Goal: Task Accomplishment & Management: Use online tool/utility

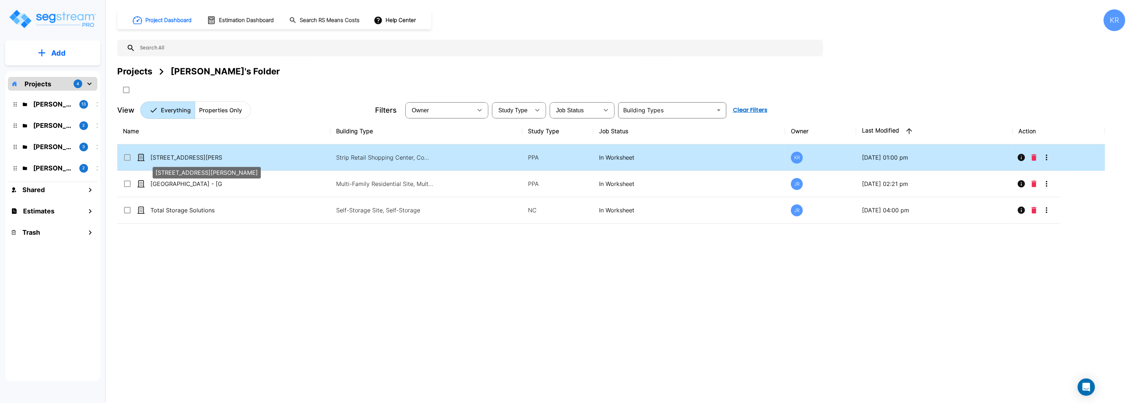
click at [164, 155] on p "[STREET_ADDRESS][PERSON_NAME]" at bounding box center [186, 157] width 72 height 9
checkbox input "true"
click at [164, 155] on p "[STREET_ADDRESS][PERSON_NAME]" at bounding box center [186, 157] width 72 height 9
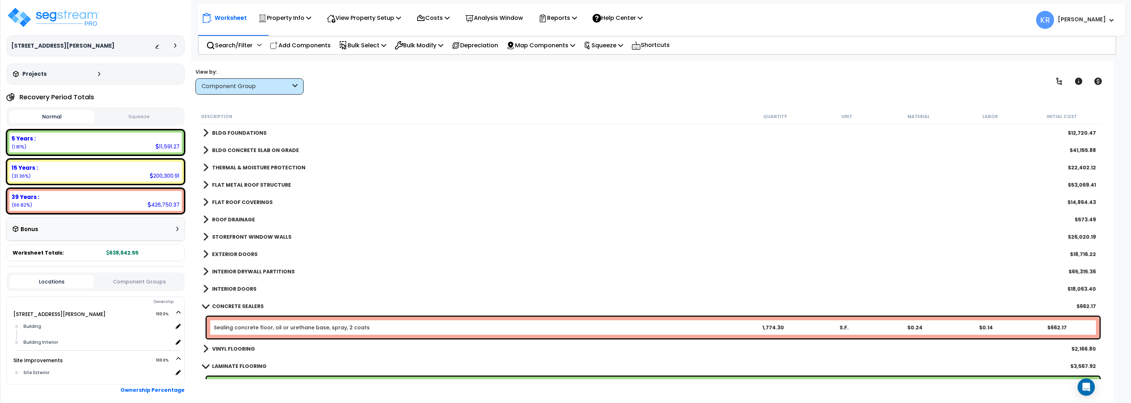
click at [306, 46] on p "Add Components" at bounding box center [300, 45] width 61 height 10
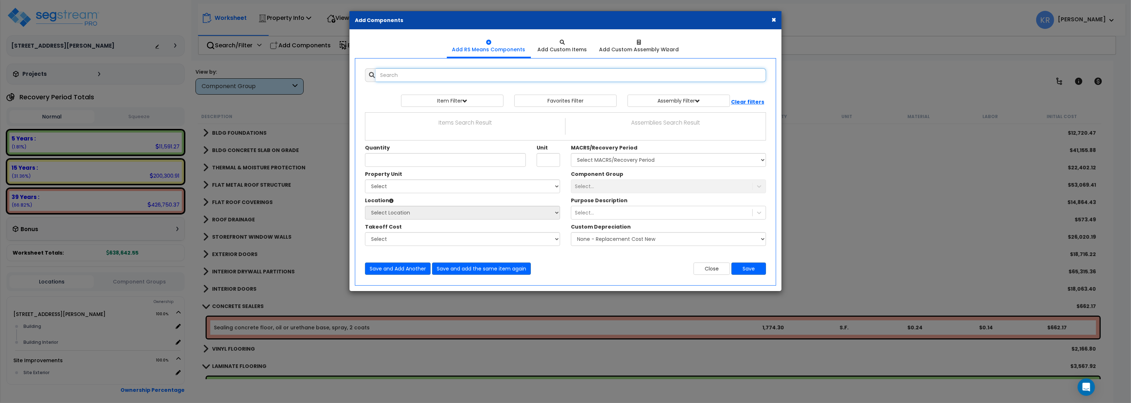
click at [387, 79] on input "text" at bounding box center [571, 75] width 390 height 14
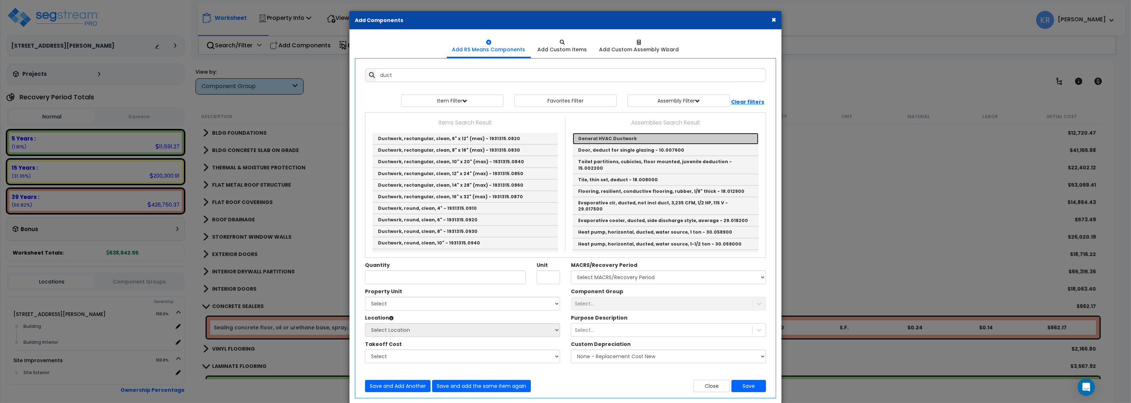
click at [602, 137] on link "General HVAC Ductwork" at bounding box center [666, 139] width 186 height 12
type input "General HVAC Ductwork"
checkbox input "true"
type input "EA"
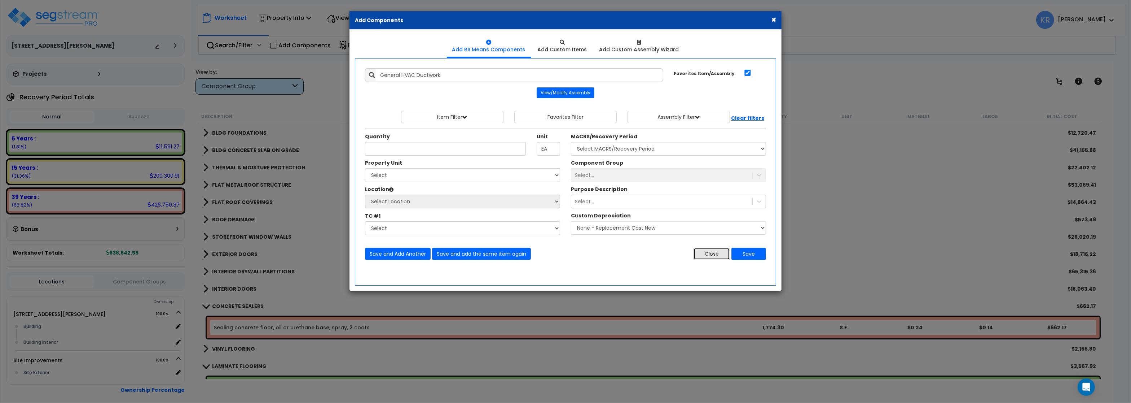
click at [701, 255] on button "Close" at bounding box center [712, 253] width 36 height 12
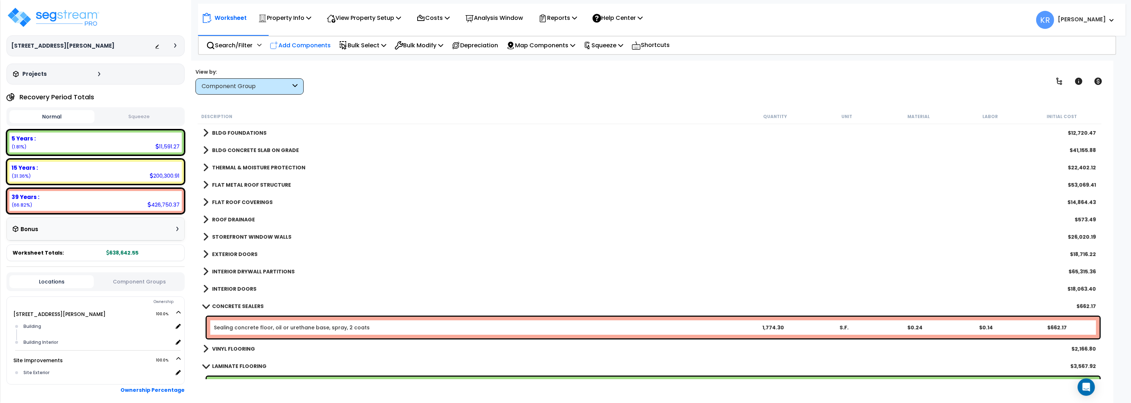
click at [280, 44] on p "Add Components" at bounding box center [300, 45] width 61 height 10
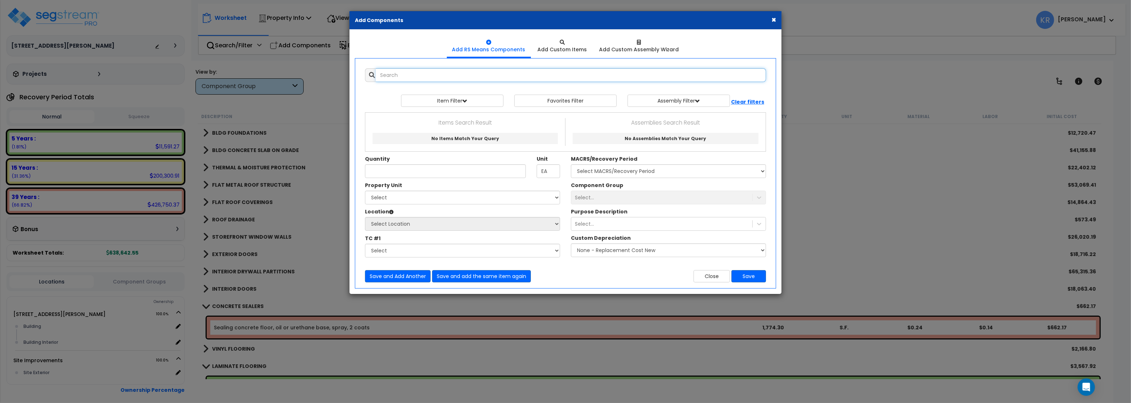
type input "s"
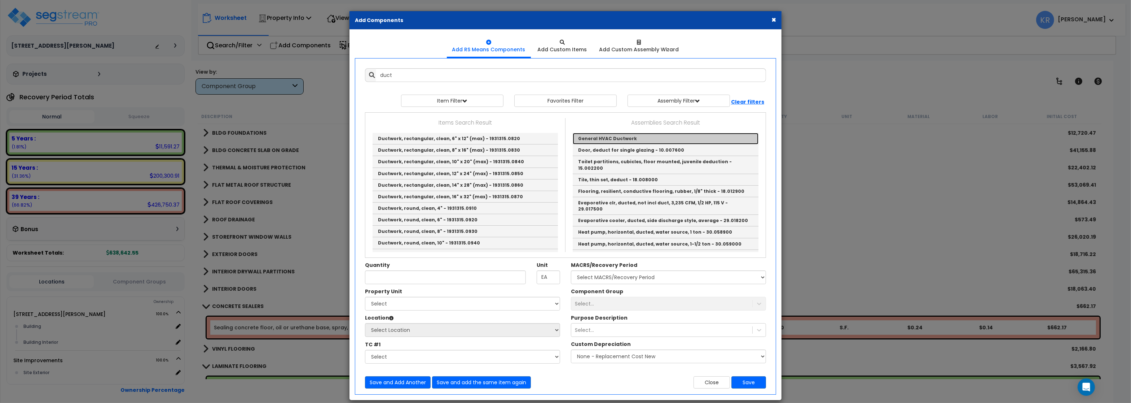
click at [620, 137] on link "General HVAC Ductwork" at bounding box center [666, 139] width 186 height 12
type input "General HVAC Ductwork"
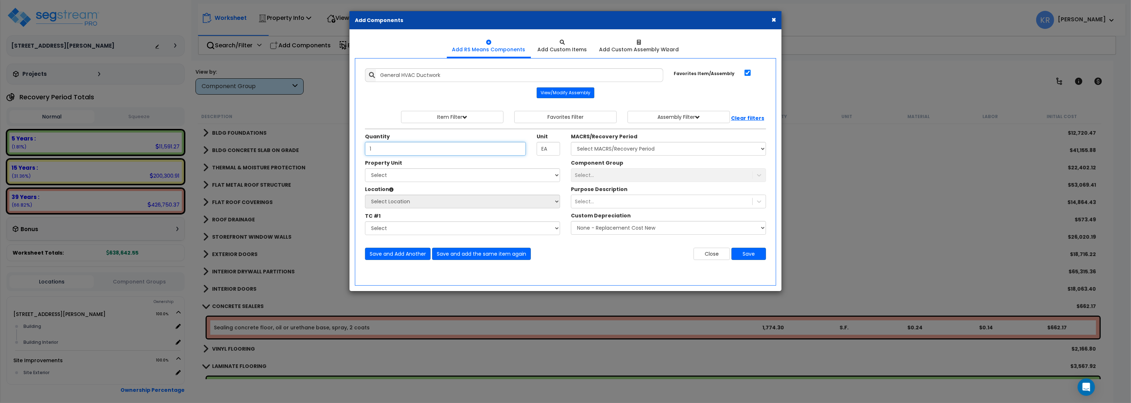
type input "1"
click at [626, 157] on div "Quantity 1 Unit EA MACRS/Recovery Period" at bounding box center [566, 143] width 412 height 31
click at [571, 142] on select "Select MACRS/Recovery Period 5 Years - 57.0 - Distributive Trades & Services 5 …" at bounding box center [668, 149] width 195 height 14
select select "3669"
click option "39 Years - NA - Long-Life Property" at bounding box center [0, 0] width 0 height 0
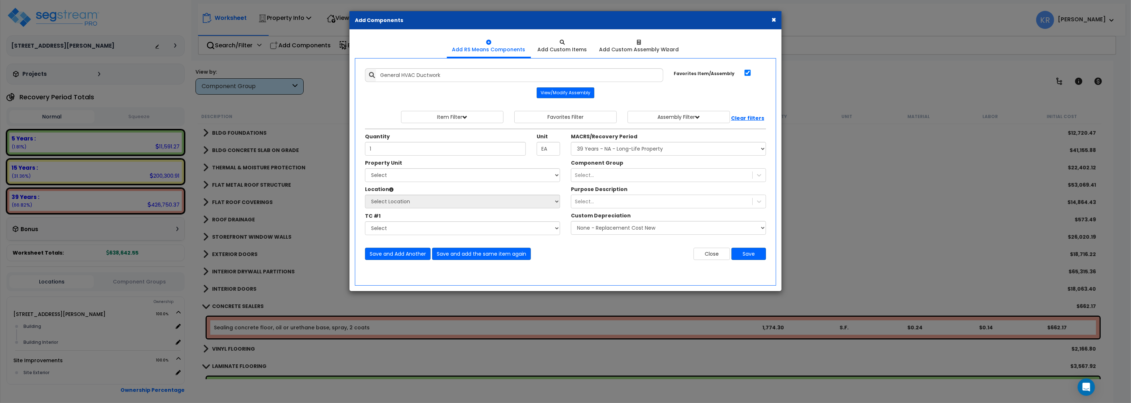
drag, startPoint x: 425, startPoint y: 167, endPoint x: 425, endPoint y: 185, distance: 17.7
click at [425, 168] on div "Property Unit" at bounding box center [462, 163] width 195 height 9
click at [365, 168] on select "Select 2303 Harrison Ave NW Site Improvements" at bounding box center [462, 175] width 195 height 14
select select "164597"
click option "[STREET_ADDRESS][PERSON_NAME]" at bounding box center [0, 0] width 0 height 0
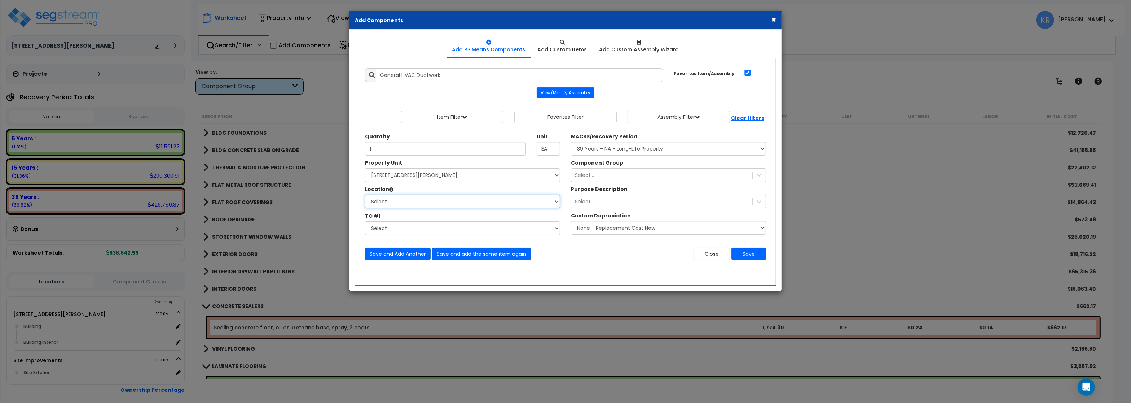
click at [365, 194] on select "Select Building Building Interior Add Additional Location" at bounding box center [462, 201] width 195 height 14
select select "6"
click option "Building" at bounding box center [0, 0] width 0 height 0
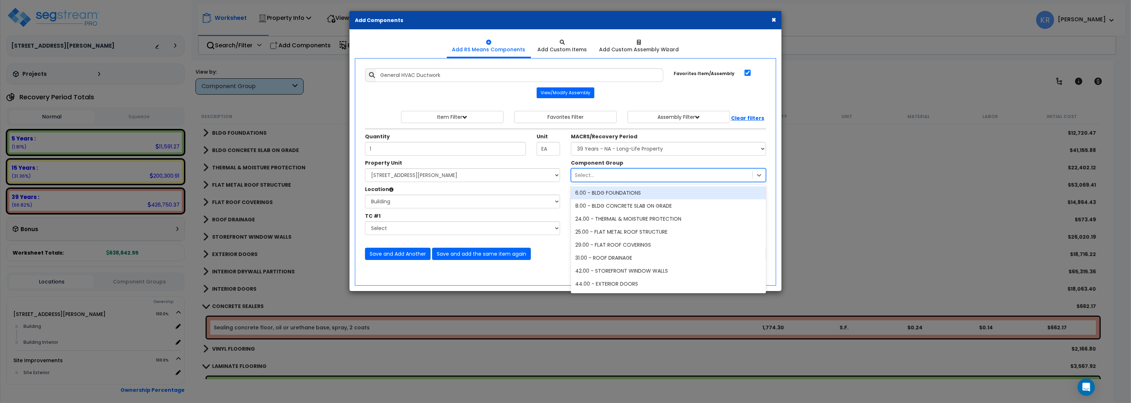
click at [603, 171] on div "Select..." at bounding box center [661, 175] width 181 height 12
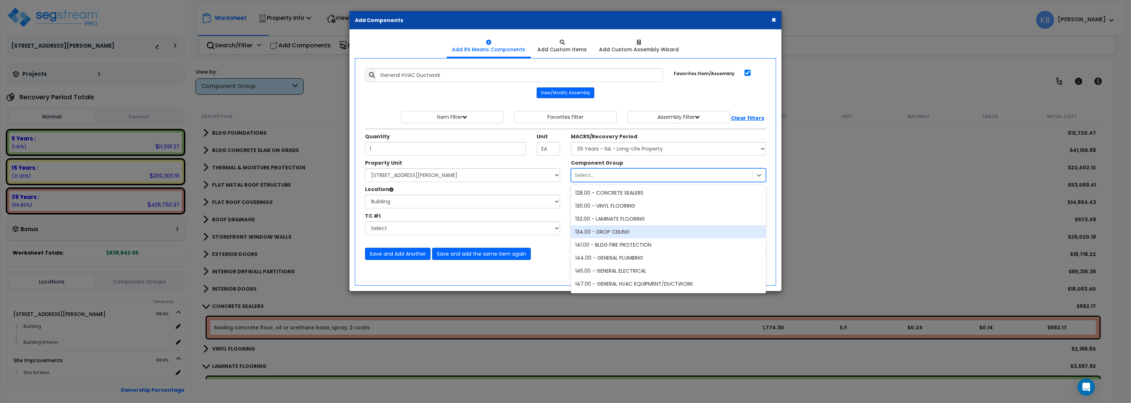
scroll to position [173, 0]
click at [609, 236] on div "147.00 - GENERAL HVAC EQUIPMENT/DUCTWORK" at bounding box center [668, 240] width 195 height 13
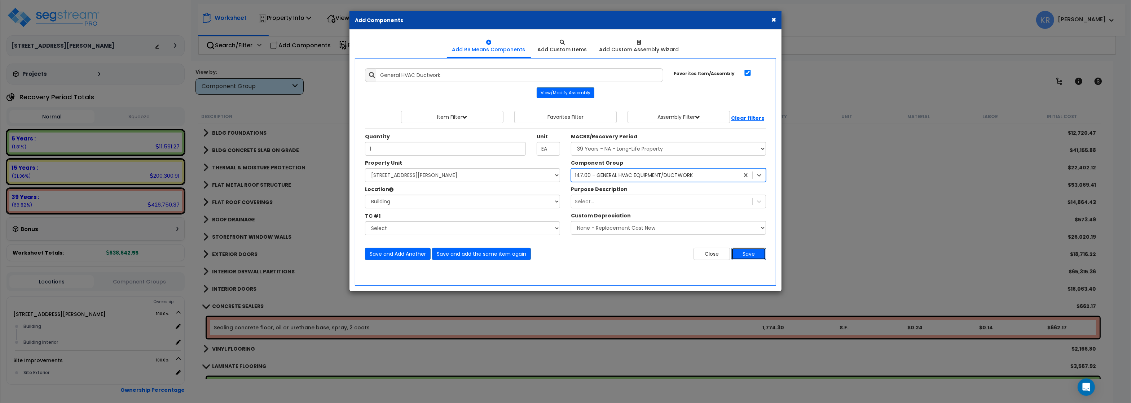
click at [753, 256] on button "Save" at bounding box center [749, 253] width 35 height 12
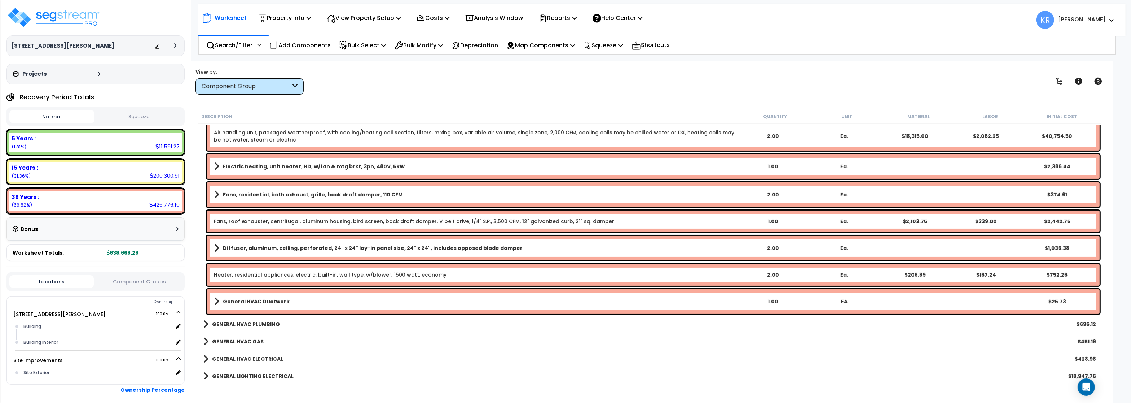
scroll to position [346, 0]
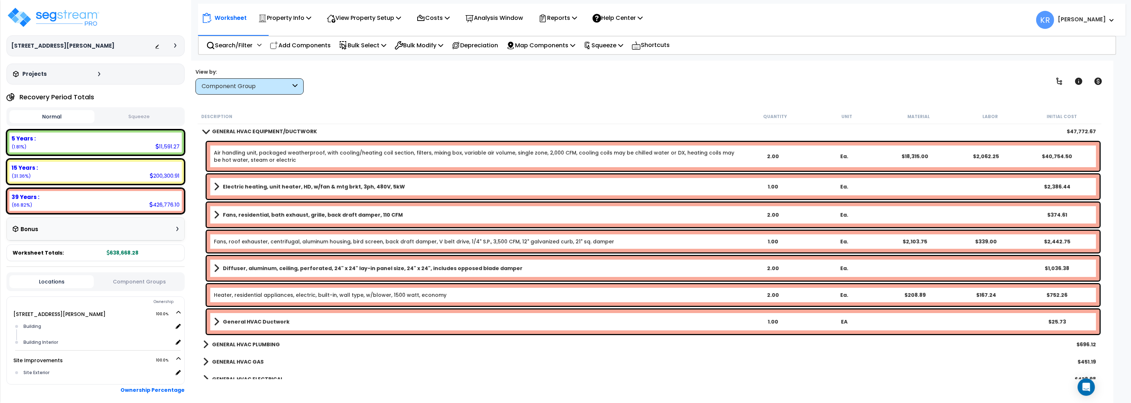
click at [265, 313] on div "General HVAC Ductwork 1.00 EA $25.73" at bounding box center [653, 321] width 893 height 25
click at [265, 321] on b "General HVAC Ductwork" at bounding box center [256, 321] width 67 height 7
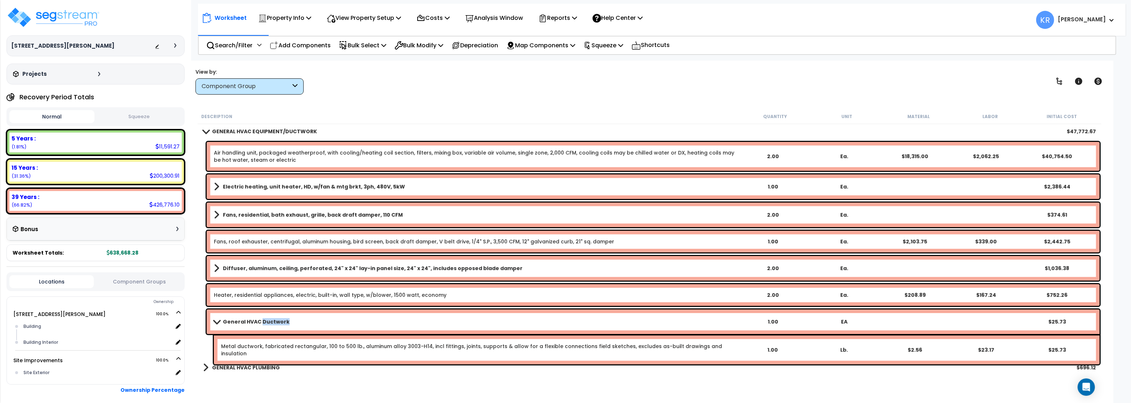
click at [265, 321] on b "General HVAC Ductwork" at bounding box center [256, 321] width 67 height 7
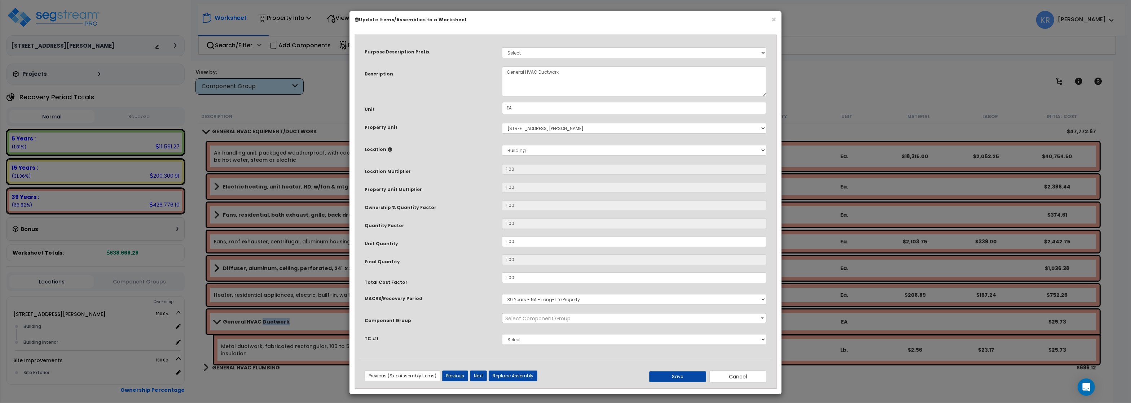
select select "56957"
click at [728, 375] on button "Cancel" at bounding box center [737, 376] width 57 height 12
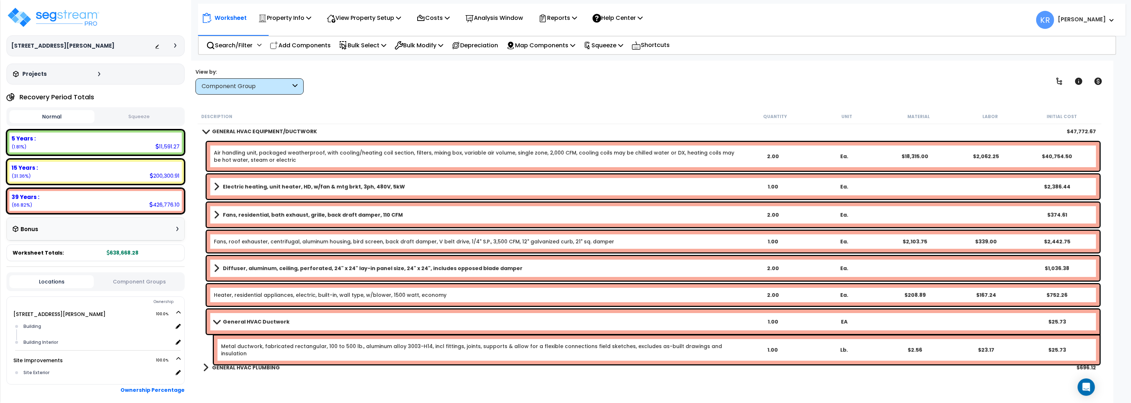
click at [223, 324] on b "General HVAC Ductwork" at bounding box center [256, 321] width 67 height 7
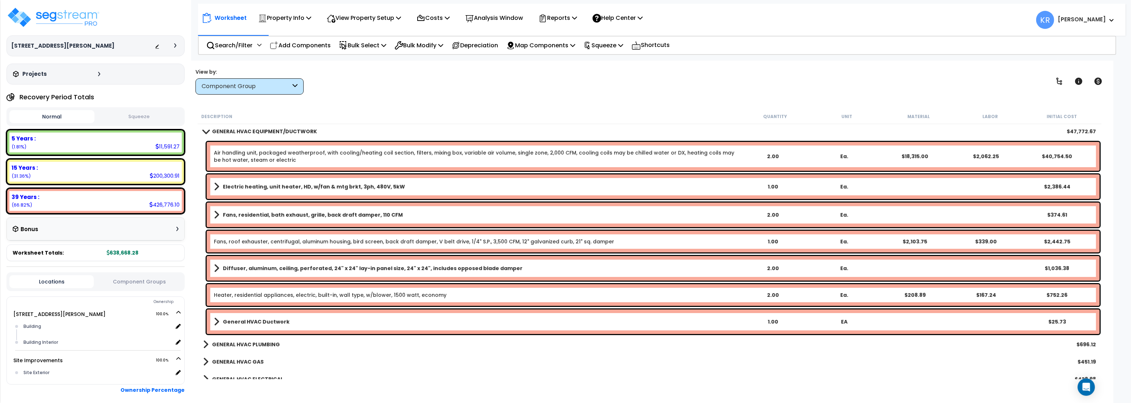
click at [221, 317] on link "General HVAC Ductwork" at bounding box center [475, 321] width 523 height 10
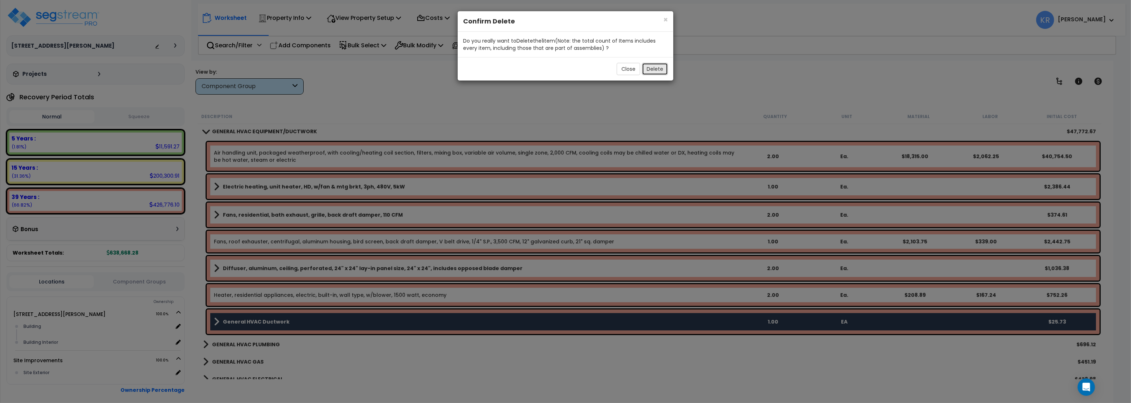
click at [660, 66] on button "Delete" at bounding box center [655, 69] width 26 height 12
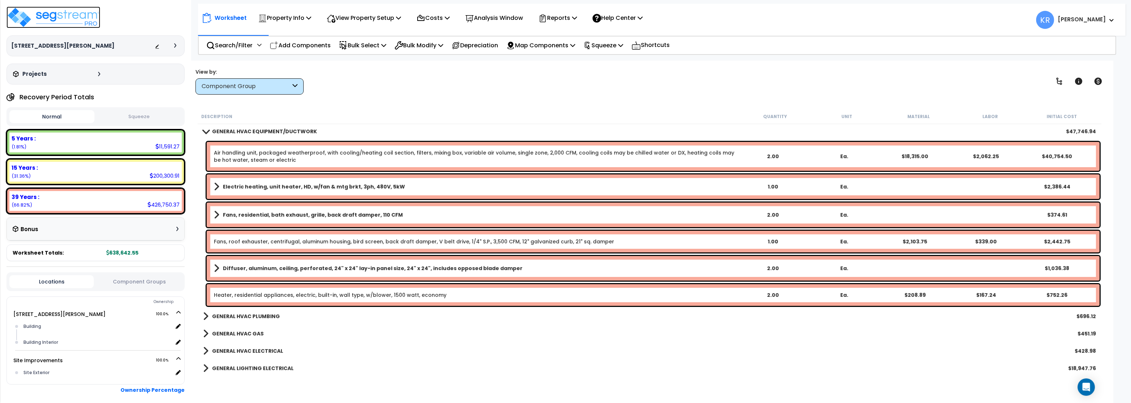
click at [46, 10] on img at bounding box center [53, 17] width 94 height 22
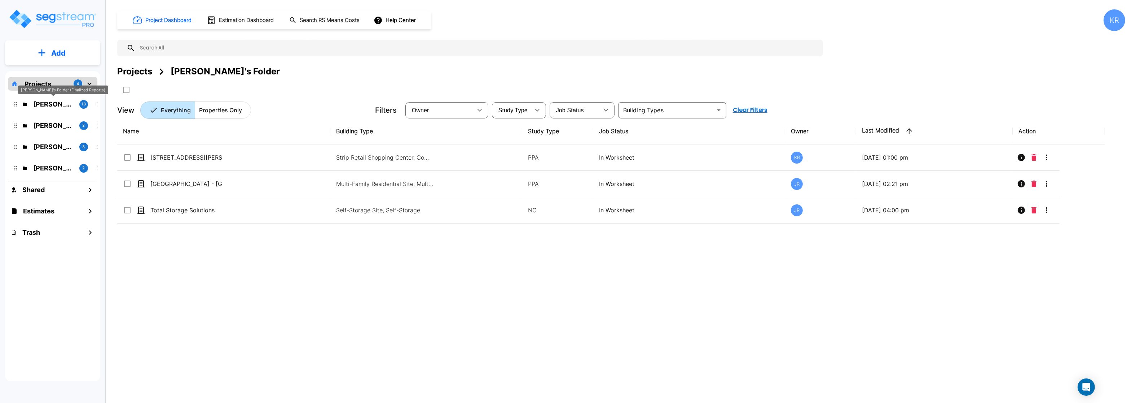
click at [61, 104] on p "[PERSON_NAME]'s Folder (Finalized Reports)" at bounding box center [53, 104] width 40 height 10
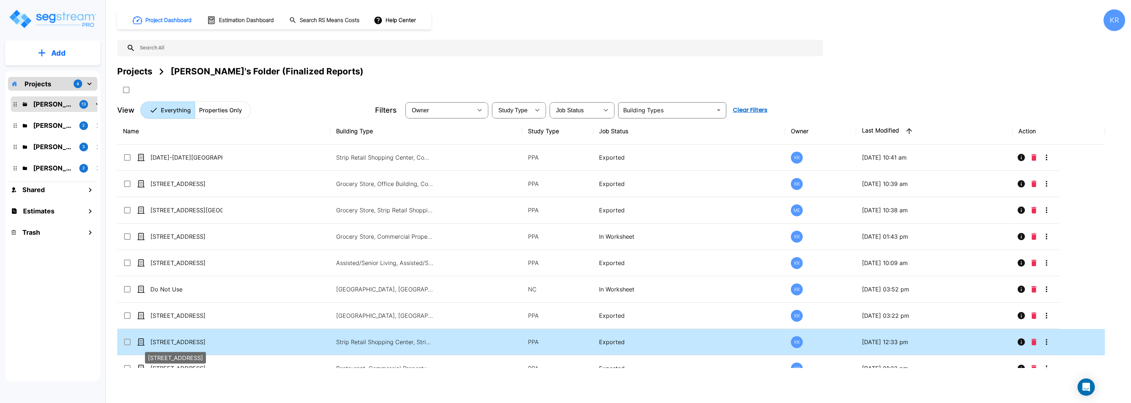
click at [208, 341] on p "[STREET_ADDRESS]" at bounding box center [186, 341] width 72 height 9
checkbox input "true"
click at [208, 341] on p "600-678 Cottonwood Street" at bounding box center [186, 341] width 72 height 9
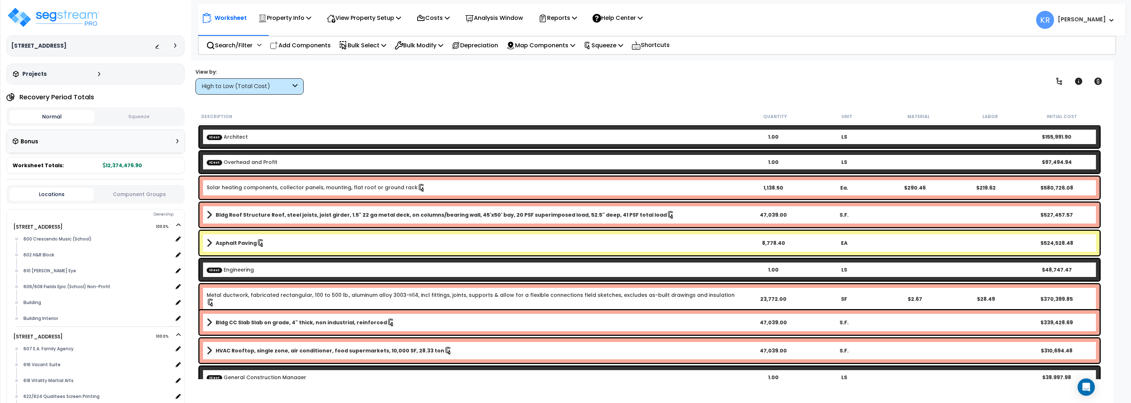
click at [274, 86] on div "High to Low (Total Cost)" at bounding box center [246, 86] width 89 height 8
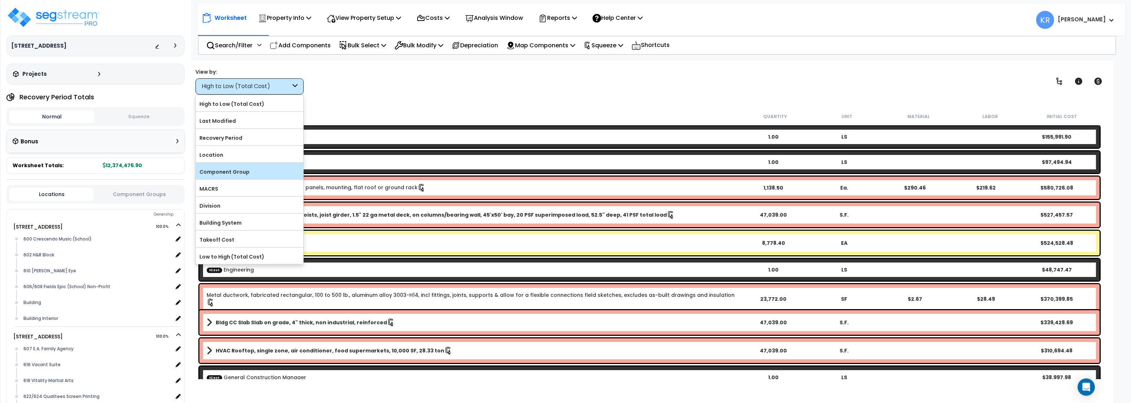
click at [245, 172] on label "Component Group" at bounding box center [249, 171] width 107 height 11
click at [0, 0] on input "Component Group" at bounding box center [0, 0] width 0 height 0
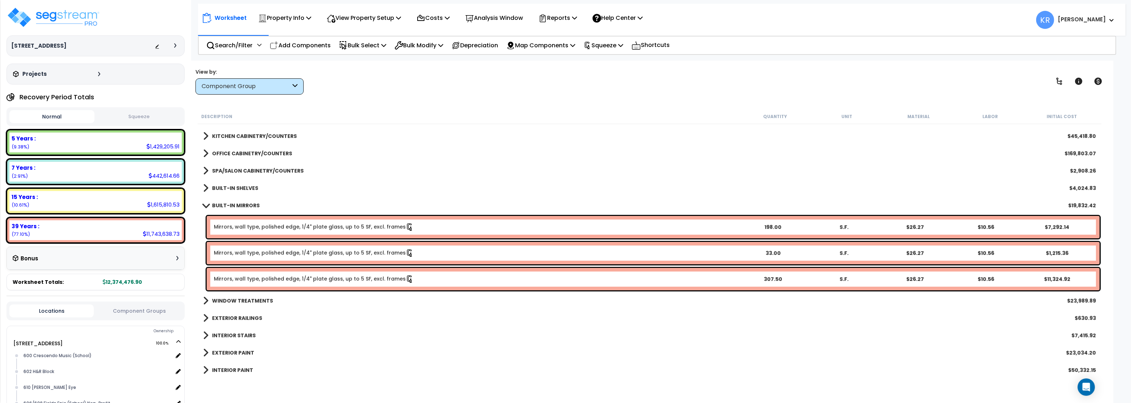
scroll to position [476, 0]
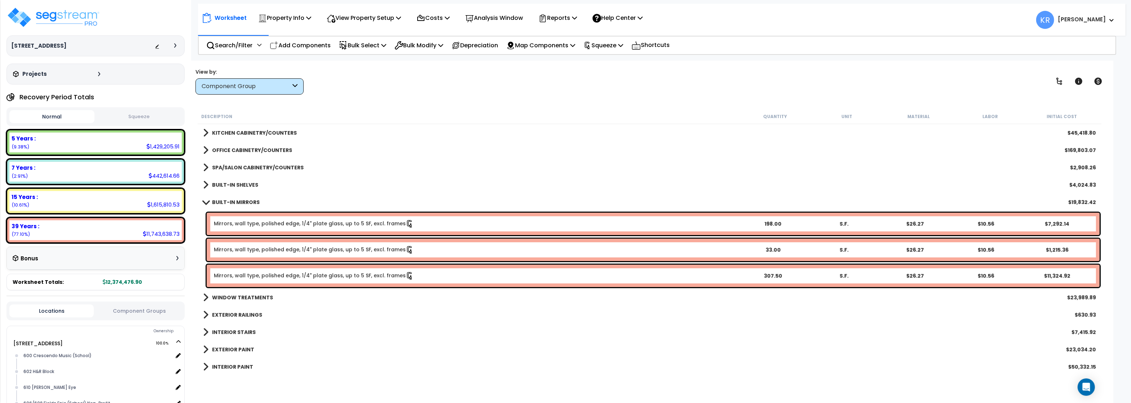
click at [227, 205] on b "BUILT-IN MIRRORS" at bounding box center [236, 201] width 48 height 7
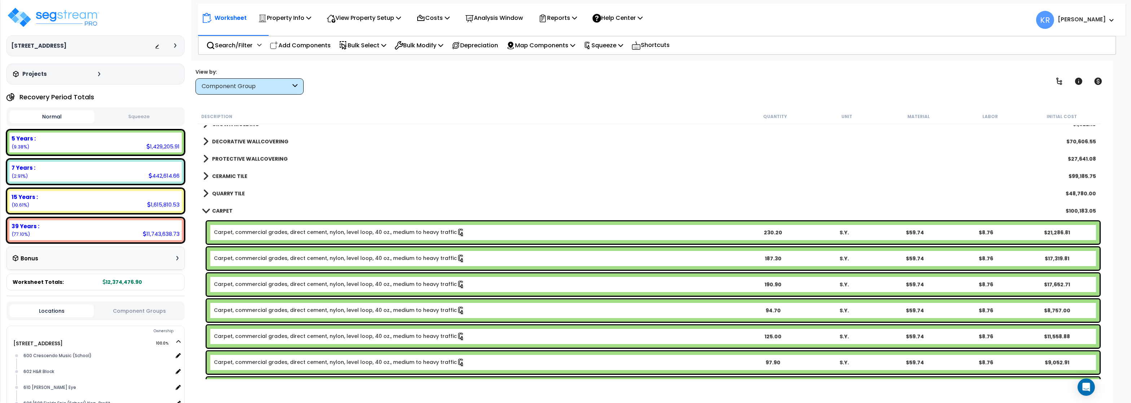
click at [224, 213] on b "CARPET" at bounding box center [222, 210] width 21 height 7
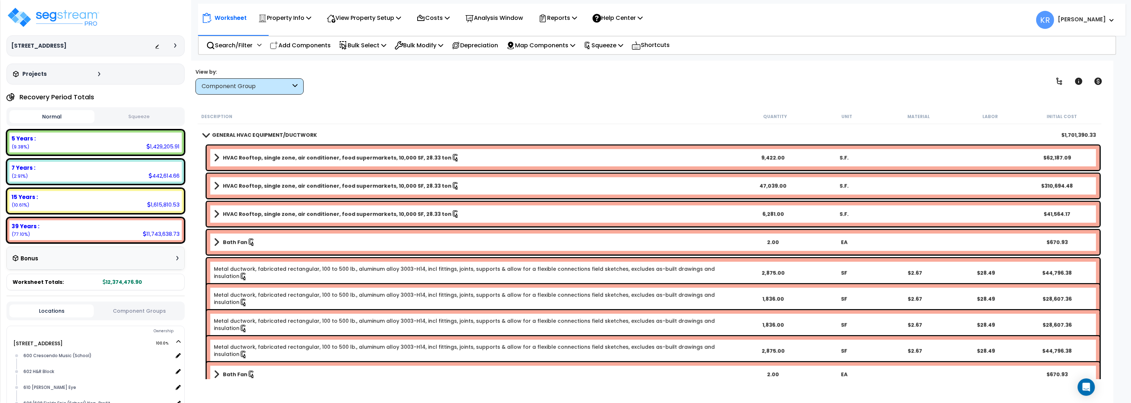
scroll to position [1125, 0]
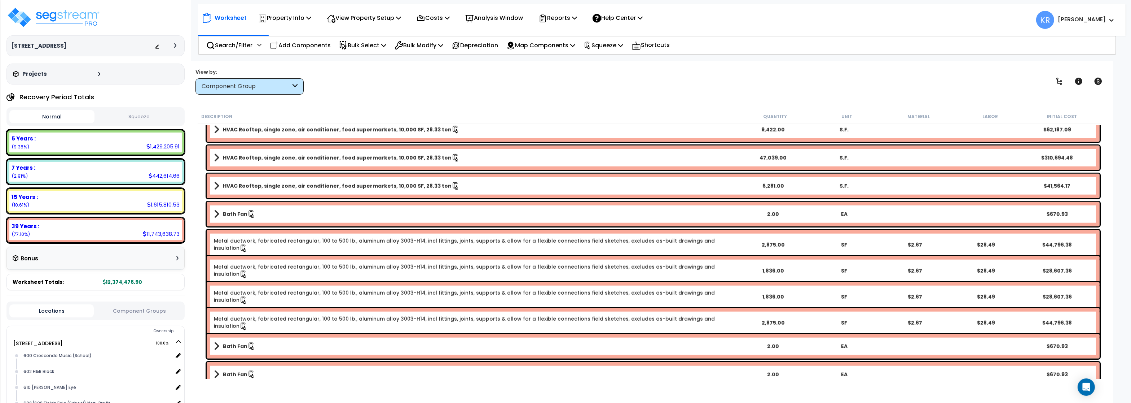
click at [292, 242] on link "Metal ductwork, fabricated rectangular, 100 to 500 lb., aluminum alloy 3003-H14…" at bounding box center [475, 244] width 523 height 15
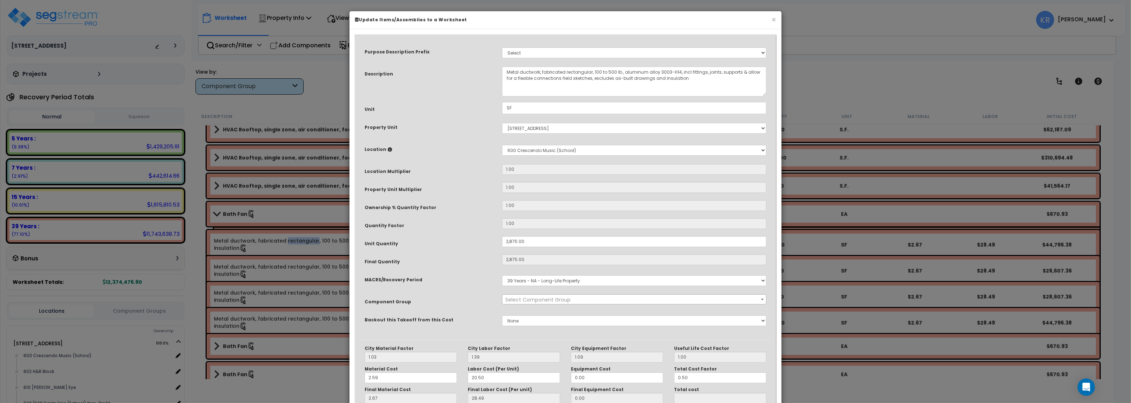
select select "56957"
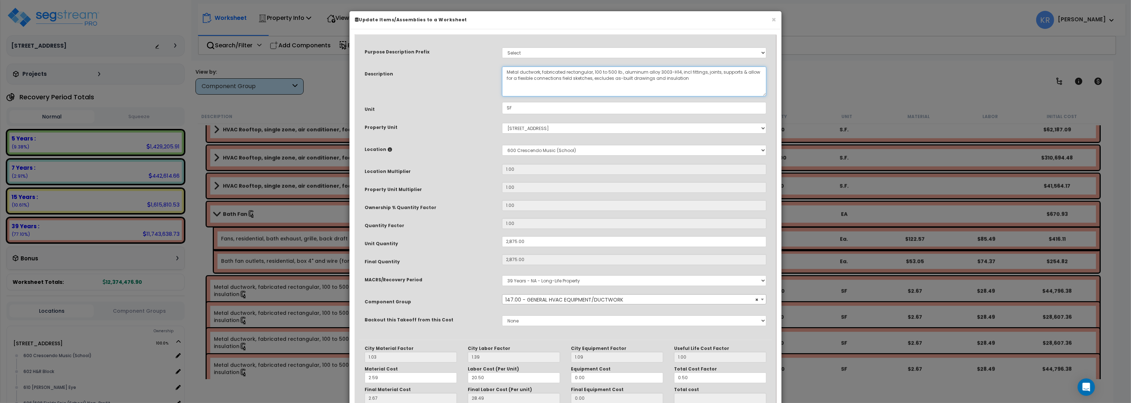
drag, startPoint x: 692, startPoint y: 79, endPoint x: 495, endPoint y: 74, distance: 197.7
click at [502, 74] on textarea "Metal ductwork, fabricated rectangular, 100 to 500 lb., aluminum alloy 3003-H14…" at bounding box center [634, 81] width 264 height 30
click at [769, 21] on h6 "Update Items/Assemblies to a Worksheet" at bounding box center [565, 20] width 421 height 6
click at [773, 20] on button "×" at bounding box center [774, 20] width 5 height 8
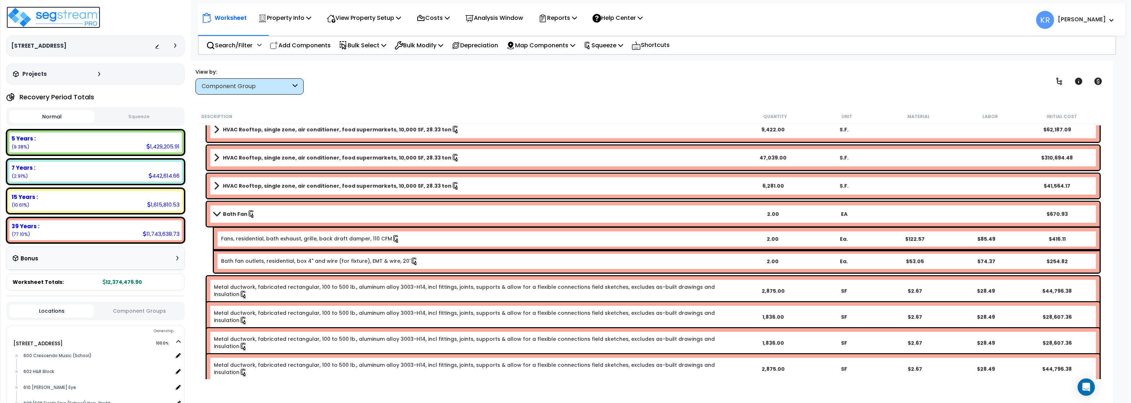
click at [62, 19] on img at bounding box center [53, 17] width 94 height 22
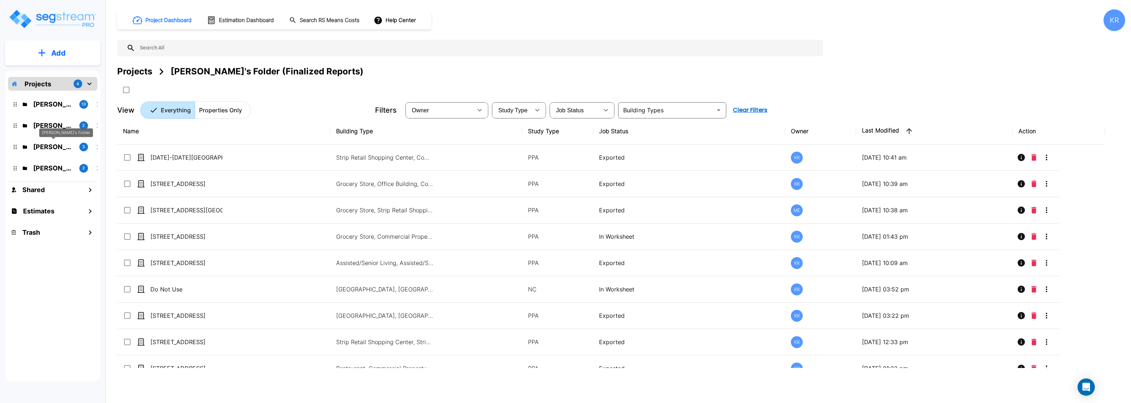
click at [47, 148] on p "Jon's Folder" at bounding box center [53, 147] width 40 height 10
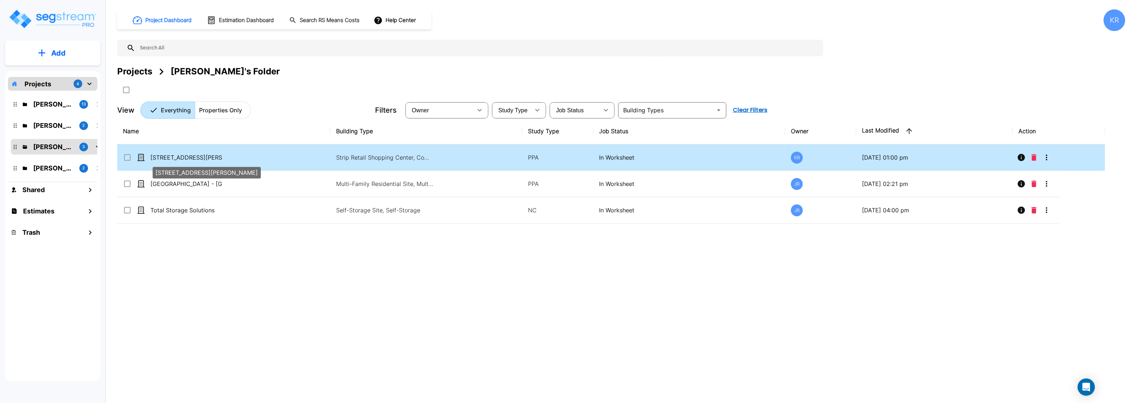
click at [195, 156] on p "[STREET_ADDRESS][PERSON_NAME]" at bounding box center [186, 157] width 72 height 9
checkbox input "true"
click at [195, 156] on p "[STREET_ADDRESS][PERSON_NAME]" at bounding box center [186, 157] width 72 height 9
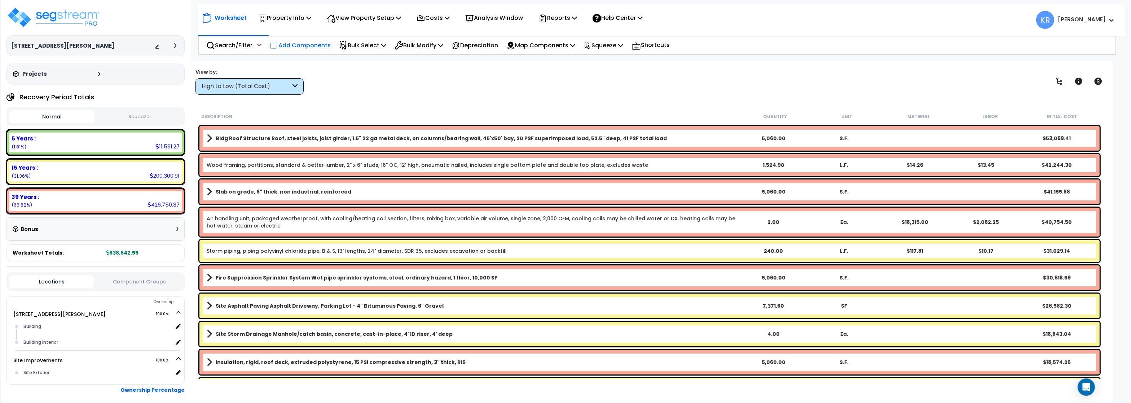
click at [286, 39] on div "Add Components" at bounding box center [300, 45] width 69 height 17
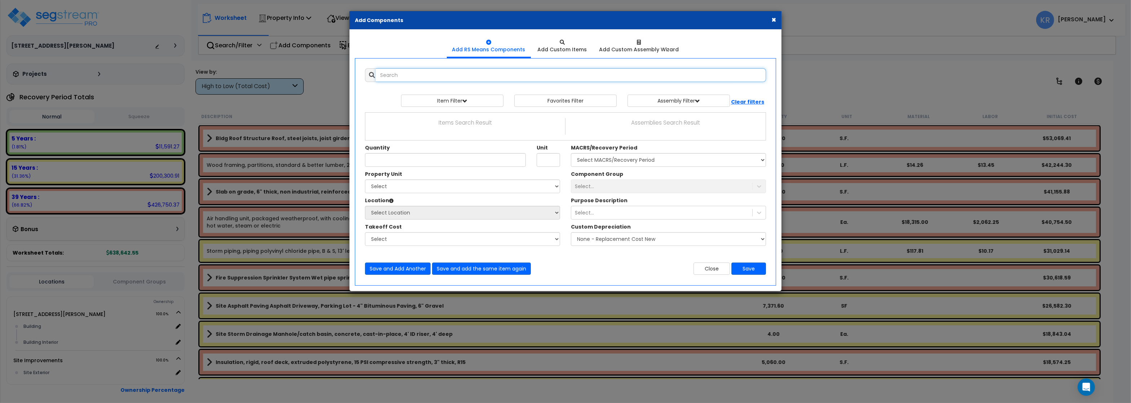
click at [400, 71] on input "text" at bounding box center [571, 75] width 390 height 14
paste input "Metal ductwork, fabricated rectangular, 100 to 500 lb., aluminum alloy 3003-H14…"
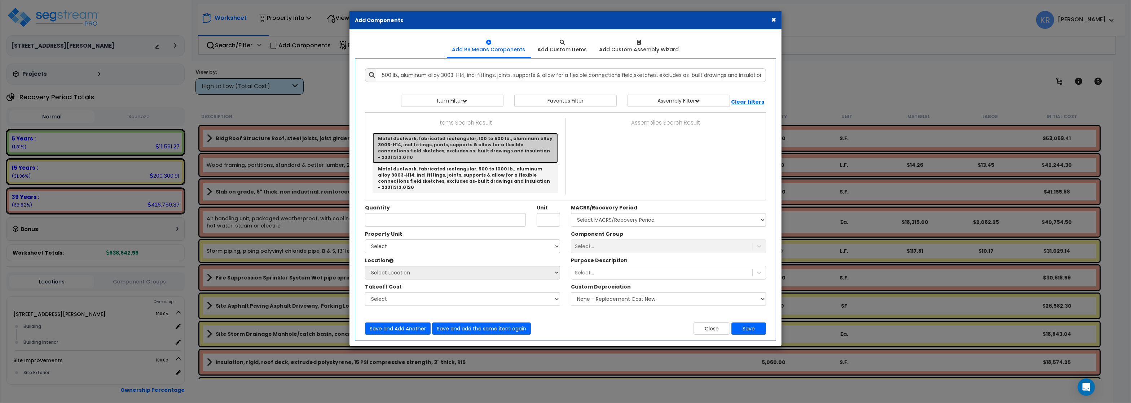
click at [421, 150] on link "Metal ductwork, fabricated rectangular, 100 to 500 lb., aluminum alloy 3003-H14…" at bounding box center [465, 148] width 185 height 30
type input "Metal ductwork, fabricated rectangular, 100 to 500 lb., aluminum alloy 3003-H14…"
type input "Lb."
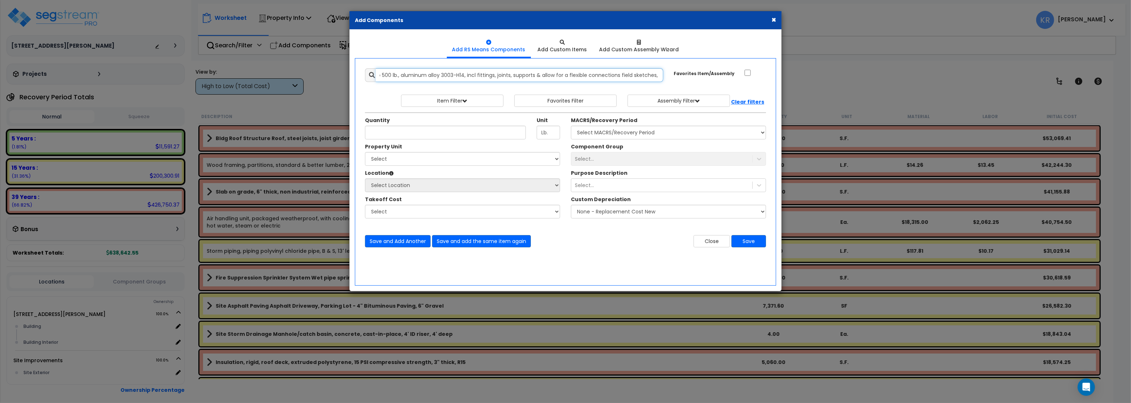
click at [418, 76] on input "Metal ductwork, fabricated rectangular, 100 to 500 lb., aluminum alloy 3003-H14…" at bounding box center [519, 75] width 287 height 14
drag, startPoint x: 656, startPoint y: 77, endPoint x: -23, endPoint y: 50, distance: 680.1
click at [376, 68] on input "Metal ductwork, fabricated rectangular, 100 to 500 lb., aluminum alloy 3003-H14…" at bounding box center [519, 75] width 287 height 14
type input "cludes as-built drawings and insulation - 23311313.0110"
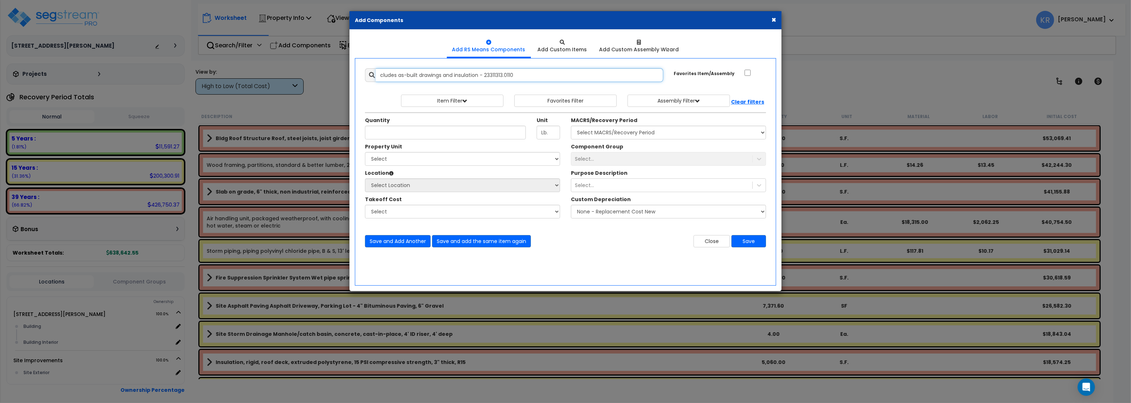
drag, startPoint x: 535, startPoint y: 73, endPoint x: 176, endPoint y: 62, distance: 359.1
click at [376, 68] on input "cludes as-built drawings and insulation - 23311313.0110" at bounding box center [519, 75] width 287 height 14
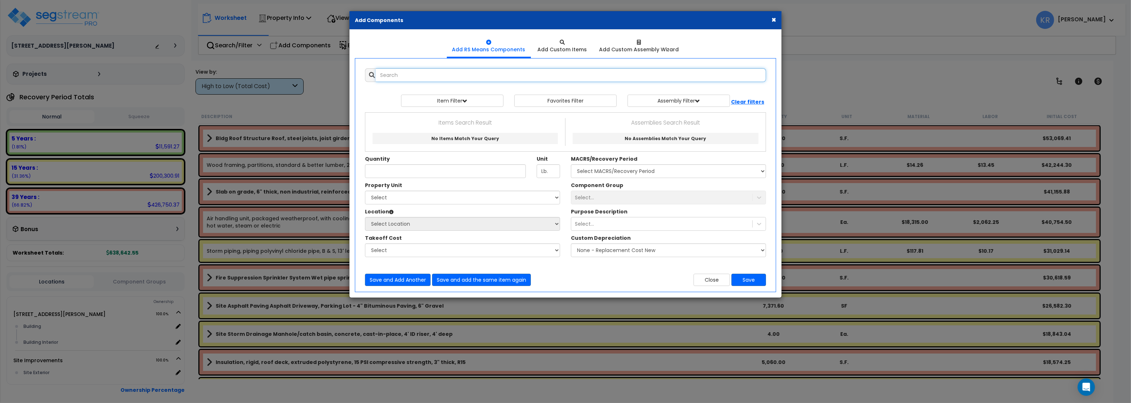
paste input "Metal ductwork, fabricated rectangular, 100 to 500 lb., aluminum alloy 3003-H14…"
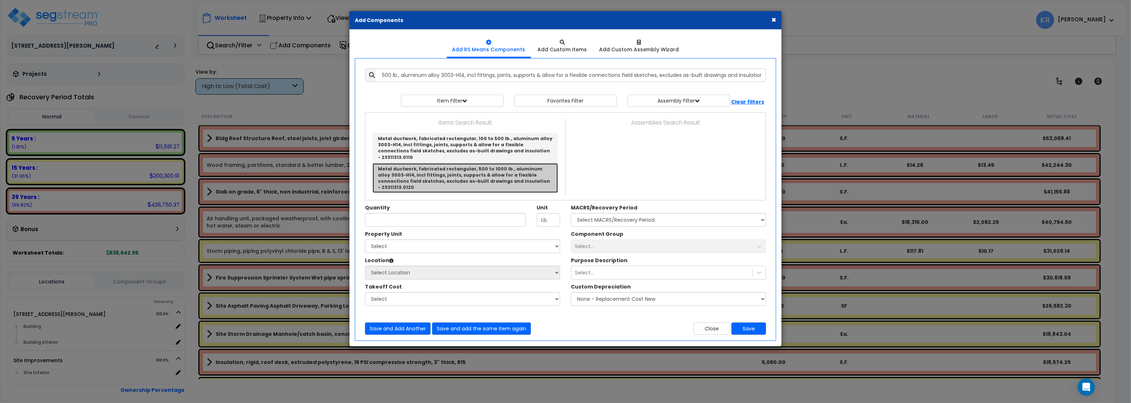
click at [525, 171] on link "Metal ductwork, fabricated rectangular, 500 to 1000 lb., aluminum alloy 3003-H1…" at bounding box center [465, 178] width 185 height 30
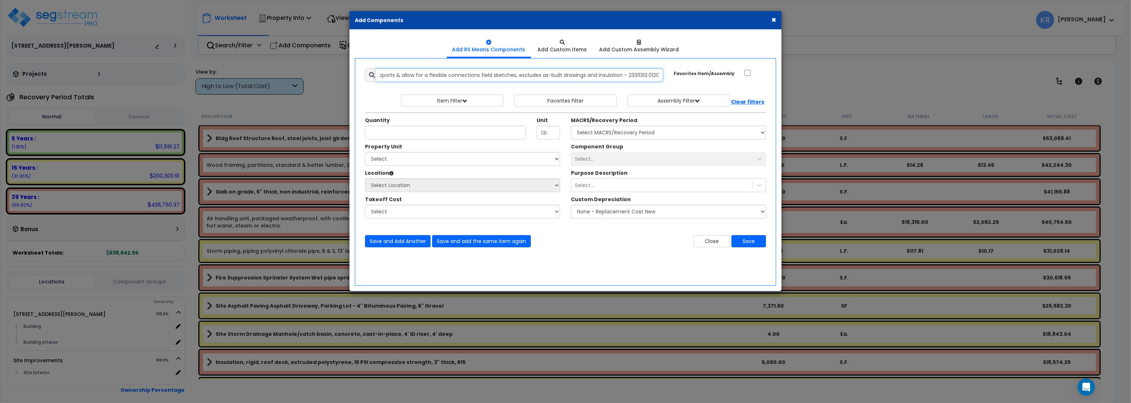
drag, startPoint x: 566, startPoint y: 76, endPoint x: 957, endPoint y: 85, distance: 391.8
click at [663, 82] on input "Metal ductwork, fabricated rectangular, 500 to 1000 lb., aluminum alloy 3003-H1…" at bounding box center [519, 75] width 287 height 14
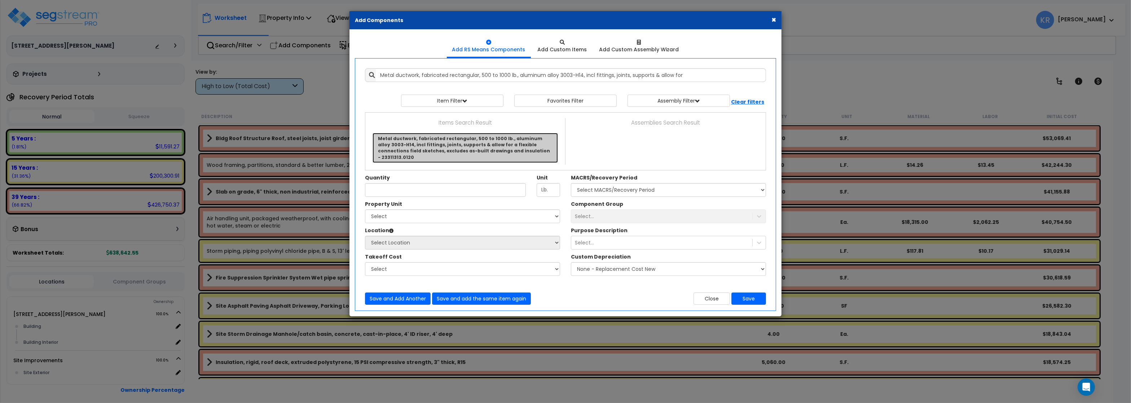
click at [478, 150] on link "Metal ductwork, fabricated rectangular, 500 to 1000 lb., aluminum alloy 3003-H1…" at bounding box center [465, 148] width 185 height 30
type input "Metal ductwork, fabricated rectangular, 500 to 1000 lb., aluminum alloy 3003-H1…"
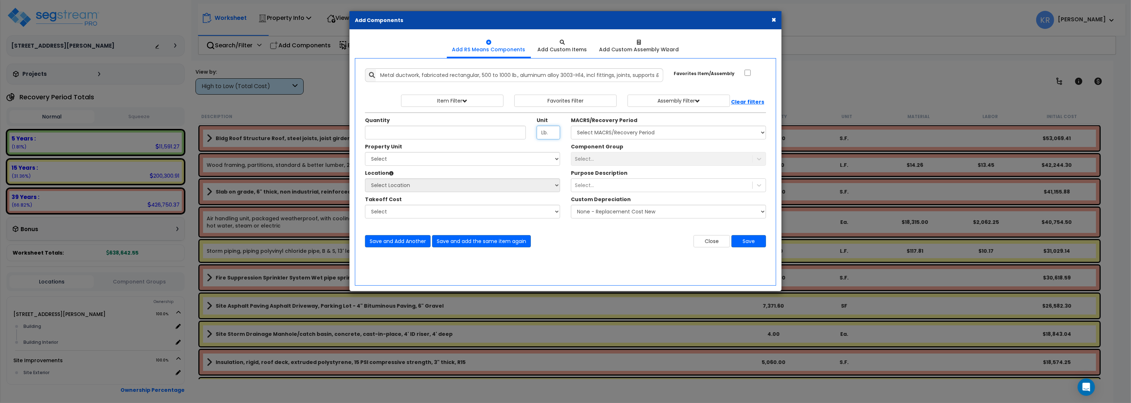
click at [549, 133] on input "Lb." at bounding box center [548, 133] width 23 height 14
click at [706, 243] on button "Close" at bounding box center [712, 241] width 36 height 12
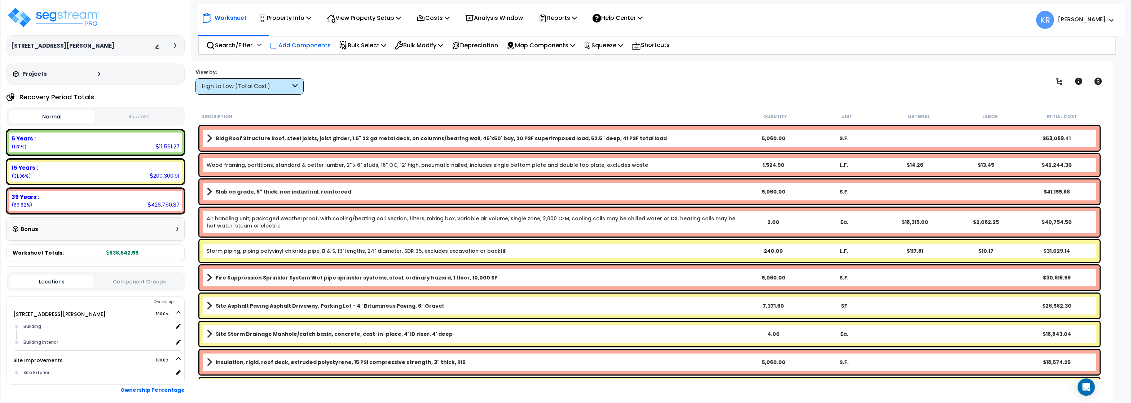
click at [295, 49] on p "Add Components" at bounding box center [300, 45] width 61 height 10
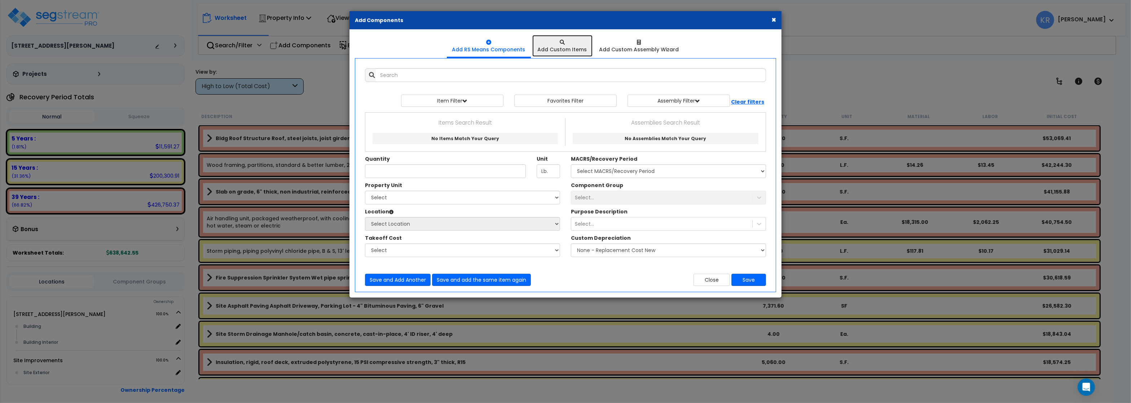
click at [568, 47] on div "Add Custom Items" at bounding box center [562, 49] width 49 height 7
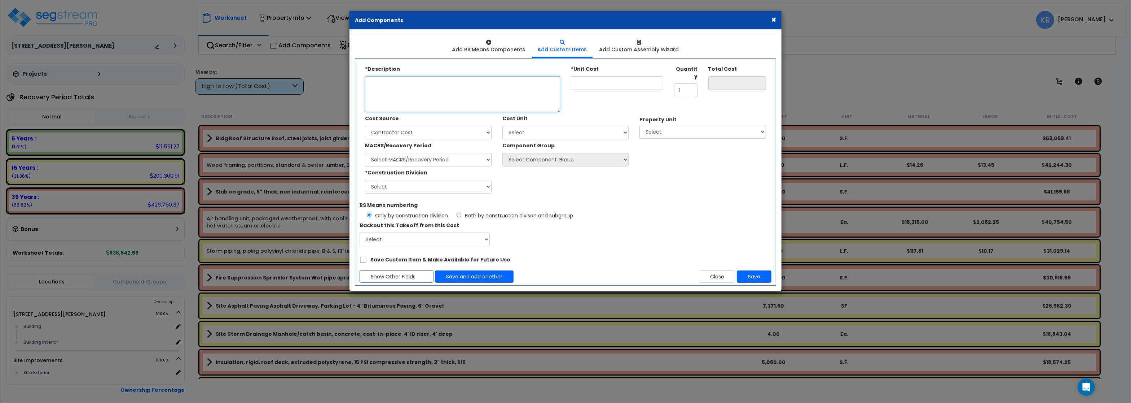
click at [431, 77] on textarea "*Description" at bounding box center [462, 94] width 195 height 36
paste textarea "Metal ductwork, fabricated rectangular, 100 to 500 lb., aluminum alloy 3003-H14…"
type textarea "Metal ductwork, fabricated rectangular, 100 to 500 lb., aluminum alloy 3003-H14…"
click at [591, 84] on input "*Unit Cost" at bounding box center [617, 83] width 92 height 14
type input "1"
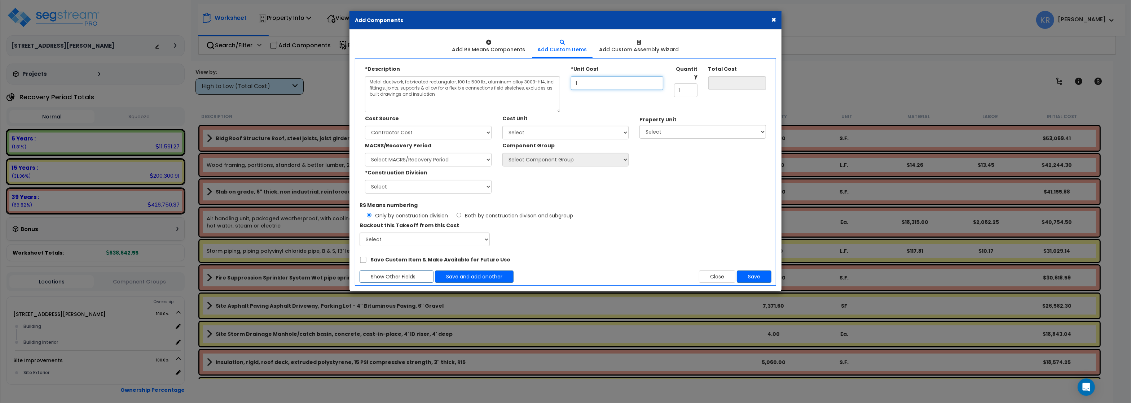
type input "1.00"
type input "19"
type input "19.00"
type input "19.50"
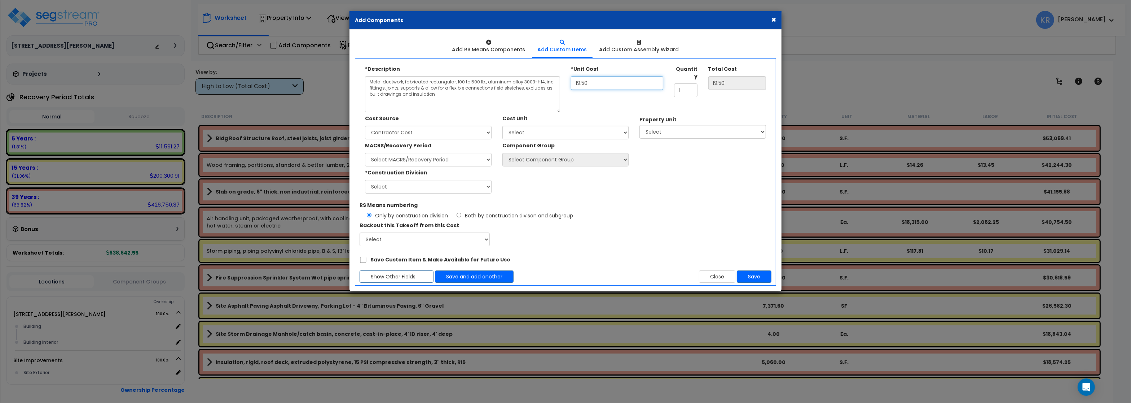
type input "19.50"
click at [689, 89] on input "1" at bounding box center [685, 90] width 23 height 14
drag, startPoint x: 689, startPoint y: 89, endPoint x: 622, endPoint y: 77, distance: 67.4
click at [674, 83] on input "1" at bounding box center [685, 90] width 23 height 14
type input "50"
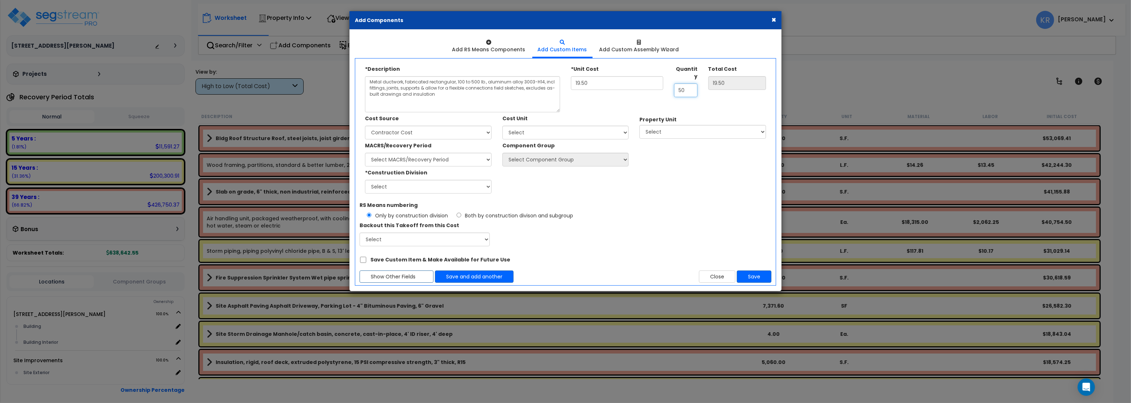
type input "975.00"
type input "5,060"
type input "98,670.00"
type input "5,060"
click at [502, 126] on select "Select Add Additional Cost Unit" at bounding box center [565, 133] width 127 height 14
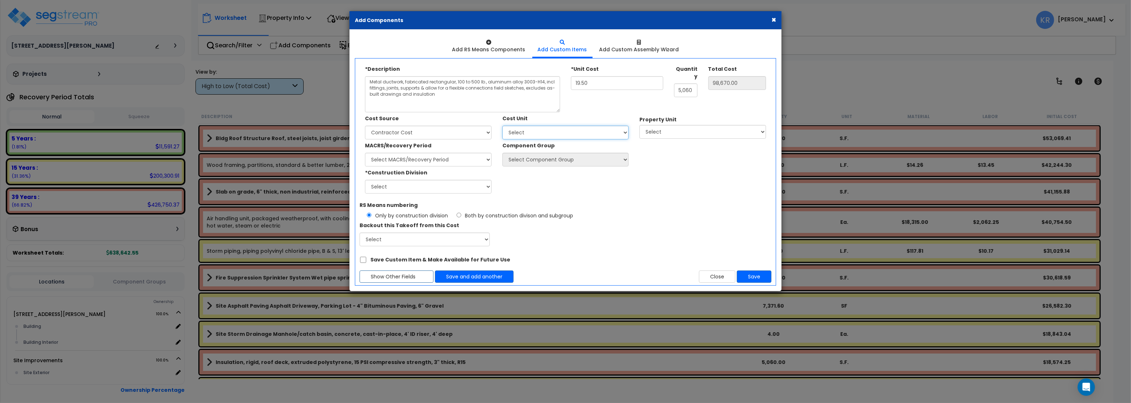
click at [531, 135] on select "Select Add Additional Cost Unit" at bounding box center [565, 133] width 127 height 14
click at [365, 126] on select "Select Client Cost Client Cost - Expense Contractor Cost Contractor Cost - Equi…" at bounding box center [428, 133] width 127 height 14
select select "2034"
click option "RS Means" at bounding box center [0, 0] width 0 height 0
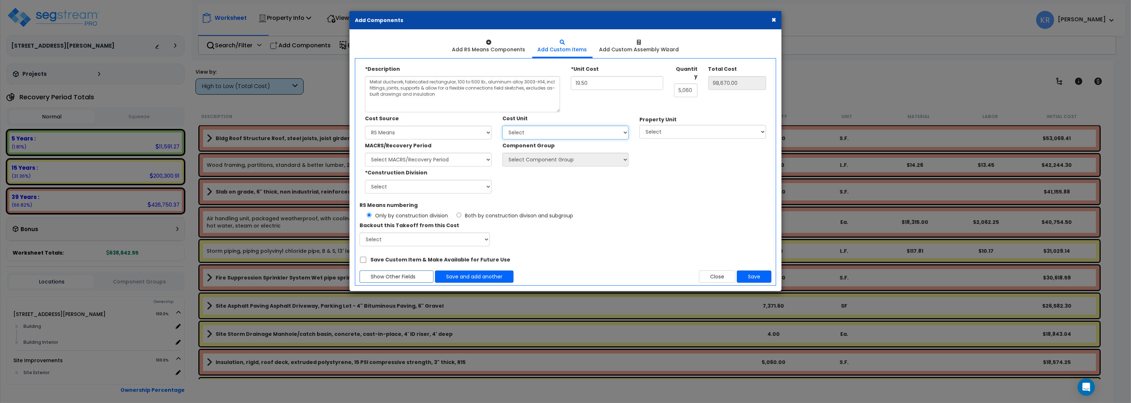
click at [502, 126] on select "Select Add Additional Cost Unit" at bounding box center [565, 133] width 127 height 14
select select "Othrs"
click option "Add Additional Cost Unit" at bounding box center [0, 0] width 0 height 0
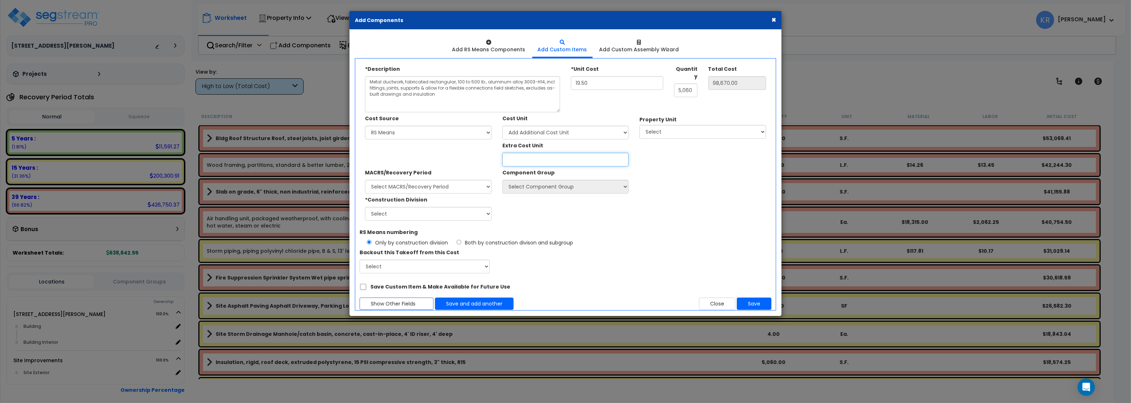
click at [544, 155] on input "Extra Cost Unit" at bounding box center [565, 160] width 127 height 14
click at [640, 125] on select "Select 2303 Harrison Ave NW Site Improvements" at bounding box center [703, 132] width 127 height 14
select select "164597"
click option "[STREET_ADDRESS][PERSON_NAME]" at bounding box center [0, 0] width 0 height 0
click at [365, 180] on select "Select MACRS/Recovery Period 5 Years - 57.0 - Distributive Trades & Services 5 …" at bounding box center [428, 187] width 127 height 14
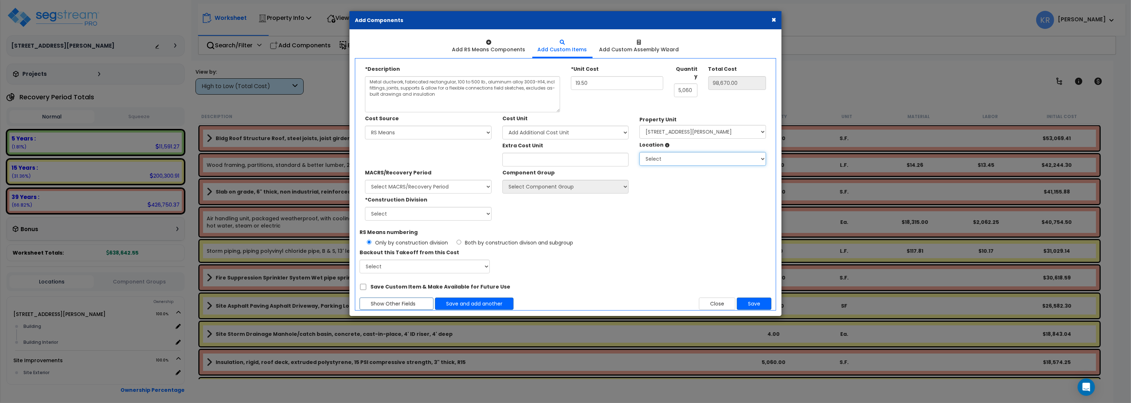
click at [640, 152] on select "Select Building Building Interior Add Additional Location" at bounding box center [703, 159] width 127 height 14
select select "6"
click option "Building" at bounding box center [0, 0] width 0 height 0
click at [365, 180] on select "Select MACRS/Recovery Period 5 Years - 57.0 - Distributive Trades & Services 5 …" at bounding box center [428, 187] width 127 height 14
select select "3669"
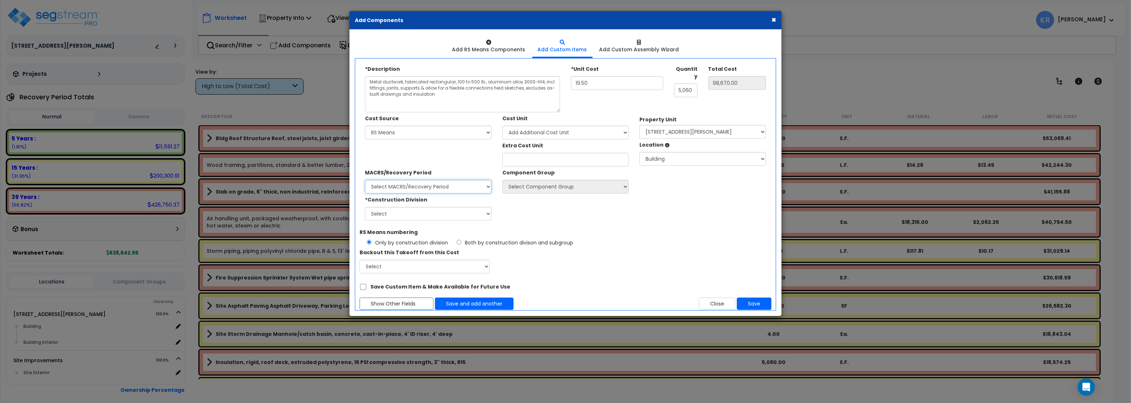
click option "39 Years - NA - Long-Life Property" at bounding box center [0, 0] width 0 height 0
click at [365, 207] on select "Select 1. General Requirements 2. Existing Conditions 3. Concrete 4. Masonry 5.…" at bounding box center [428, 214] width 127 height 14
select select "23"
click option "23. Heating, Ventilating, and Air Conditioning (HVAC)" at bounding box center [0, 0] width 0 height 0
click at [502, 180] on select "Select Component Group 143.00 - FIRE EXTINGUISHERS 350.00 - SITE FIRE PROTECTIO…" at bounding box center [565, 187] width 127 height 14
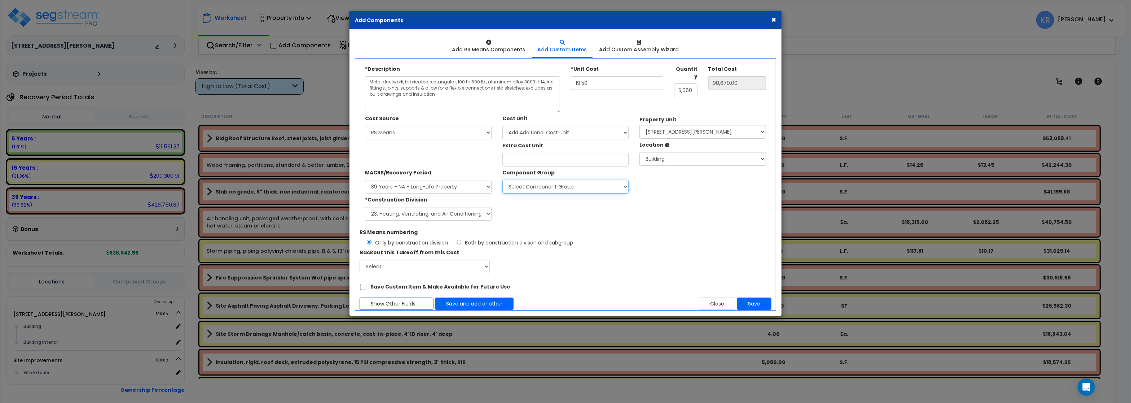
select select "56957"
click option "147.00 - GENERAL HVAC EQUIPMENT/DUCTWORK" at bounding box center [0, 0] width 0 height 0
click at [754, 303] on button "Save" at bounding box center [754, 303] width 35 height 12
type input "19.5"
type input "5060"
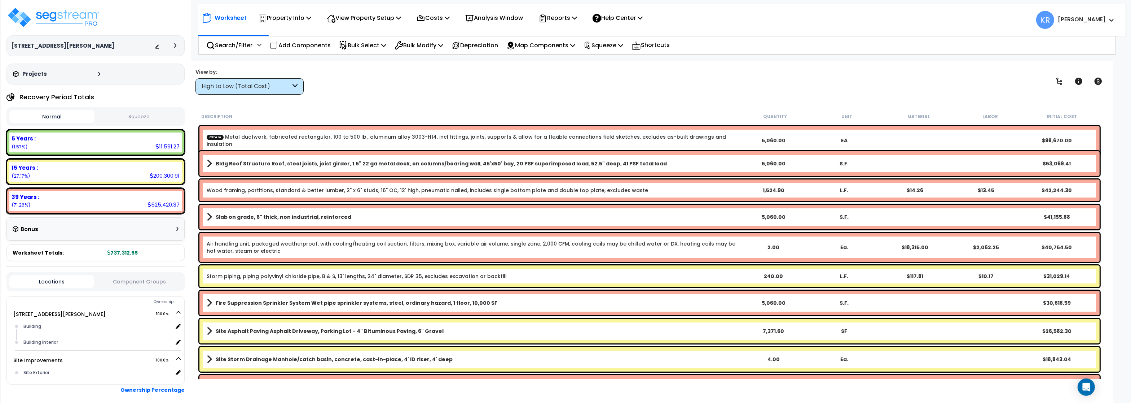
click at [263, 92] on div "High to Low (Total Cost)" at bounding box center [250, 86] width 108 height 16
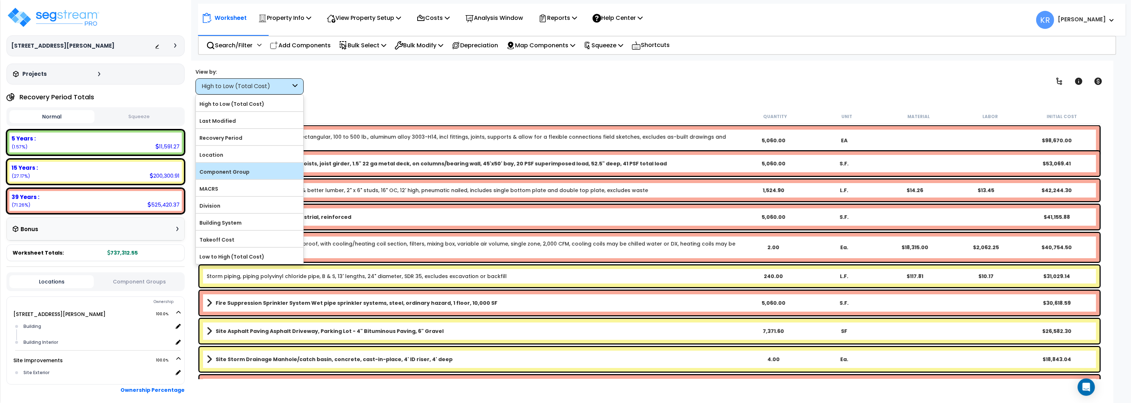
click at [238, 173] on label "Component Group" at bounding box center [249, 171] width 107 height 11
click at [0, 0] on input "Component Group" at bounding box center [0, 0] width 0 height 0
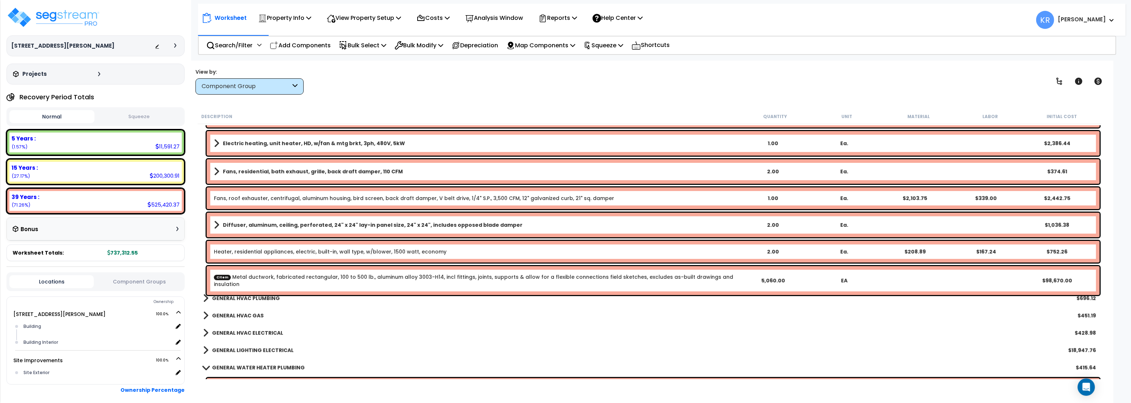
scroll to position [346, 0]
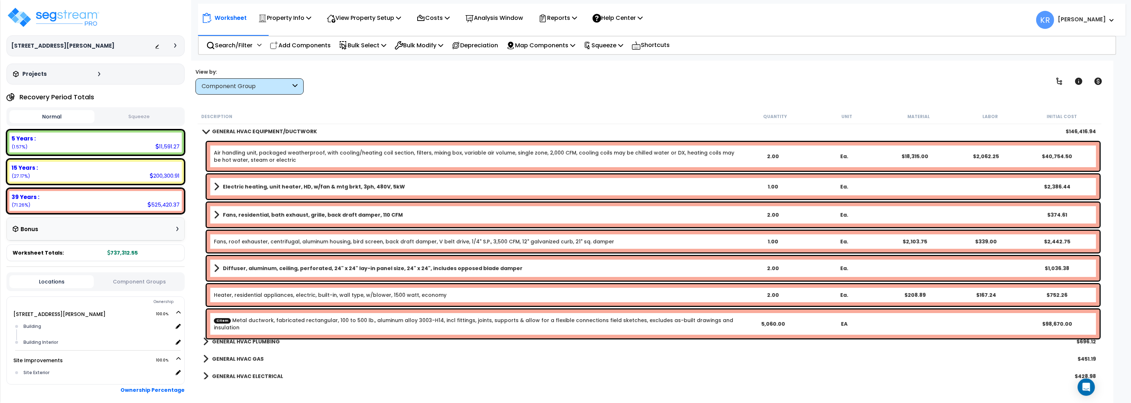
click at [483, 321] on link "CItem Metal ductwork, fabricated rectangular, 100 to 500 lb., aluminum alloy 30…" at bounding box center [475, 323] width 523 height 14
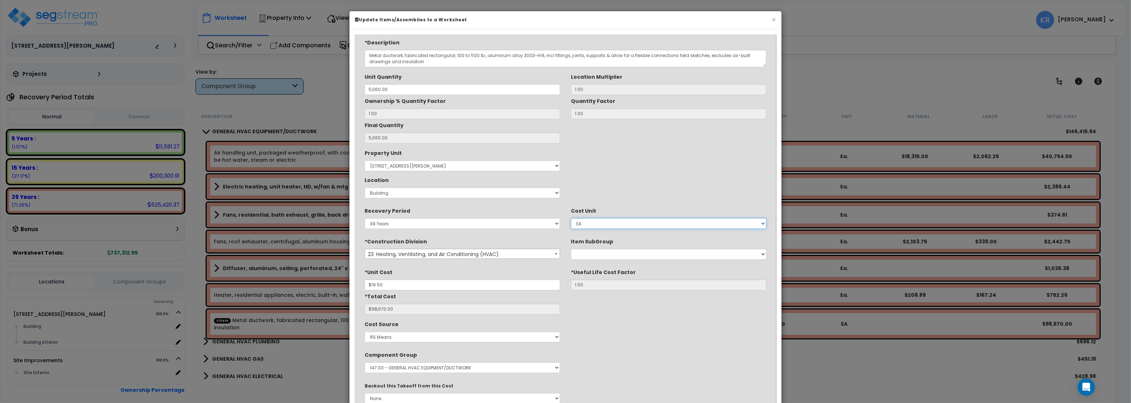
click at [571, 218] on select "Select EA TOT SF LF SY LS CAR EA." at bounding box center [669, 223] width 196 height 11
click at [775, 19] on button "×" at bounding box center [774, 20] width 5 height 8
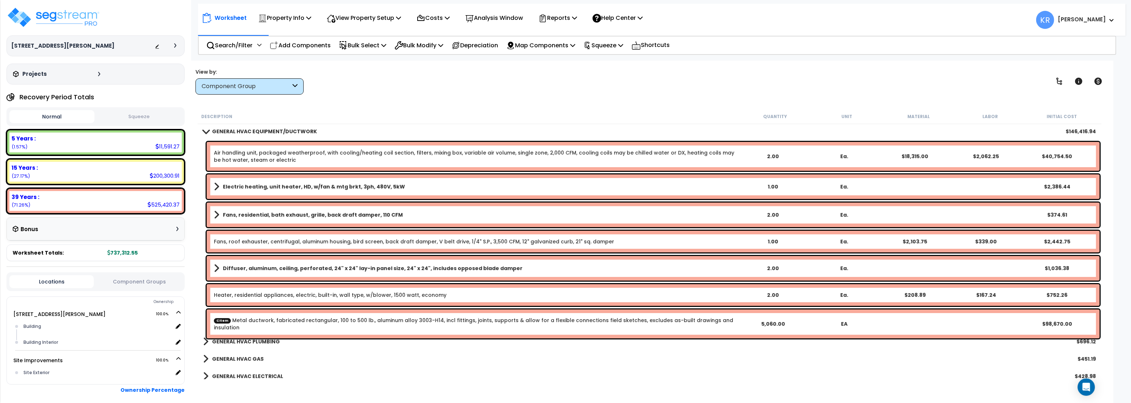
click at [415, 322] on link "CItem Metal ductwork, fabricated rectangular, 100 to 500 lb., aluminum alloy 30…" at bounding box center [475, 323] width 523 height 14
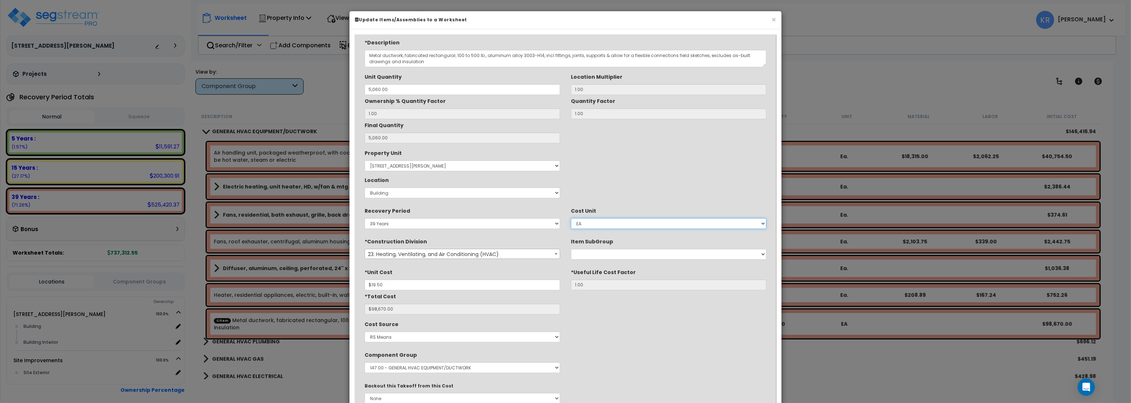
click at [571, 218] on select "Select EA TOT SF LF SY LS CAR EA." at bounding box center [669, 223] width 196 height 11
select select "1400"
click option "SF" at bounding box center [0, 0] width 0 height 0
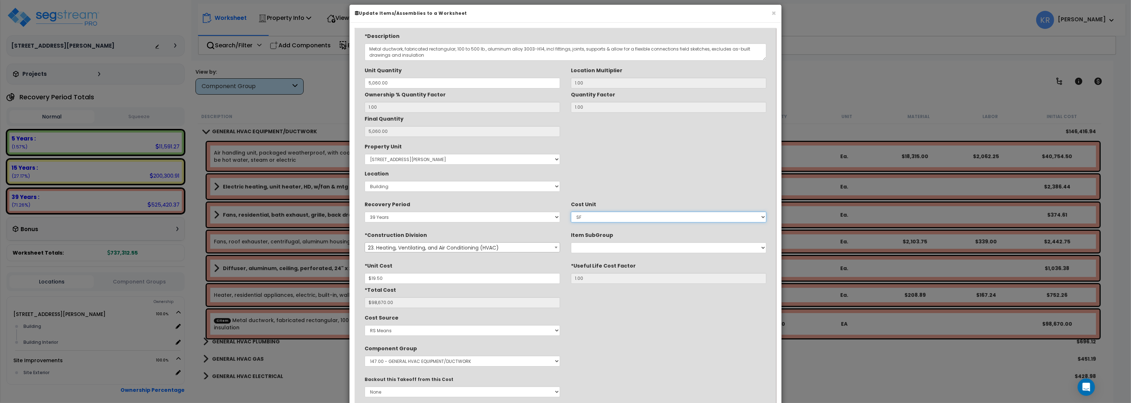
scroll to position [50, 0]
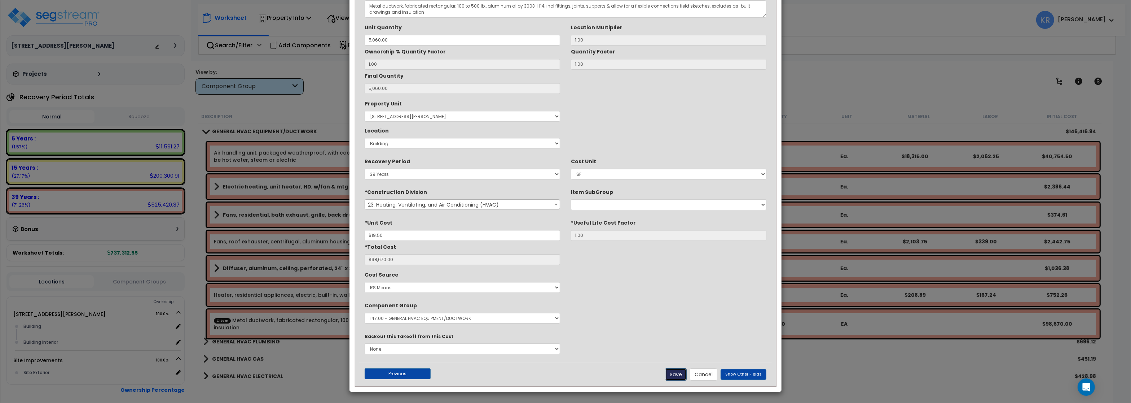
click at [672, 374] on button "Save" at bounding box center [676, 374] width 22 height 12
type input "5060.00"
type input "19.50"
type input "98670.00"
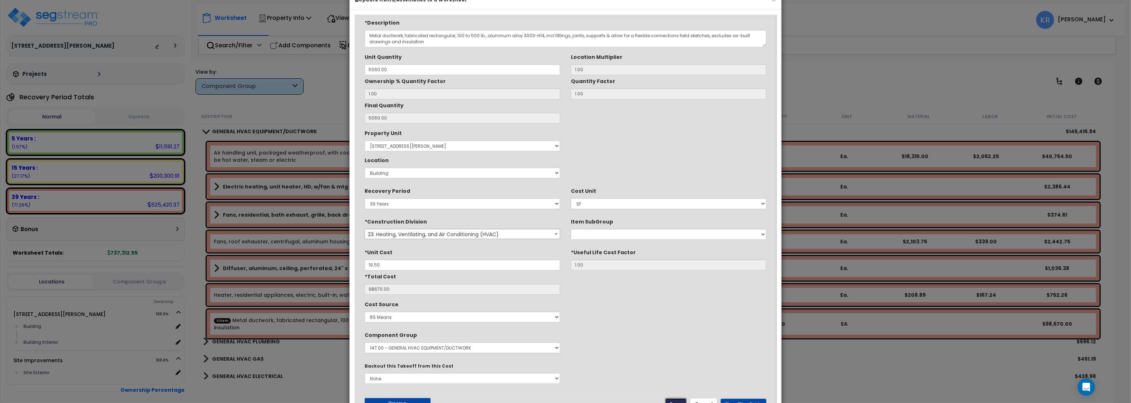
scroll to position [0, 0]
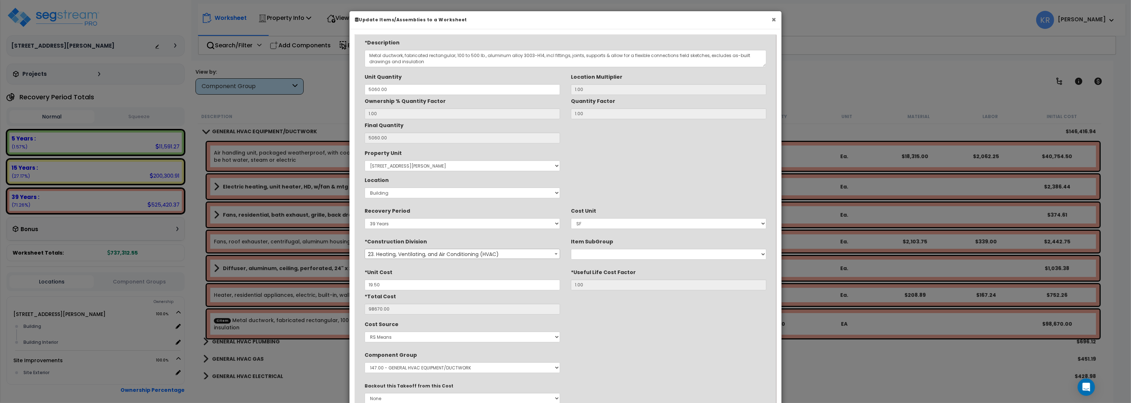
click at [774, 22] on button "×" at bounding box center [774, 20] width 5 height 8
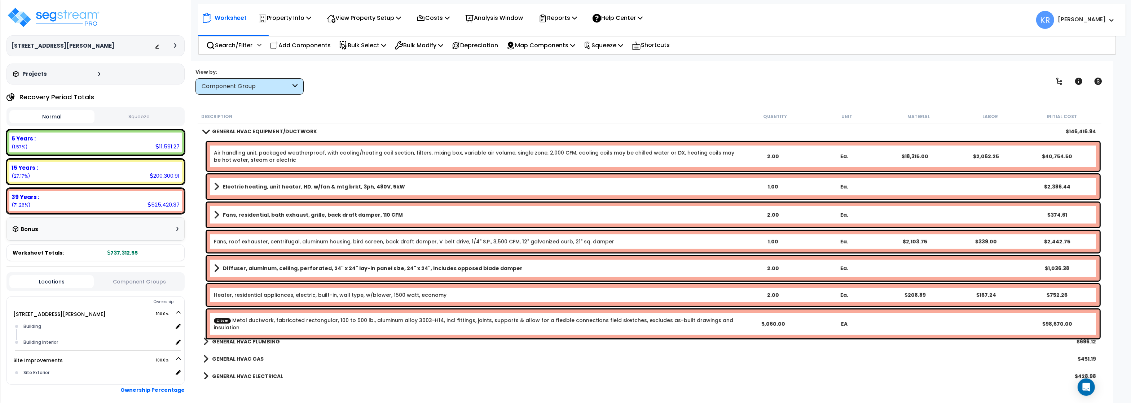
click at [724, 321] on link "CItem Metal ductwork, fabricated rectangular, 100 to 500 lb., aluminum alloy 30…" at bounding box center [475, 323] width 523 height 14
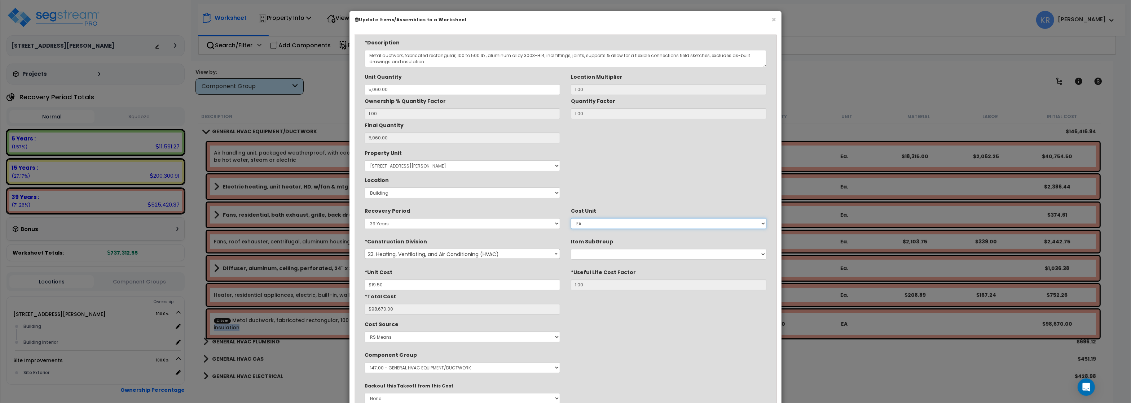
click at [571, 218] on select "Select EA TOT SF LF SY LS CAR EA." at bounding box center [669, 223] width 196 height 11
select select "1400"
click option "SF" at bounding box center [0, 0] width 0 height 0
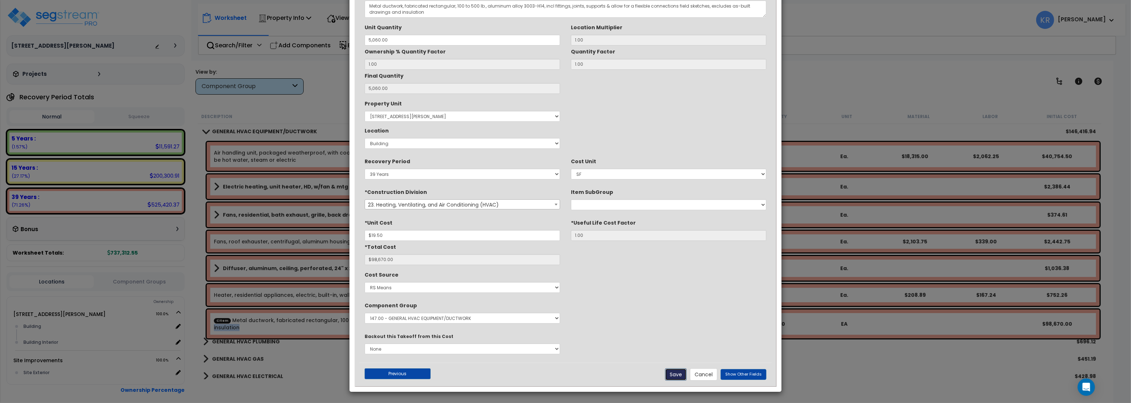
click at [681, 373] on button "Save" at bounding box center [676, 374] width 22 height 12
type input "5060.00"
type input "19.50"
type input "98670.00"
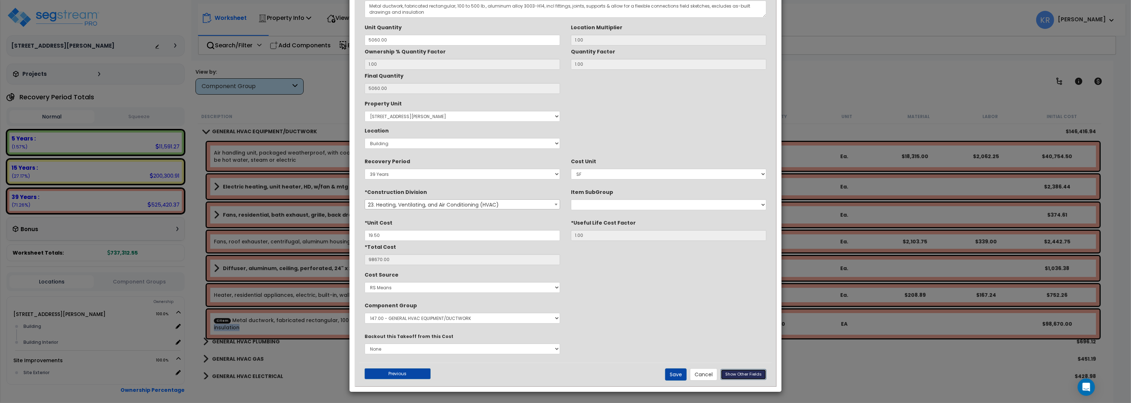
click at [750, 376] on span "Show Other Fields" at bounding box center [743, 374] width 36 height 6
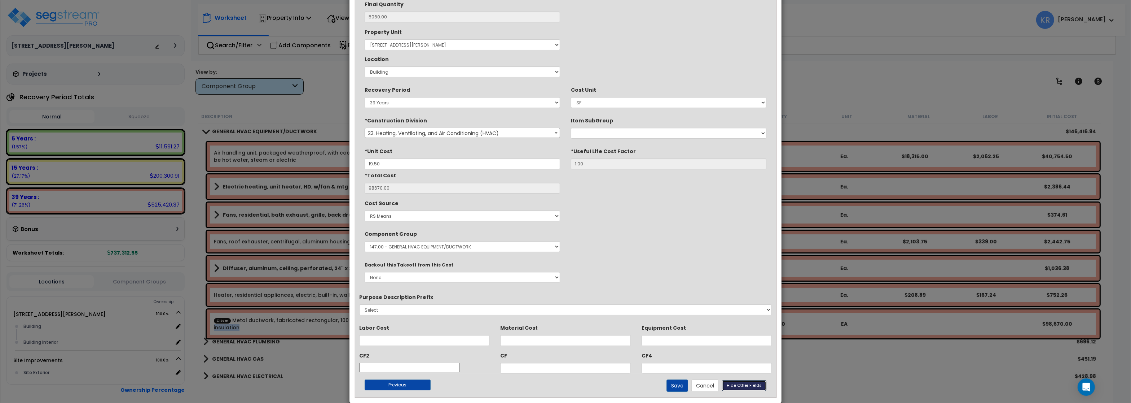
scroll to position [132, 0]
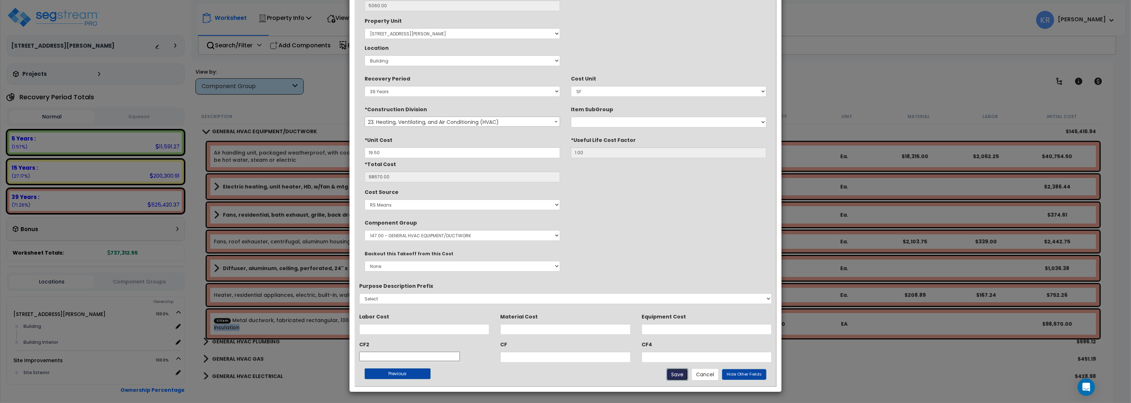
click at [674, 373] on button "Save" at bounding box center [678, 374] width 22 height 12
click at [748, 375] on span "Hide Other Fields" at bounding box center [744, 374] width 35 height 6
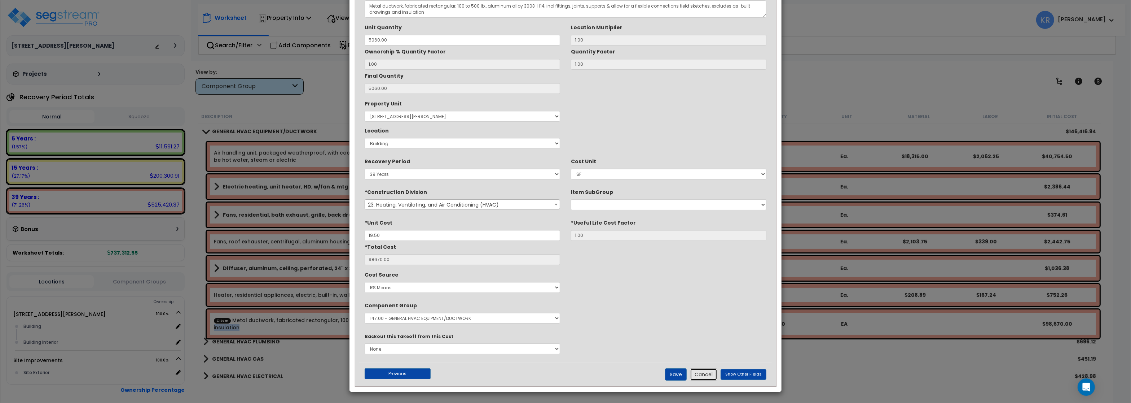
scroll to position [50, 0]
click at [705, 375] on button "Cancel" at bounding box center [703, 374] width 27 height 12
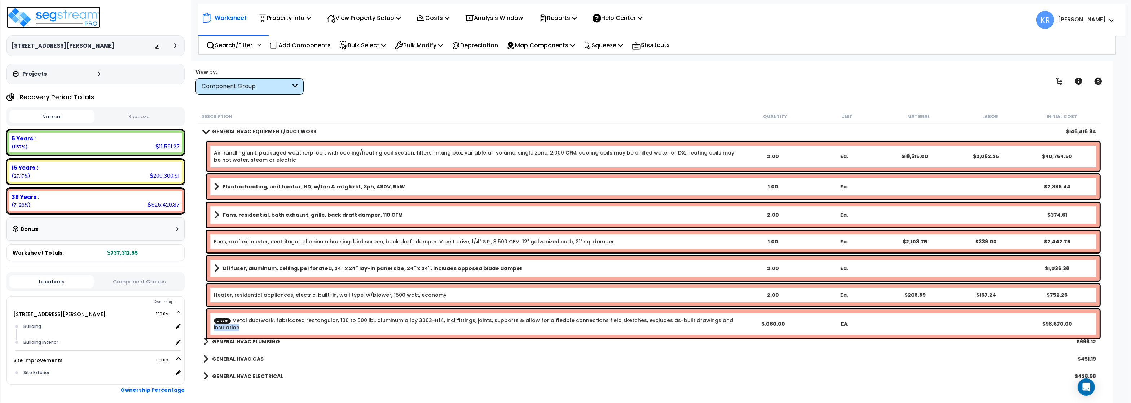
click at [72, 15] on img at bounding box center [53, 17] width 94 height 22
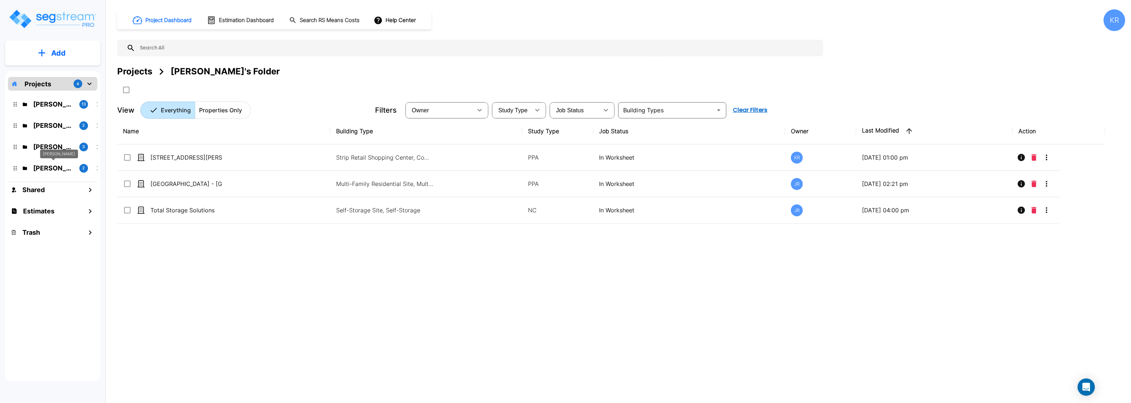
click at [44, 166] on p "[PERSON_NAME]" at bounding box center [53, 168] width 40 height 10
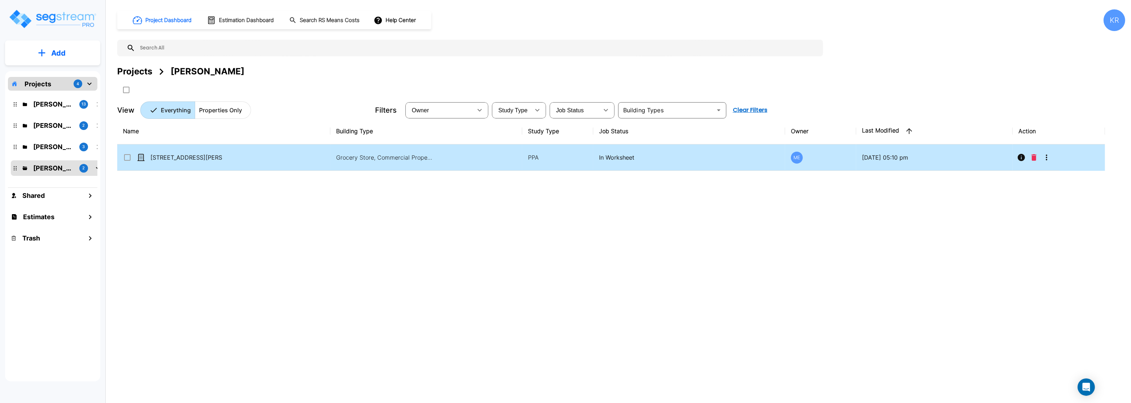
click at [334, 163] on td "Grocery Store, Commercial Property Site" at bounding box center [426, 157] width 192 height 26
checkbox input "true"
click at [42, 104] on p "[PERSON_NAME]'s Folder (Finalized Reports)" at bounding box center [53, 104] width 40 height 10
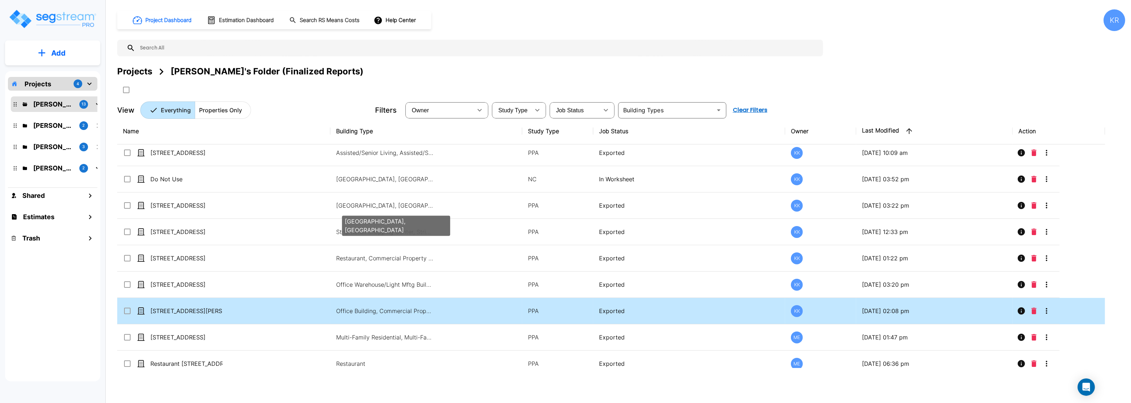
scroll to position [120, 0]
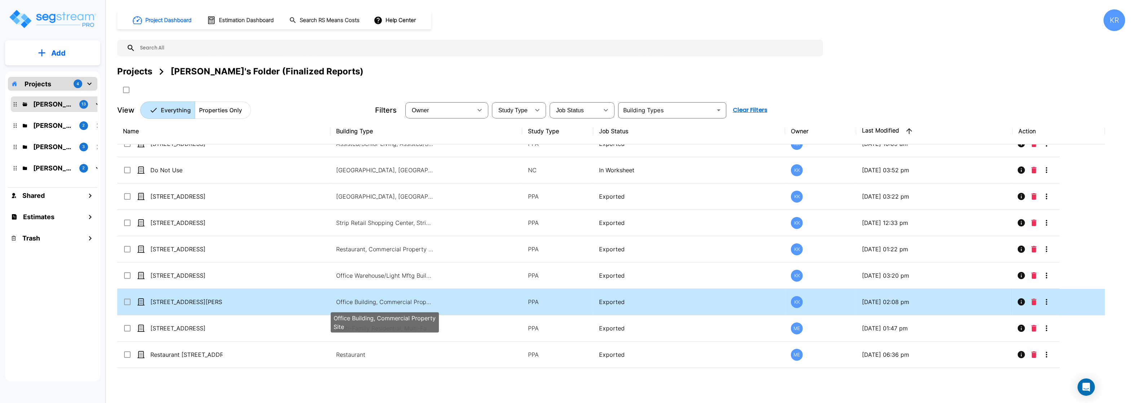
click at [362, 306] on p "Office Building, Commercial Property Site" at bounding box center [384, 301] width 97 height 9
checkbox input "true"
click at [362, 306] on p "Office Building, Commercial Property Site" at bounding box center [384, 301] width 97 height 9
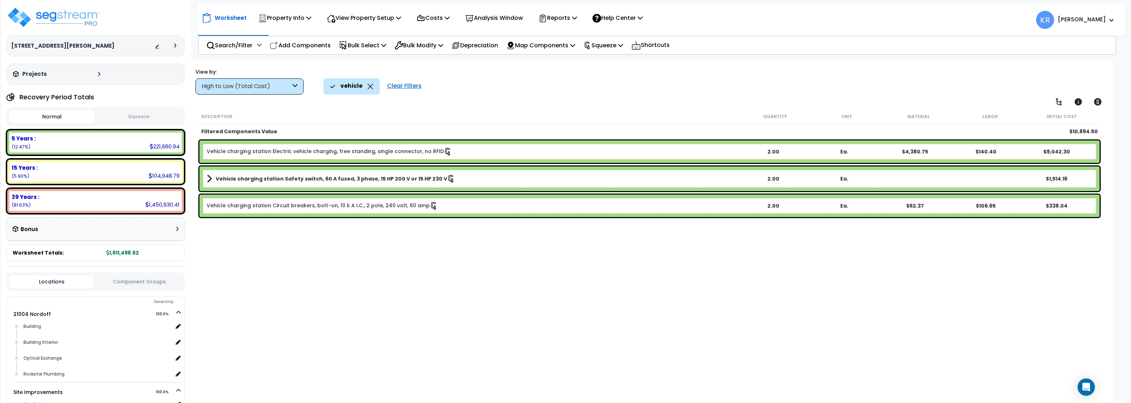
click at [405, 87] on div "Clear Filters" at bounding box center [404, 86] width 42 height 16
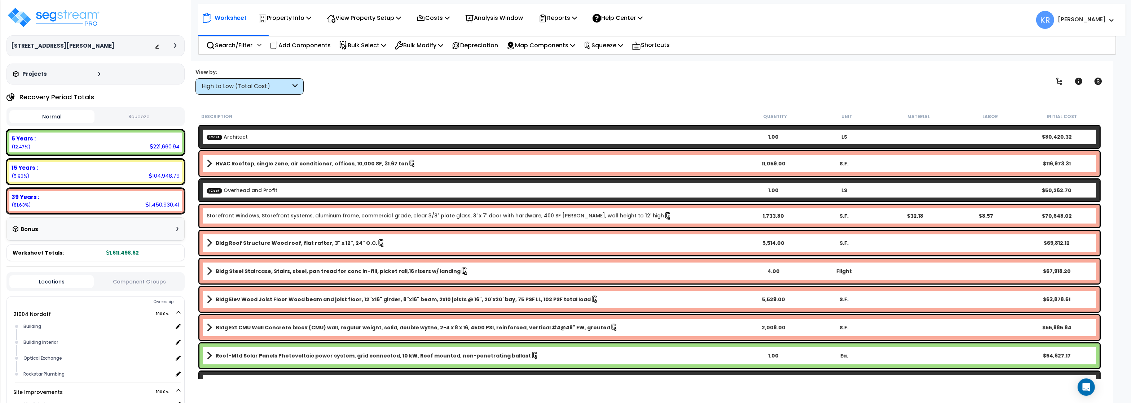
click at [220, 83] on div "High to Low (Total Cost)" at bounding box center [246, 86] width 89 height 8
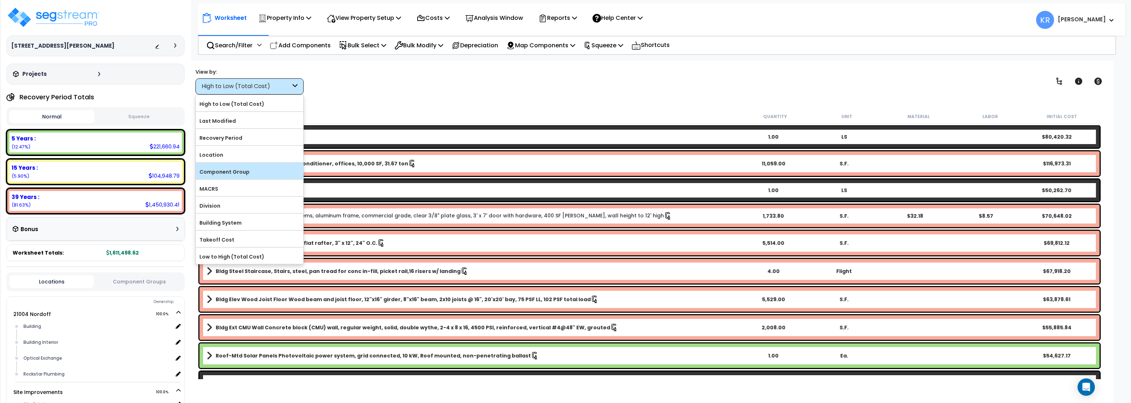
click at [240, 175] on label "Component Group" at bounding box center [249, 171] width 107 height 11
click at [0, 0] on input "Component Group" at bounding box center [0, 0] width 0 height 0
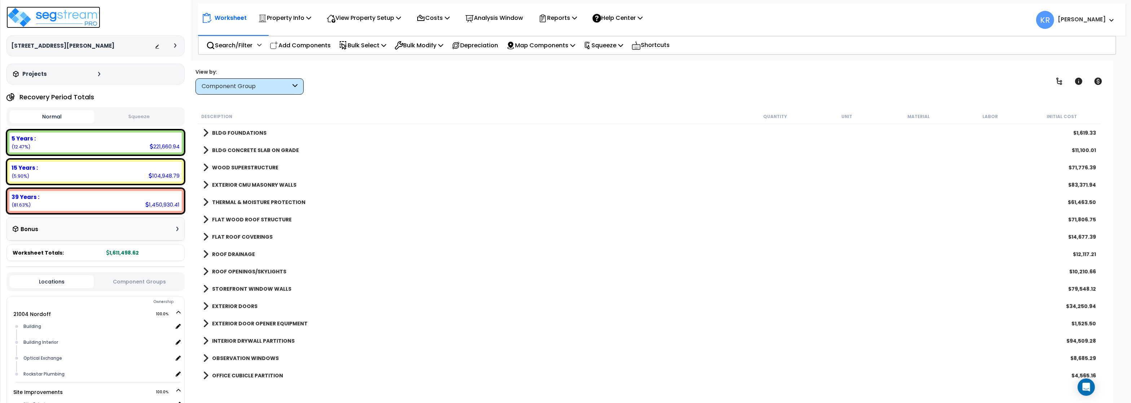
click at [57, 23] on img at bounding box center [53, 17] width 94 height 22
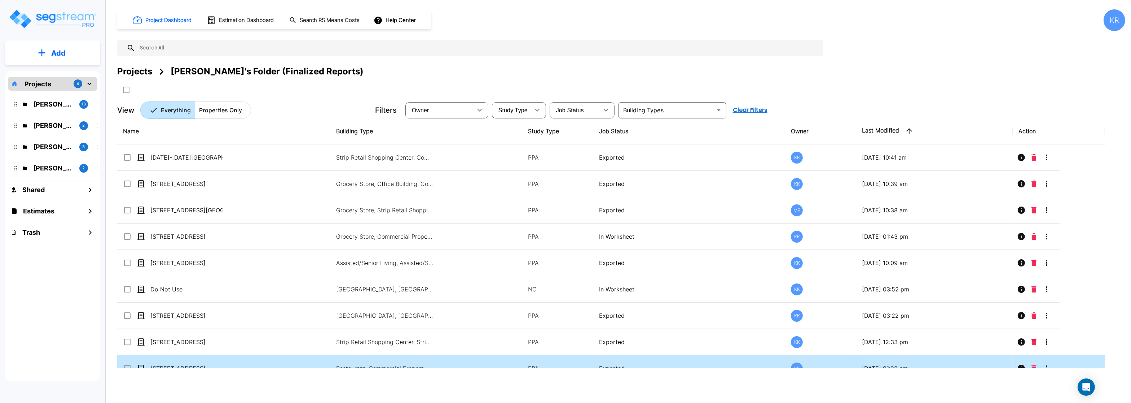
scroll to position [76, 0]
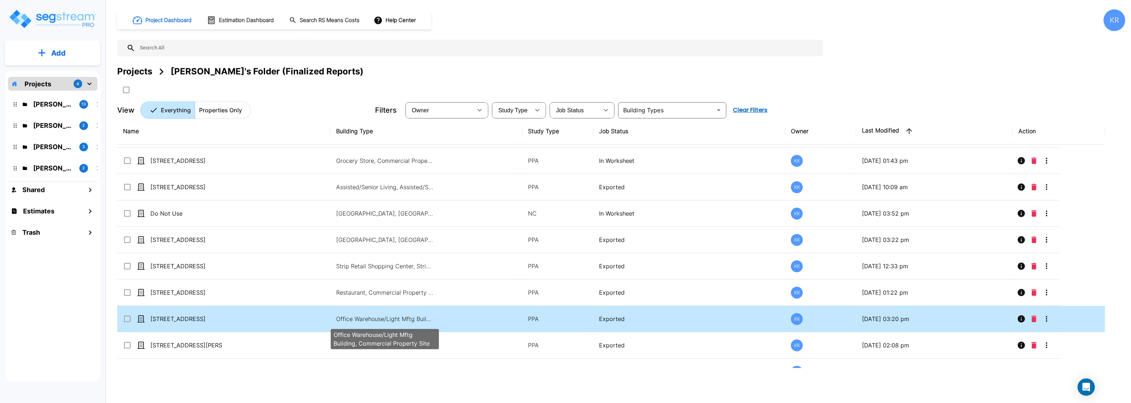
click at [400, 322] on p "Office Warehouse/Light Mftg Building, Commercial Property Site" at bounding box center [384, 318] width 97 height 9
checkbox input "true"
click at [400, 322] on p "Office Warehouse/Light Mftg Building, Commercial Property Site" at bounding box center [384, 318] width 97 height 9
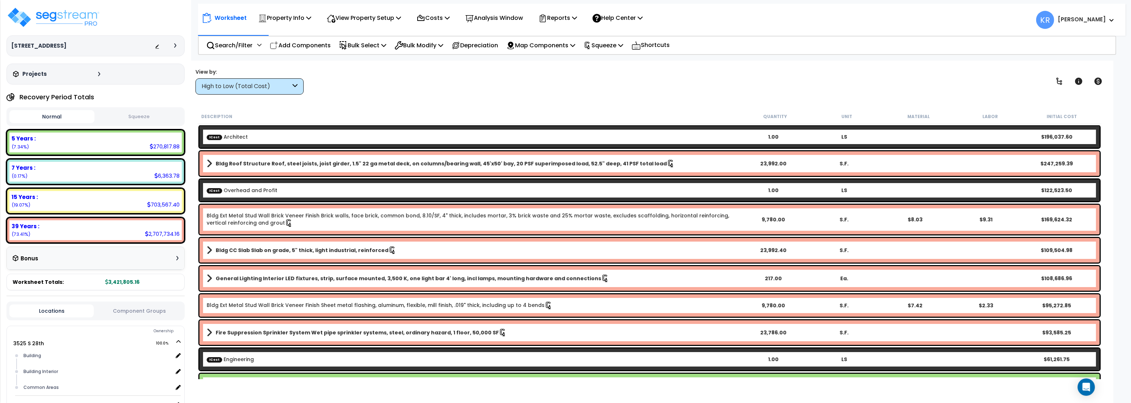
click at [242, 91] on div "High to Low (Total Cost)" at bounding box center [250, 86] width 108 height 16
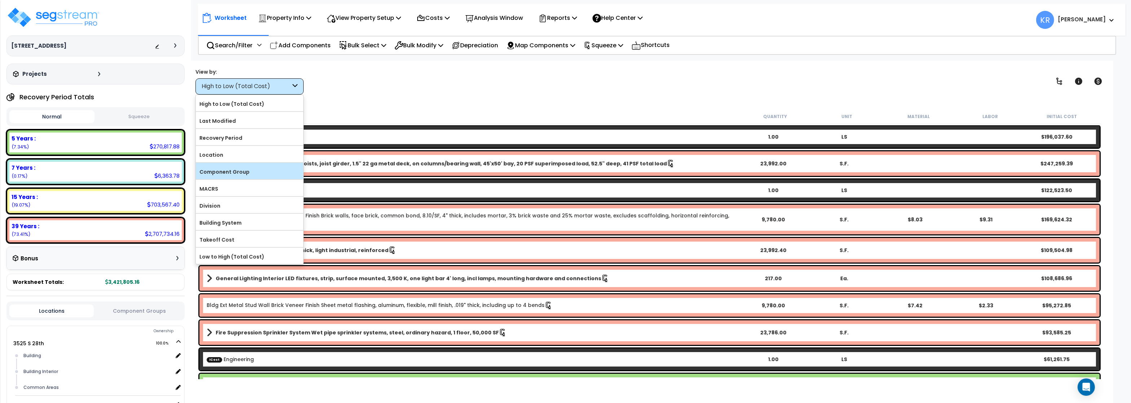
click at [244, 173] on label "Component Group" at bounding box center [249, 171] width 107 height 11
click at [0, 0] on input "Component Group" at bounding box center [0, 0] width 0 height 0
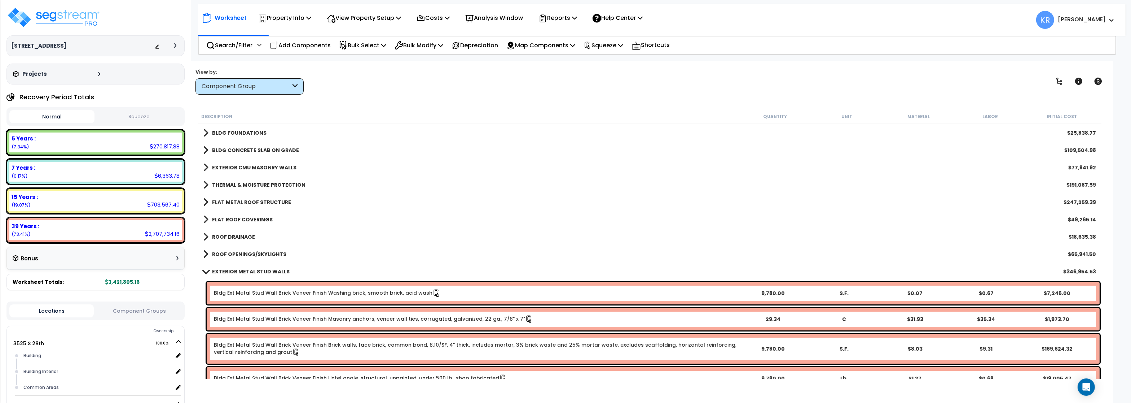
click at [228, 266] on div "EXTERIOR METAL STUD WALLS $346,954.53" at bounding box center [649, 271] width 900 height 17
click at [227, 271] on b "EXTERIOR METAL STUD WALLS" at bounding box center [251, 271] width 78 height 7
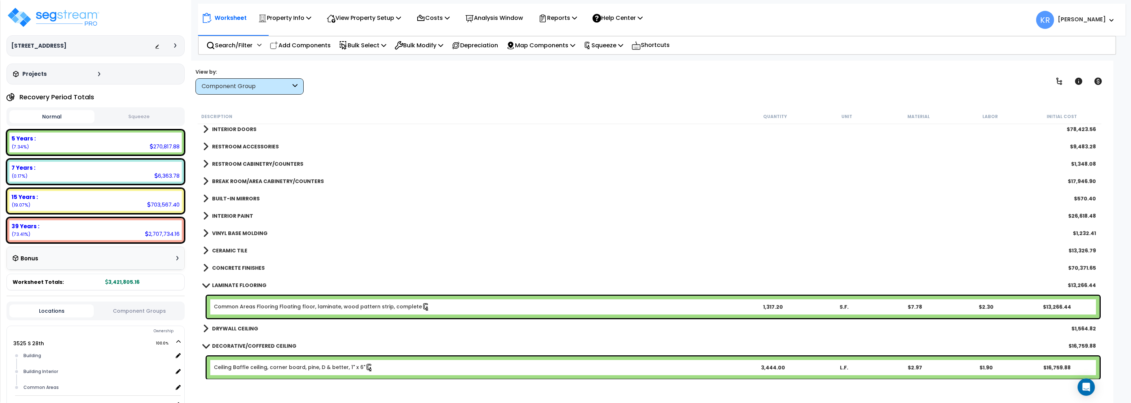
scroll to position [303, 0]
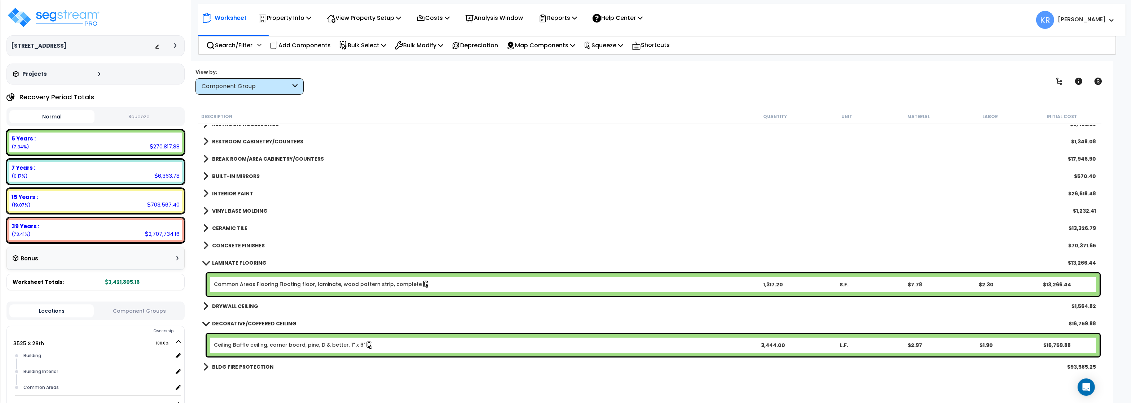
click at [230, 258] on link "LAMINATE FLOORING" at bounding box center [234, 263] width 63 height 10
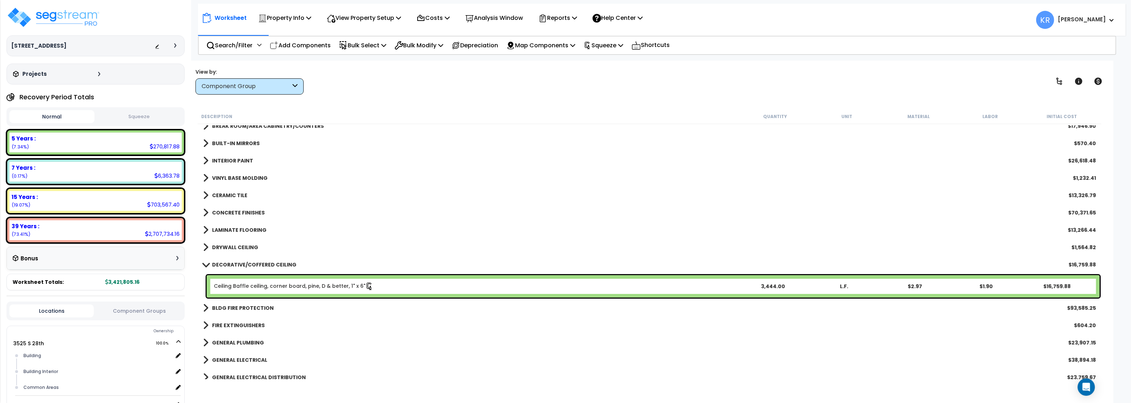
scroll to position [173, 0]
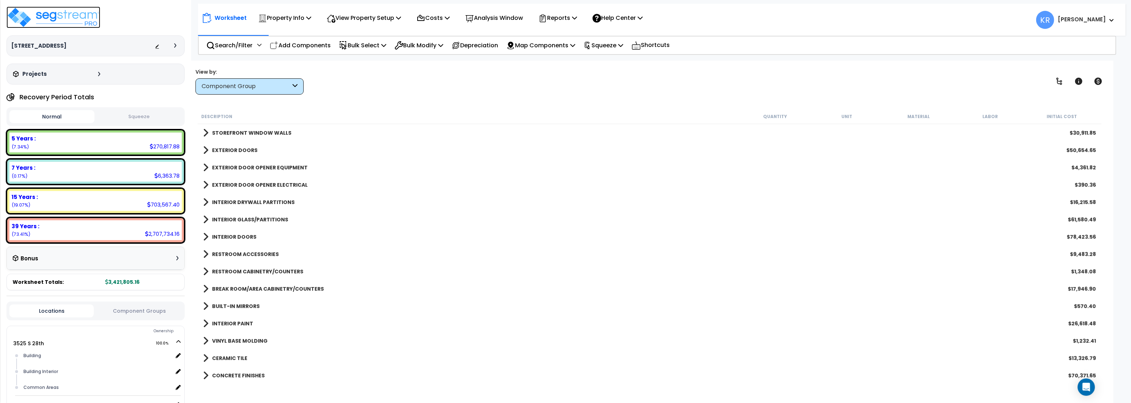
click at [35, 14] on img at bounding box center [53, 17] width 94 height 22
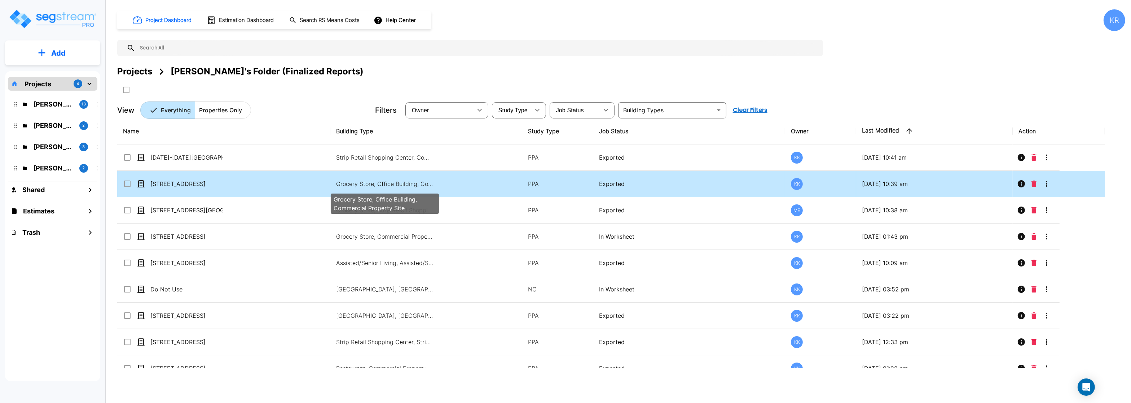
click at [361, 182] on p "Grocery Store, Office Building, Commercial Property Site" at bounding box center [384, 183] width 97 height 9
checkbox input "true"
click at [361, 182] on p "Grocery Store, Office Building, Commercial Property Site" at bounding box center [384, 183] width 97 height 9
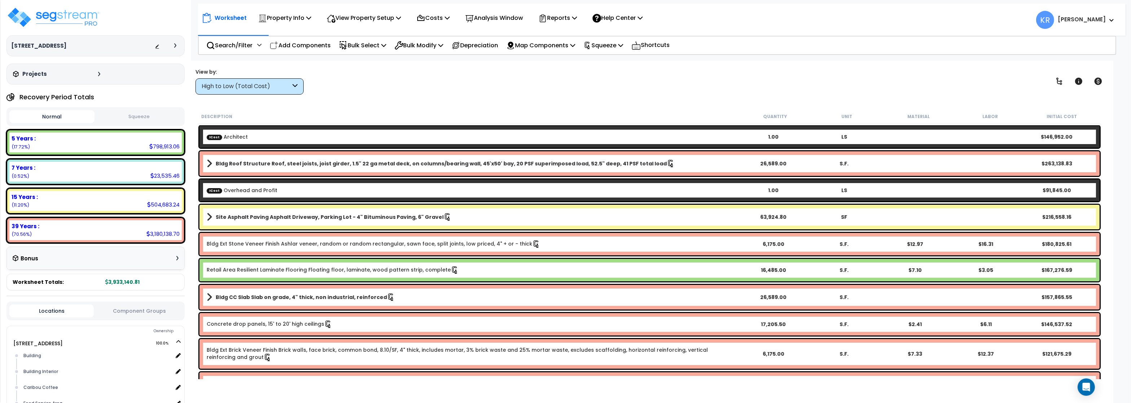
click at [258, 85] on div "High to Low (Total Cost)" at bounding box center [246, 86] width 89 height 8
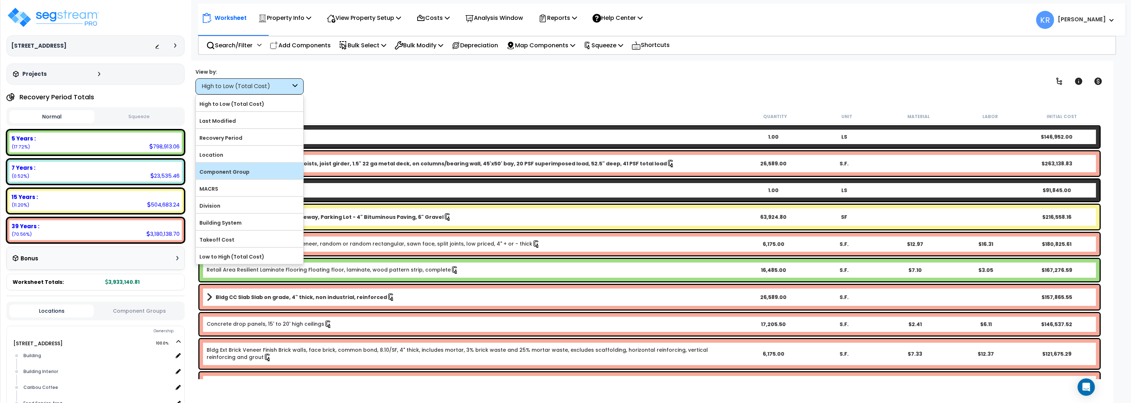
click at [255, 172] on label "Component Group" at bounding box center [249, 171] width 107 height 11
click at [0, 0] on input "Component Group" at bounding box center [0, 0] width 0 height 0
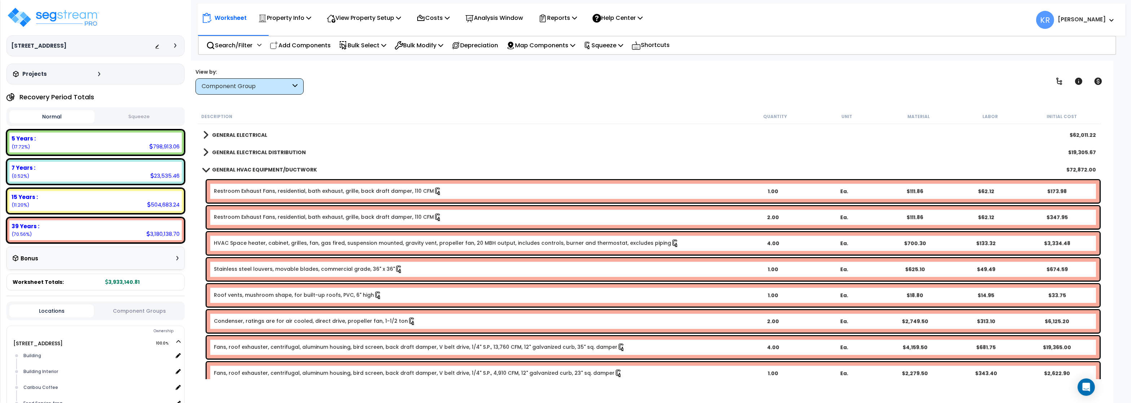
scroll to position [779, 0]
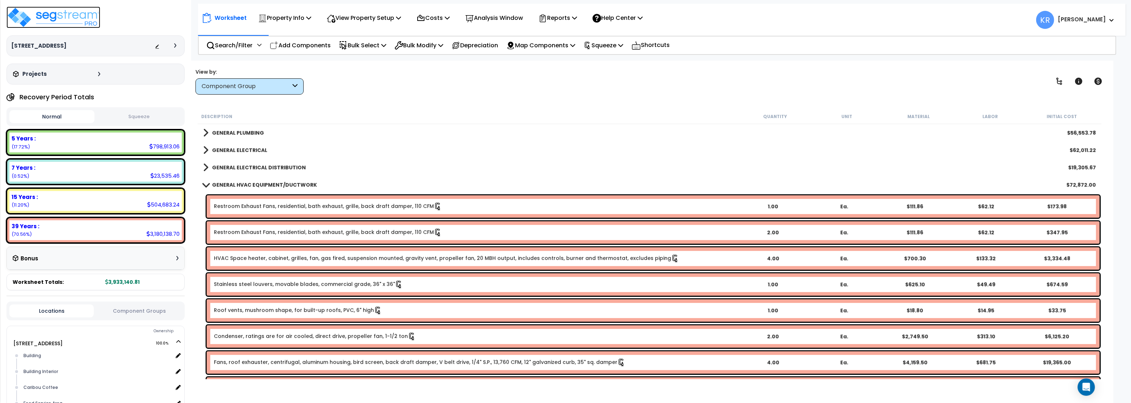
click at [43, 18] on img at bounding box center [53, 17] width 94 height 22
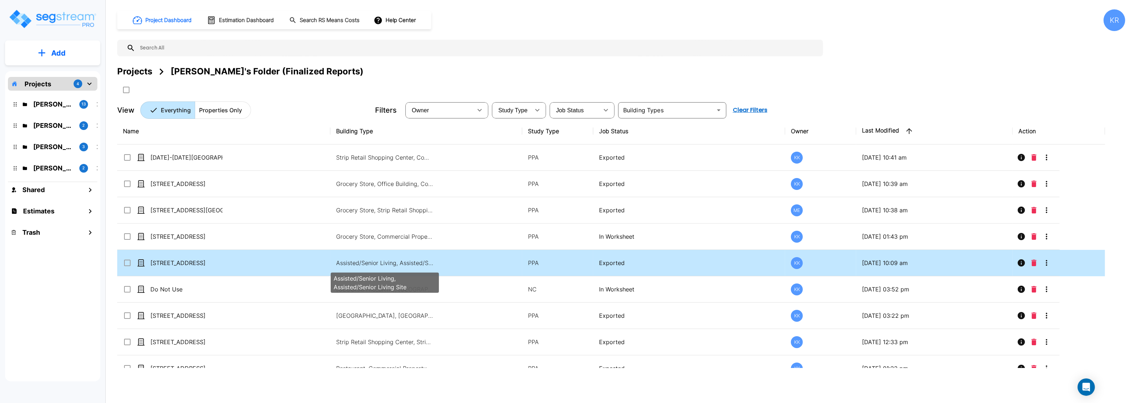
click at [421, 261] on p "Assisted/Senior Living, Assisted/Senior Living Site" at bounding box center [384, 262] width 97 height 9
checkbox input "false"
click at [421, 261] on p "Assisted/Senior Living, Assisted/Senior Living Site" at bounding box center [384, 262] width 97 height 9
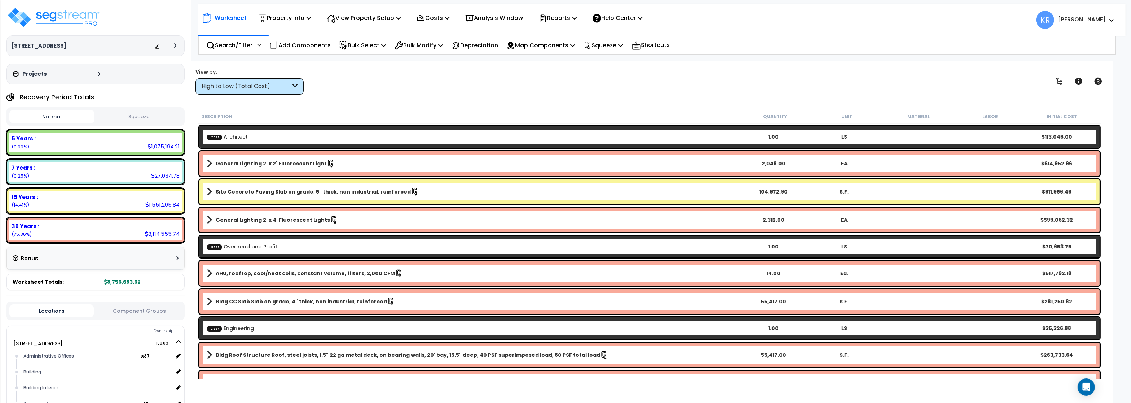
click at [237, 88] on div "High to Low (Total Cost)" at bounding box center [246, 86] width 89 height 8
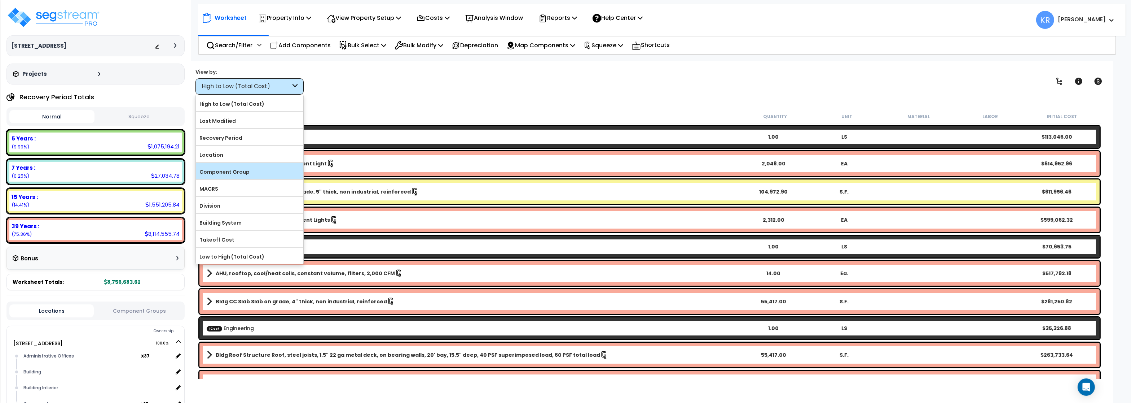
click at [237, 175] on label "Component Group" at bounding box center [249, 171] width 107 height 11
click at [0, 0] on input "Component Group" at bounding box center [0, 0] width 0 height 0
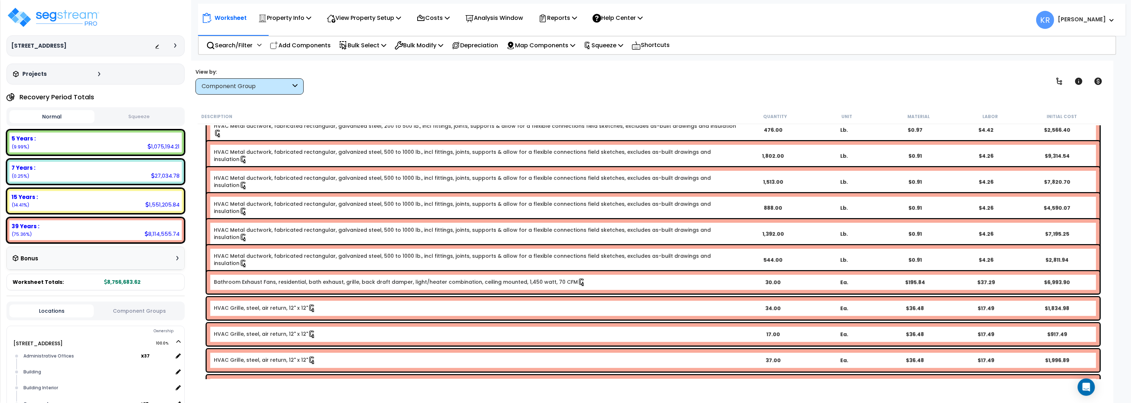
scroll to position [822, 0]
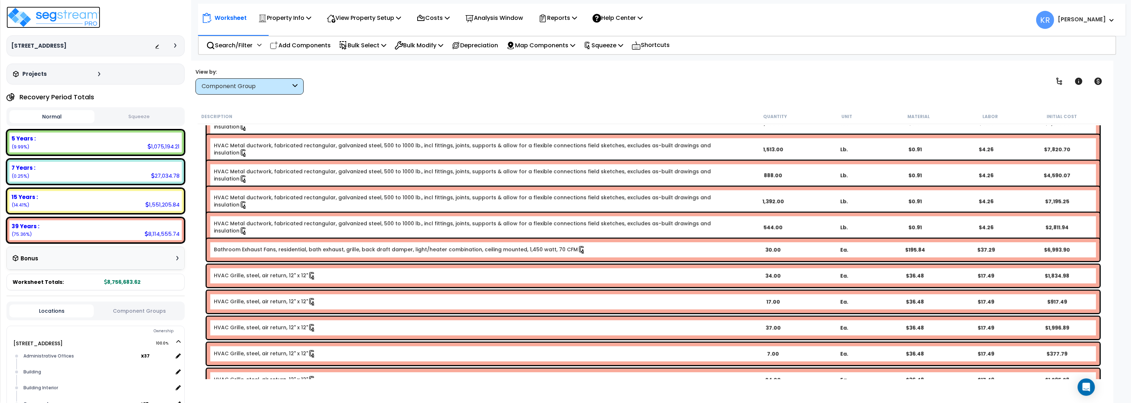
click at [53, 14] on img at bounding box center [53, 17] width 94 height 22
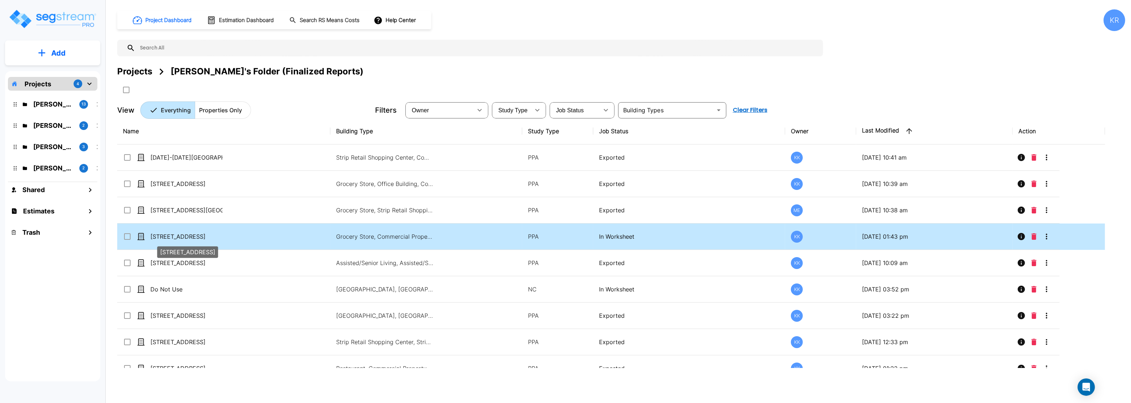
click at [173, 238] on p "[STREET_ADDRESS]" at bounding box center [186, 236] width 72 height 9
checkbox input "true"
click at [173, 238] on p "[STREET_ADDRESS]" at bounding box center [186, 236] width 72 height 9
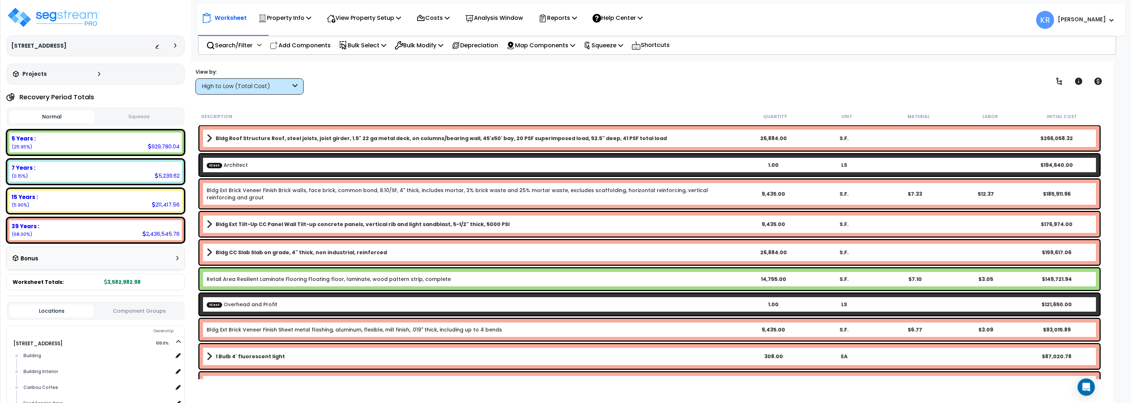
click at [240, 83] on div "High to Low (Total Cost)" at bounding box center [246, 86] width 89 height 8
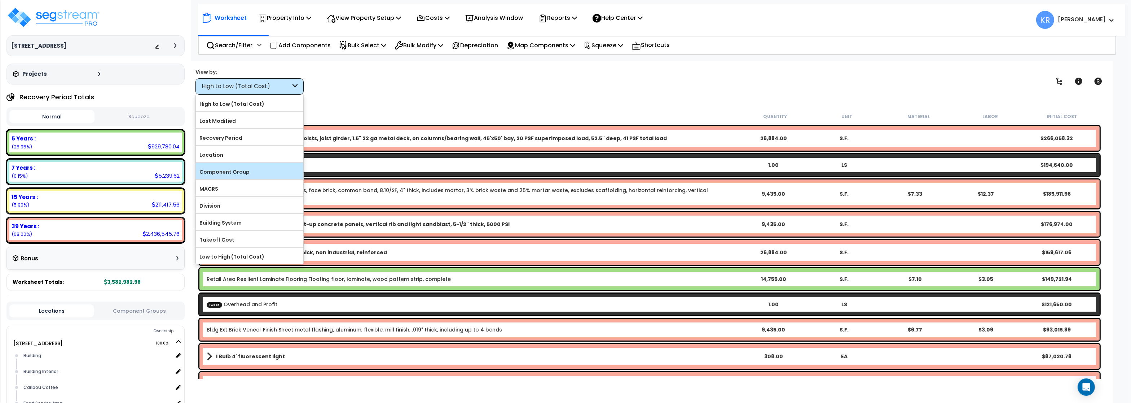
click at [240, 173] on label "Component Group" at bounding box center [249, 171] width 107 height 11
click at [0, 0] on input "Component Group" at bounding box center [0, 0] width 0 height 0
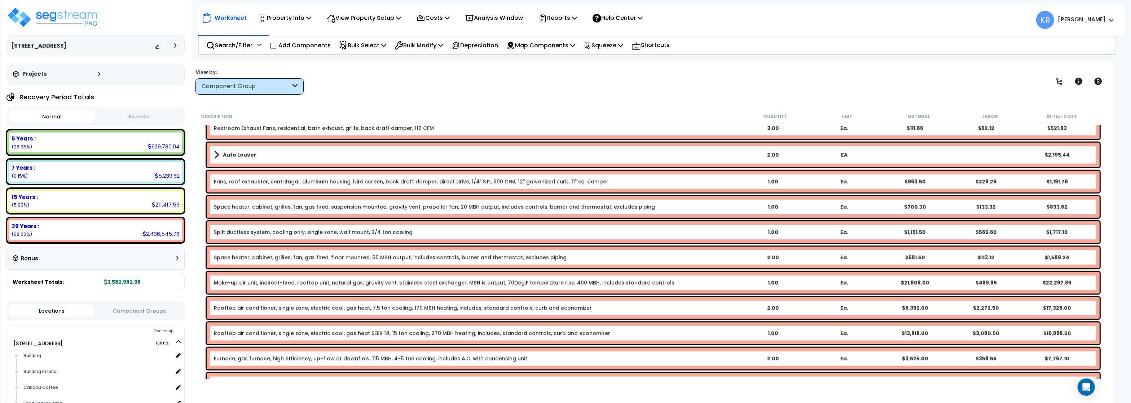
scroll to position [1039, 0]
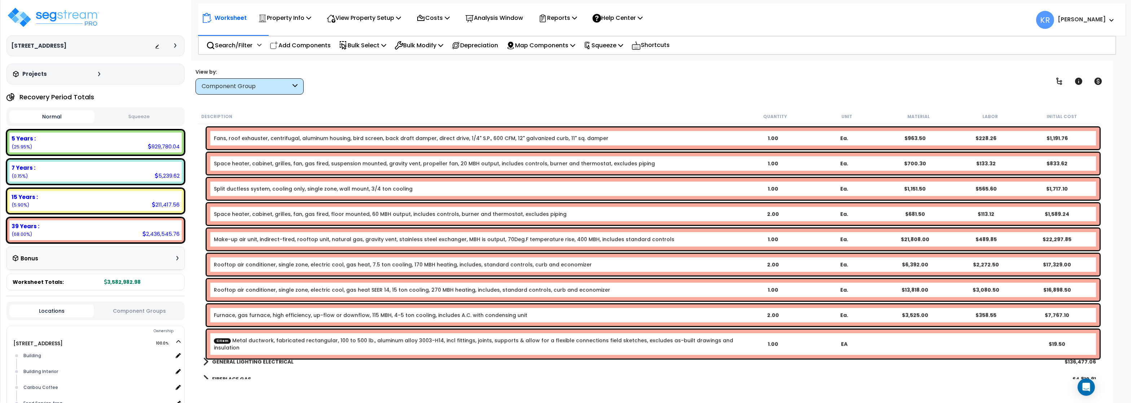
click at [331, 348] on div "CItem Metal ductwork, fabricated rectangular, 100 to 500 lb., aluminum alloy 30…" at bounding box center [653, 343] width 893 height 29
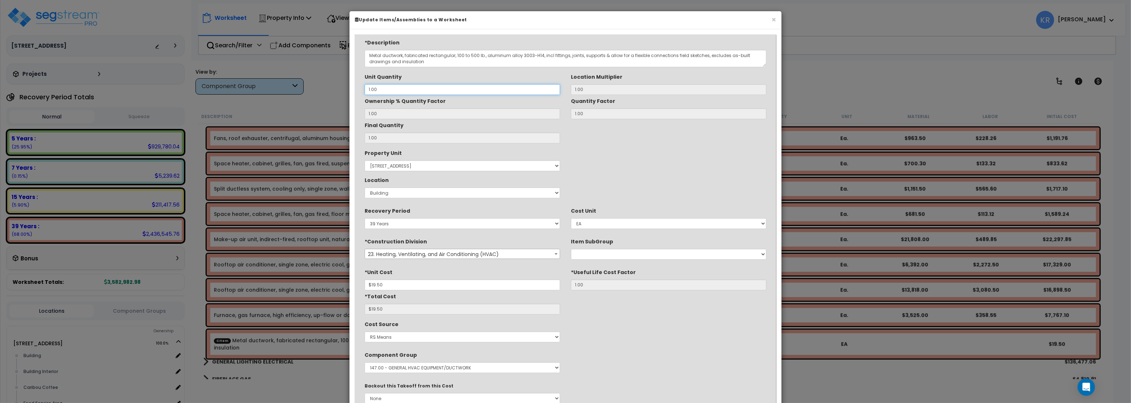
drag, startPoint x: 381, startPoint y: 92, endPoint x: 328, endPoint y: 88, distance: 52.5
click at [365, 88] on input "1.00" at bounding box center [463, 89] width 196 height 11
type input "2"
type input "1"
type input "26"
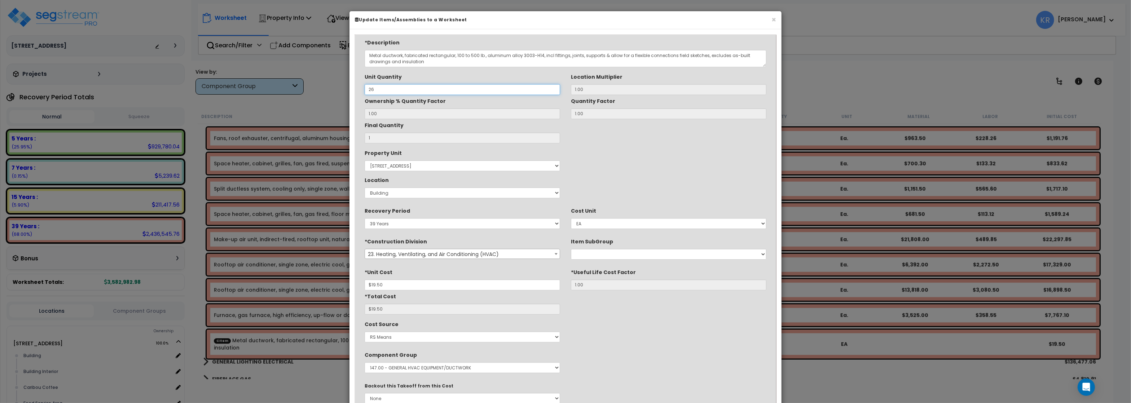
type input "2"
type input "$39.00"
type input "26"
type input "$507.00"
type input "268"
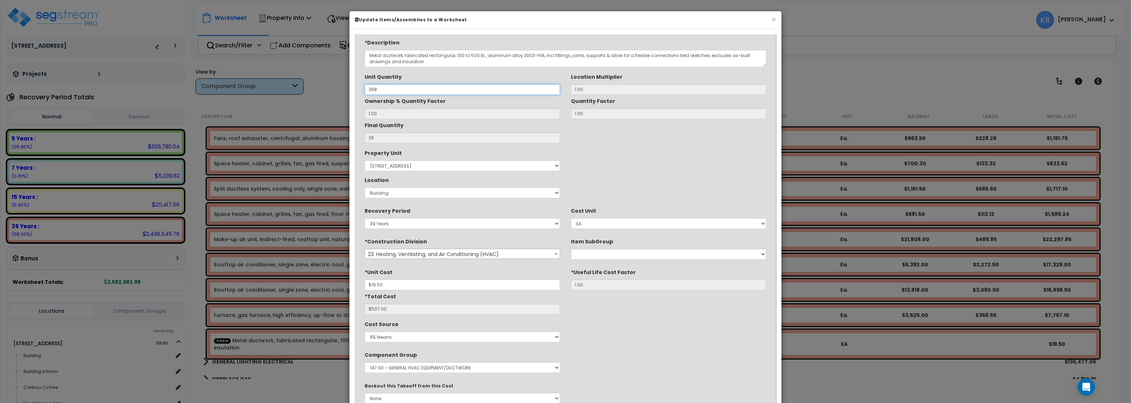
type input "268"
type input "$5,226.00"
type input "26,884"
type input "2,688"
type input "$52,416.00"
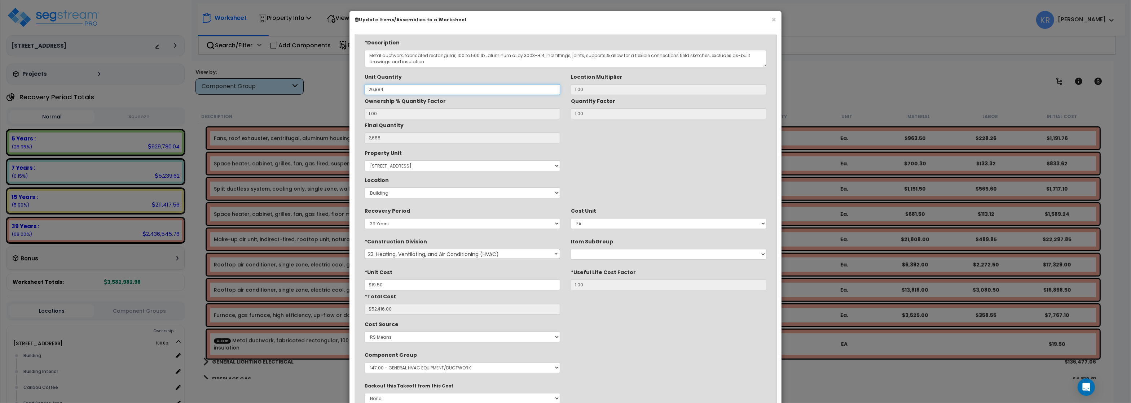
type input "26,884"
type input "$524,238.00"
type input "26,884"
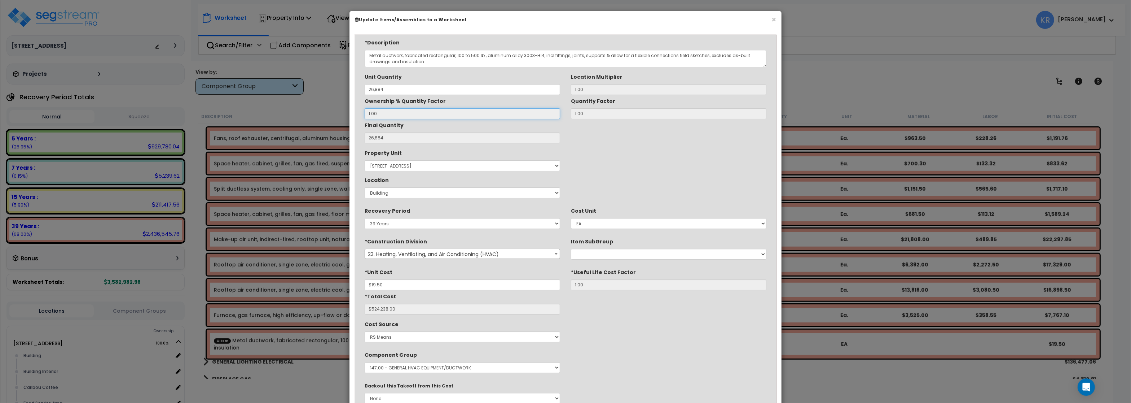
click at [409, 112] on input "1.00" at bounding box center [463, 113] width 196 height 11
click at [571, 218] on select "Select EA TOT SF LF SY LS CAR EA." at bounding box center [669, 223] width 196 height 11
select select "1400"
click option "SF" at bounding box center [0, 0] width 0 height 0
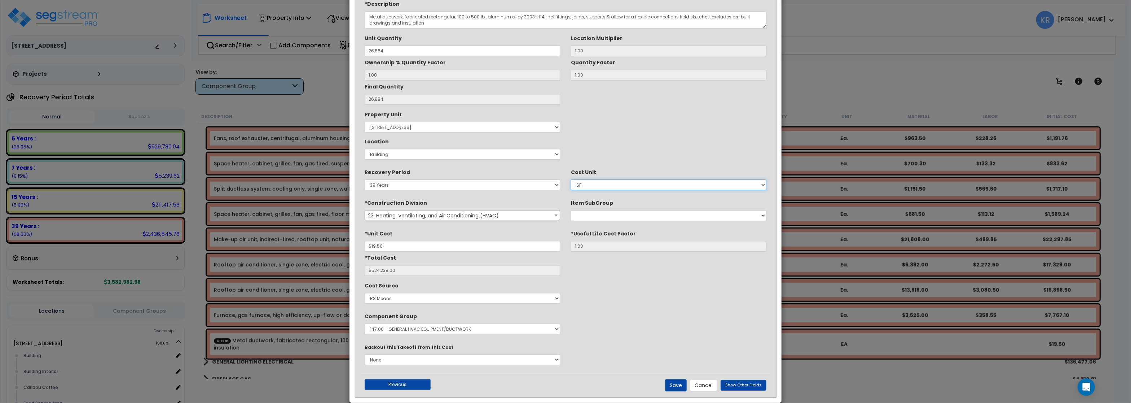
scroll to position [50, 0]
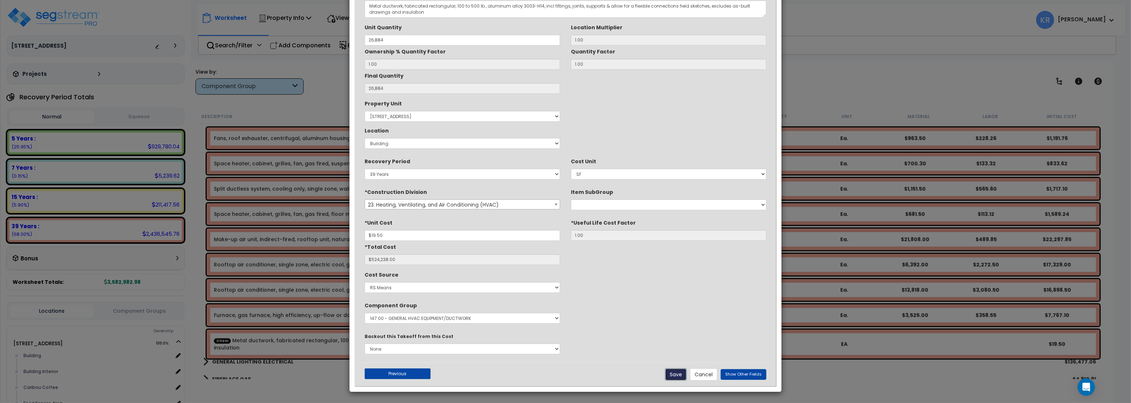
click at [673, 377] on button "Save" at bounding box center [676, 374] width 22 height 12
type input "26884.00"
type input "19.50"
type input "524238.00"
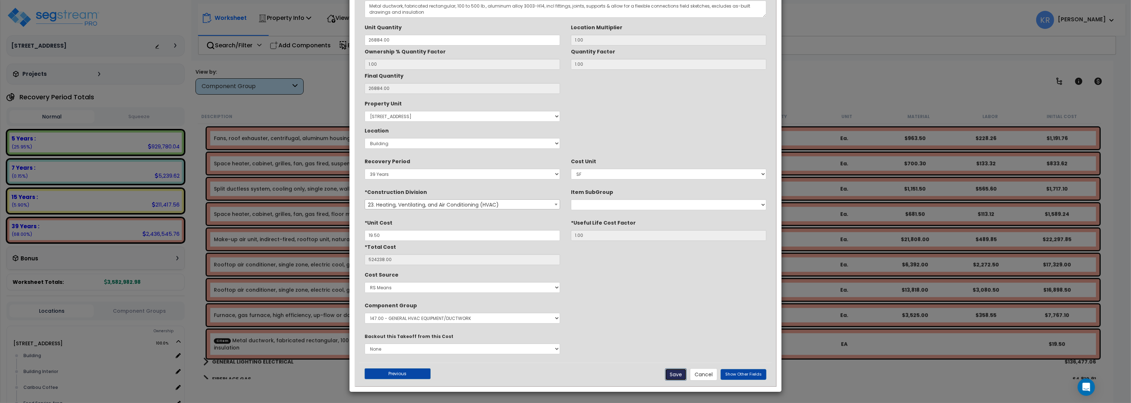
click at [673, 373] on button "Save" at bounding box center [676, 374] width 22 height 12
click at [391, 374] on button "Previous" at bounding box center [398, 373] width 66 height 11
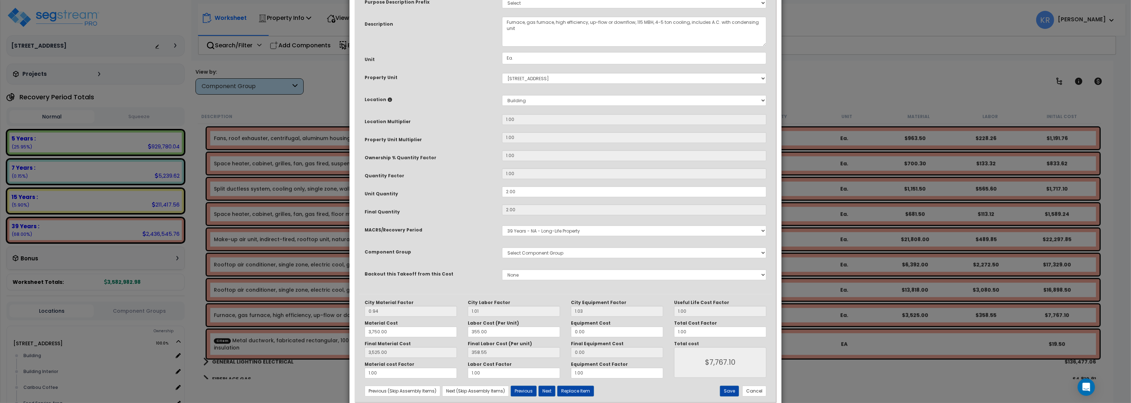
select select "56957"
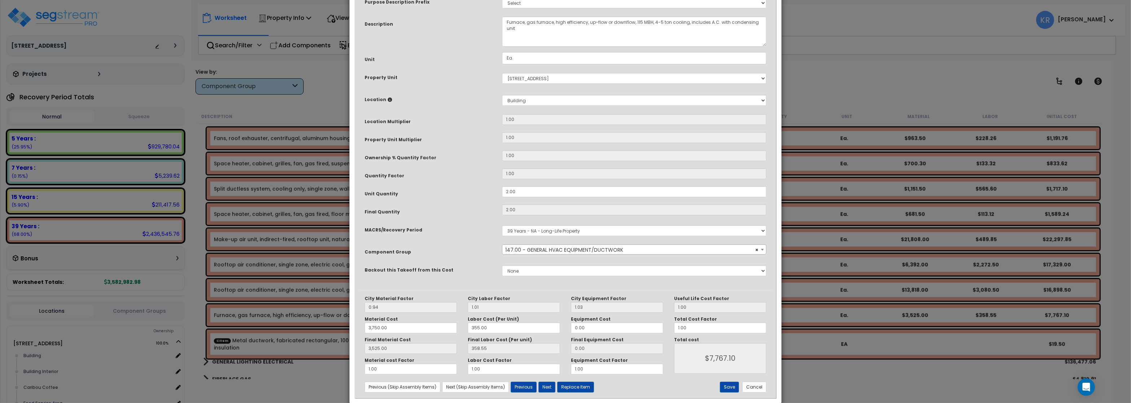
scroll to position [0, 0]
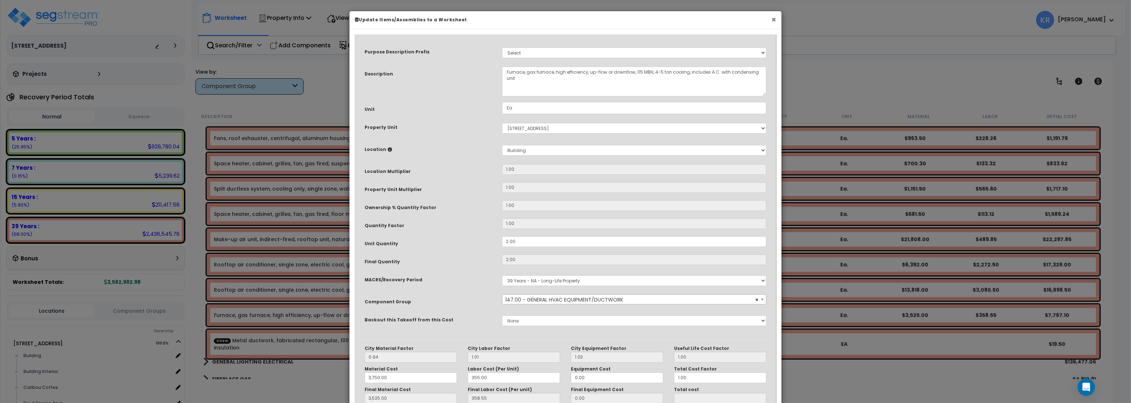
click at [776, 18] on button "×" at bounding box center [774, 20] width 5 height 8
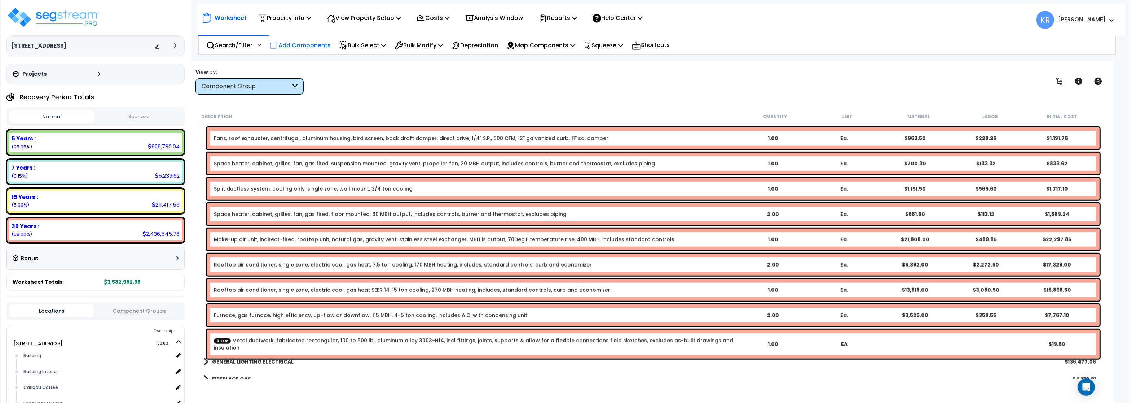
click at [298, 42] on p "Add Components" at bounding box center [300, 45] width 61 height 10
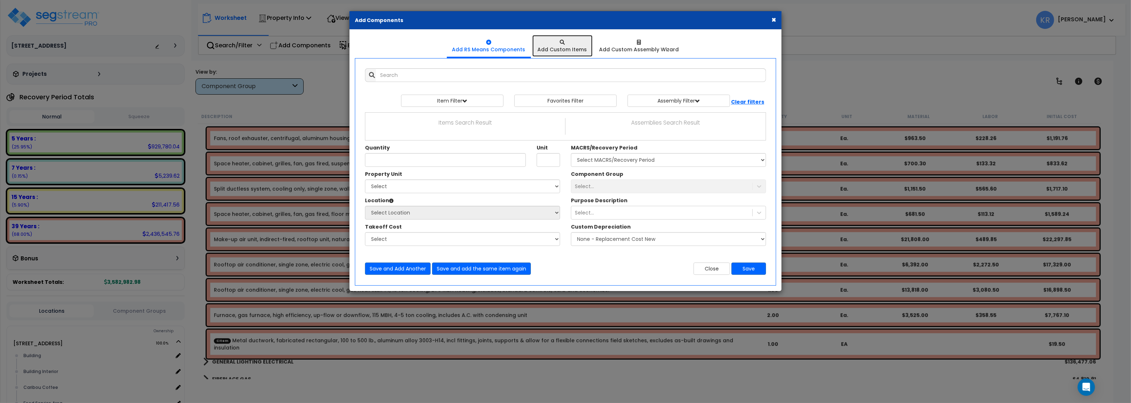
click at [568, 47] on div "Add Custom Items" at bounding box center [562, 49] width 49 height 7
select select "163345"
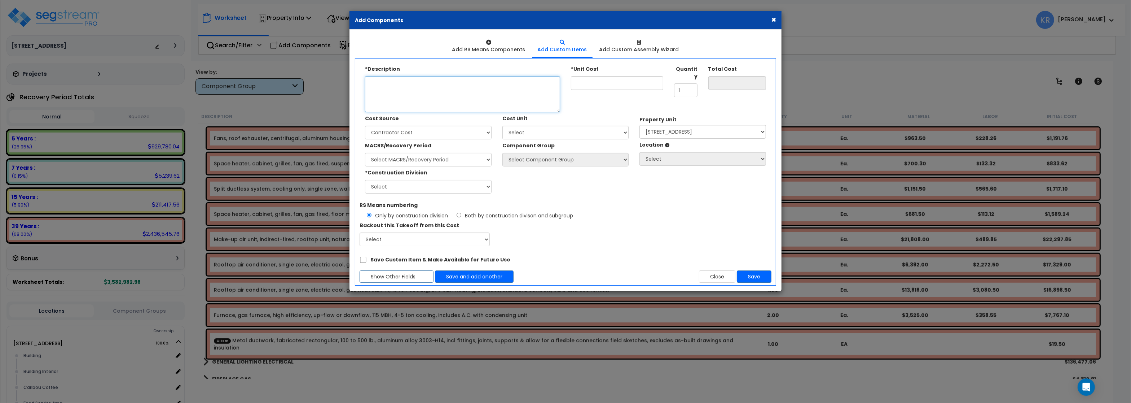
click at [442, 89] on textarea "Description" at bounding box center [462, 94] width 195 height 36
paste textarea "Metal ductwork, fabricated rectangular, 100 to 500 lb., aluminum alloy 3003-H14…"
type textarea "Metal ductwork, fabricated rectangular, 100 to 500 lb., aluminum alloy 3003-H14…"
click at [614, 84] on input "*Unit Cost" at bounding box center [617, 83] width 92 height 14
type input "2"
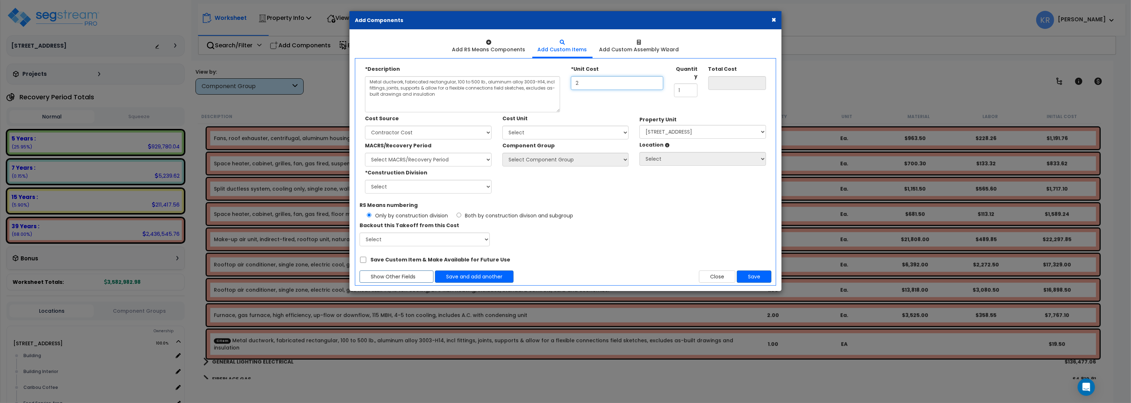
type input "2.00"
type input "26"
type input "26.00"
type input "268"
type input "268.00"
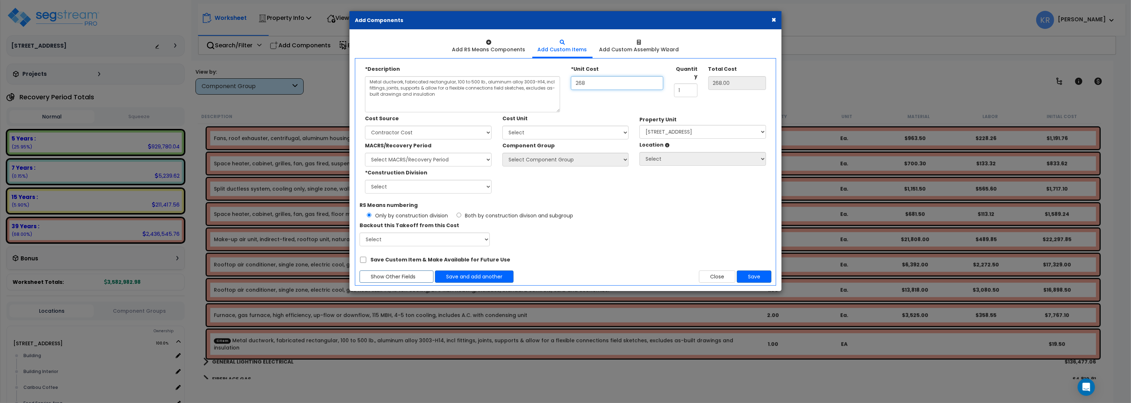
type input "2,688"
type input "2,688.00"
type input "26,884"
type input "26,884.00"
drag, startPoint x: 626, startPoint y: 83, endPoint x: 456, endPoint y: 73, distance: 170.2
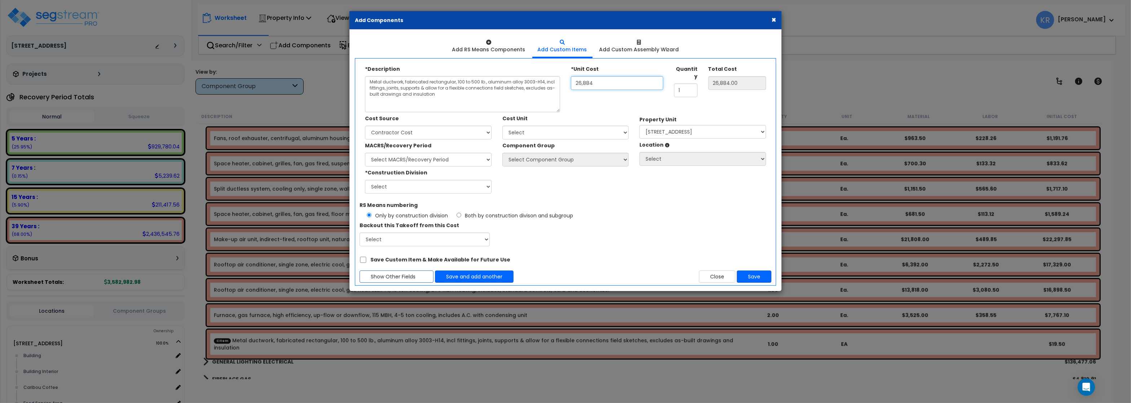
click at [571, 76] on input "26,884" at bounding box center [617, 83] width 92 height 14
type input "1"
type input "1.00"
type input "19"
type input "19.00"
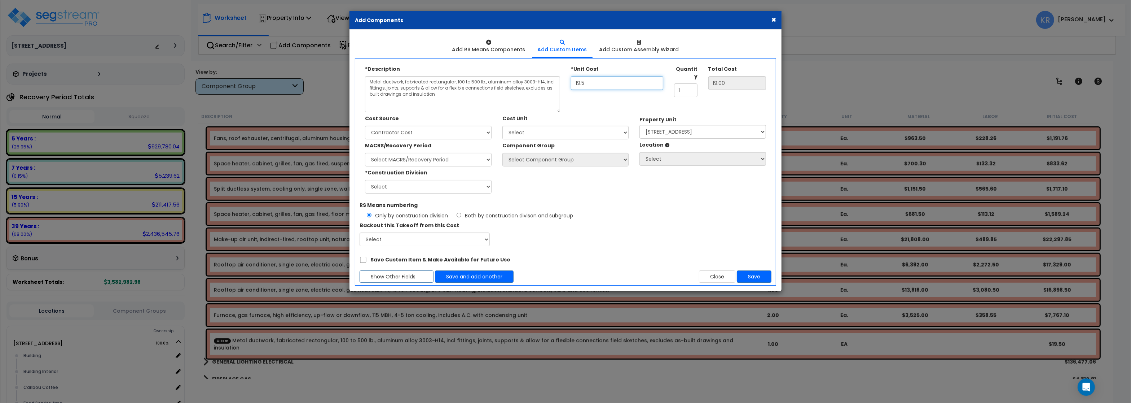
type input "19.50"
type input "2"
type input "39.00"
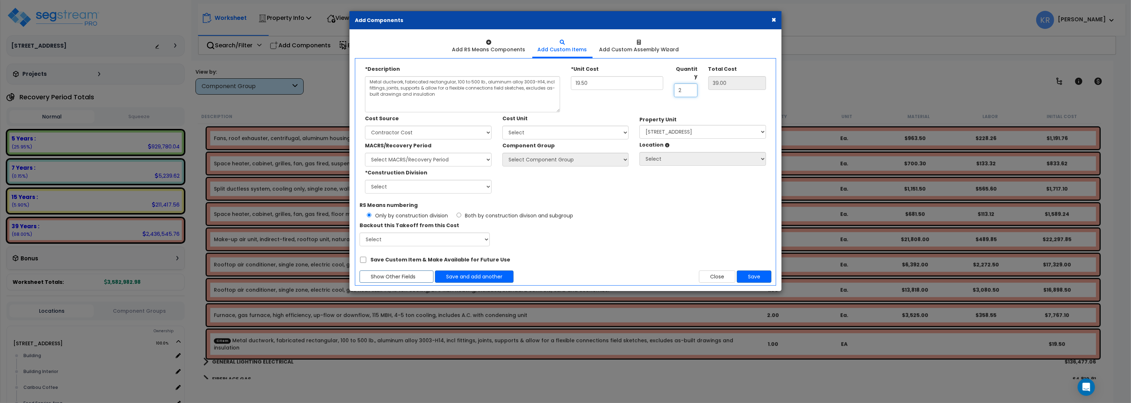
type input "26"
type input "507.00"
type input "268"
type input "5,226.00"
type input "2,688"
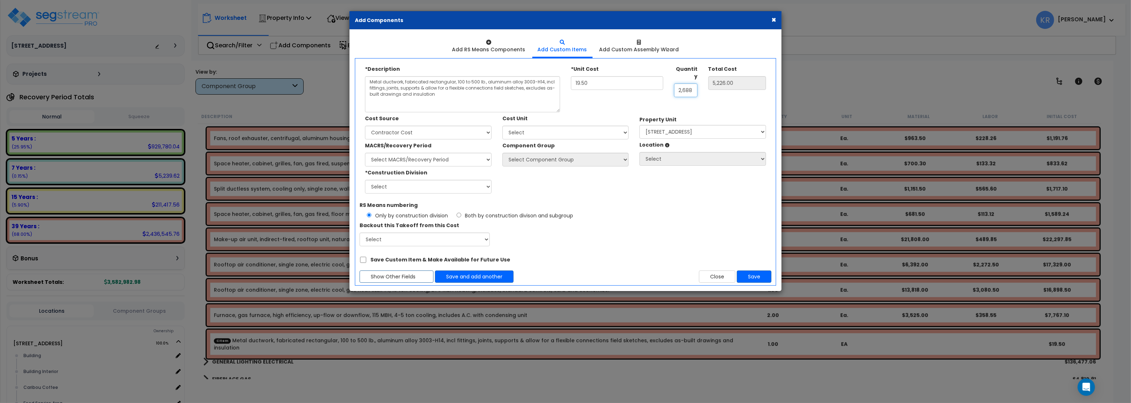
type input "52,416.00"
type input "26,884"
type input "524,238.00"
type input "26,884"
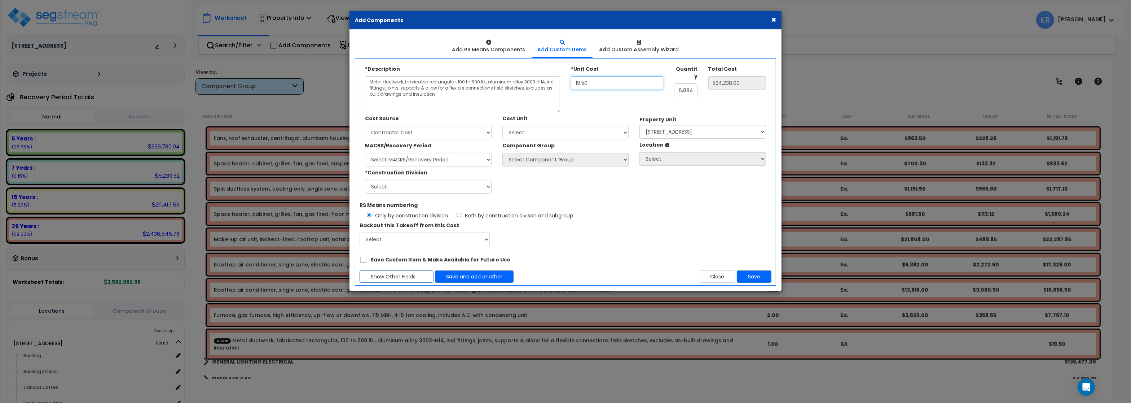
drag, startPoint x: 591, startPoint y: 83, endPoint x: 490, endPoint y: 78, distance: 101.1
click at [571, 78] on input "19.50" at bounding box center [617, 83] width 92 height 14
click at [594, 81] on input "19.50" at bounding box center [617, 83] width 92 height 14
drag, startPoint x: 593, startPoint y: 82, endPoint x: 535, endPoint y: 83, distance: 57.7
click at [571, 83] on input "19.50" at bounding box center [617, 83] width 92 height 14
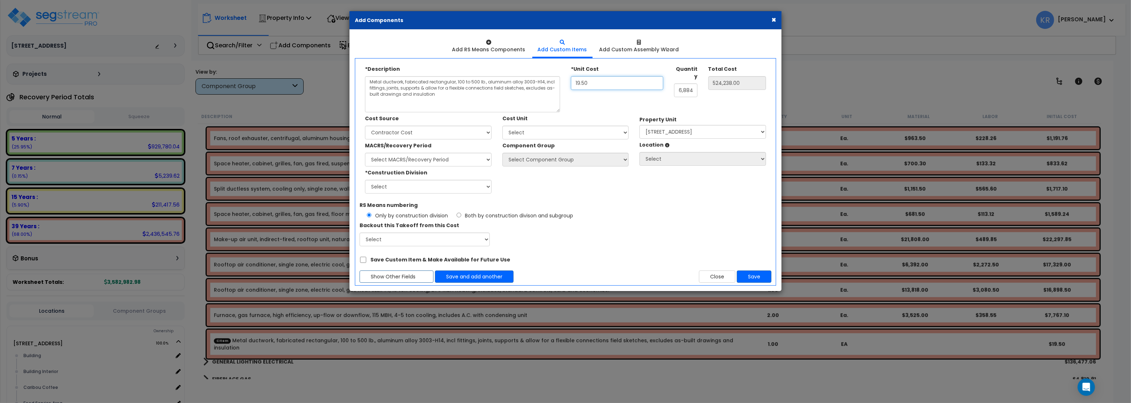
click at [616, 81] on input "19.50" at bounding box center [617, 83] width 92 height 14
drag, startPoint x: 596, startPoint y: 88, endPoint x: 540, endPoint y: 81, distance: 57.1
click at [571, 81] on input "19.50" at bounding box center [617, 83] width 92 height 14
type input "0.00"
type input "9."
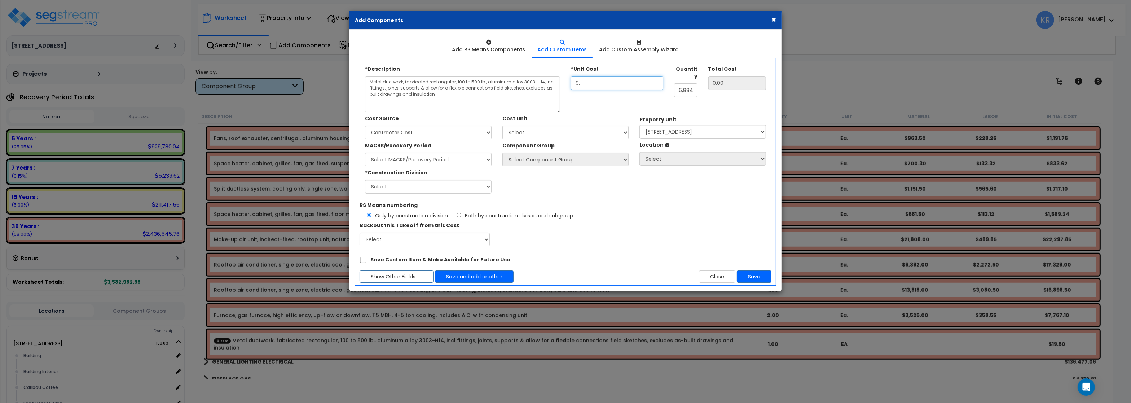
type input "241,956.00"
type input "9.95"
type input "267,495.80"
type input "9.95"
click at [365, 126] on select "Select Client Cost Client Cost - Expense Contractor Cost Contractor Cost - Equi…" at bounding box center [428, 133] width 127 height 14
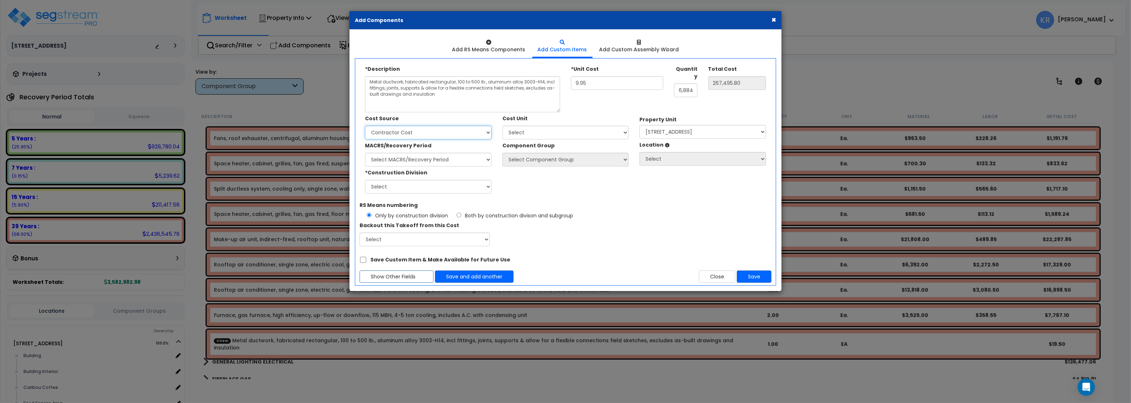
click at [365, 126] on select "Select Client Cost Client Cost - Expense Contractor Cost Contractor Cost - Equi…" at bounding box center [428, 133] width 127 height 14
click at [502, 126] on select "Select Add Additional Cost Unit" at bounding box center [565, 133] width 127 height 14
click at [365, 153] on select "Select MACRS/Recovery Period 5 Years - 57.0 - Distributive Trades & Services 5 …" at bounding box center [428, 160] width 127 height 14
select select "3669"
click option "39 Years - NA - Long-Life Property" at bounding box center [0, 0] width 0 height 0
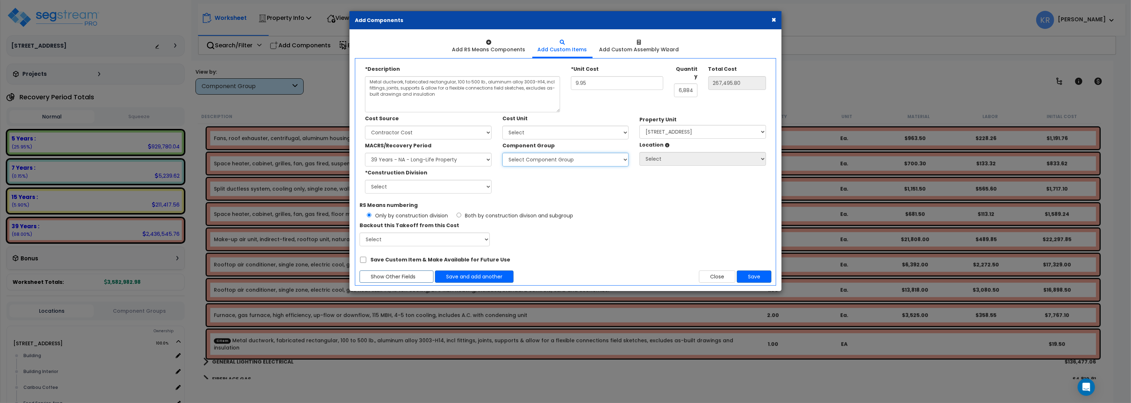
click at [502, 153] on select "Select Component Group 143.00 - FIRE EXTINGUISHERS 350.00 - SITE FIRE PROTECTIO…" at bounding box center [565, 160] width 127 height 14
select select "56957"
click option "147.00 - GENERAL HVAC EQUIPMENT/DUCTWORK" at bounding box center [0, 0] width 0 height 0
click at [365, 180] on select "Select 1. General Requirements 2. Existing Conditions 3. Concrete 4. Masonry 5.…" at bounding box center [428, 187] width 127 height 14
select select "23"
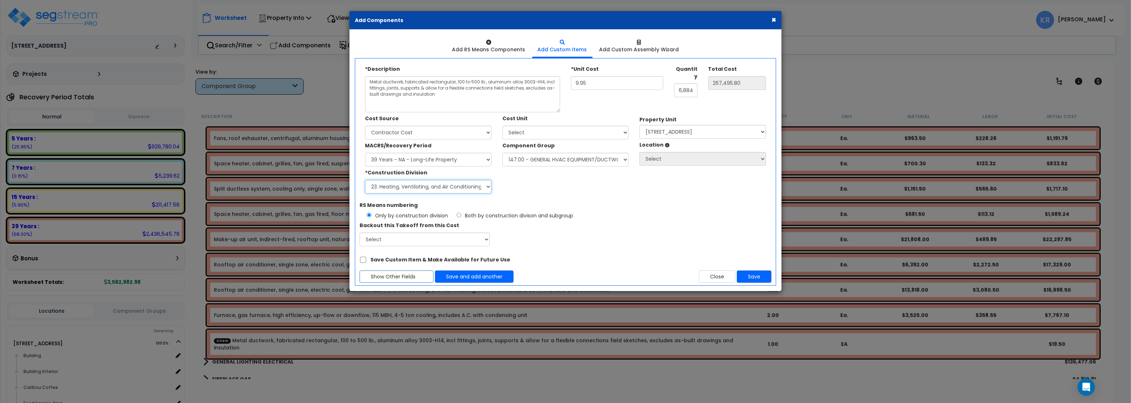
click option "23. Heating, Ventilating, and Air Conditioning (HVAC)" at bounding box center [0, 0] width 0 height 0
click at [757, 278] on button "Save" at bounding box center [754, 276] width 35 height 12
type input "26884"
click at [640, 125] on select "Select 112 Chieftan St Site Improvements" at bounding box center [703, 132] width 127 height 14
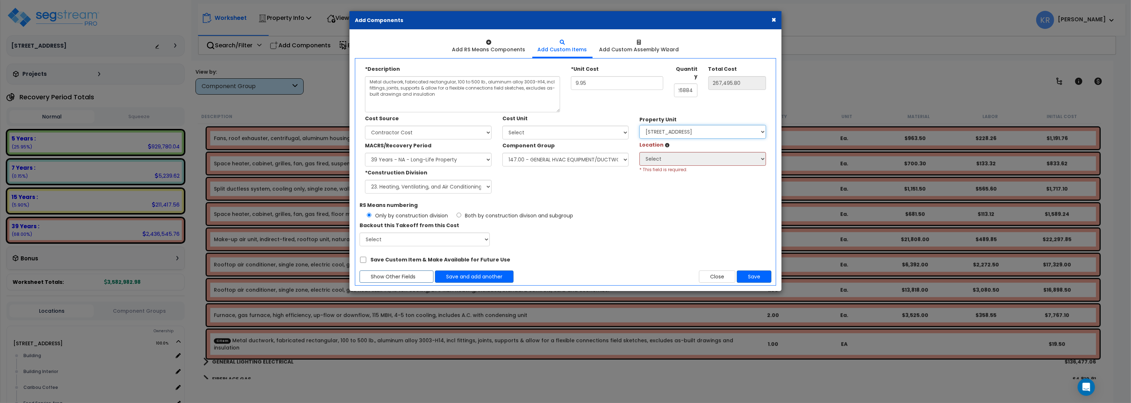
click option "[STREET_ADDRESS]" at bounding box center [0, 0] width 0 height 0
click at [710, 274] on button "Close" at bounding box center [717, 276] width 36 height 12
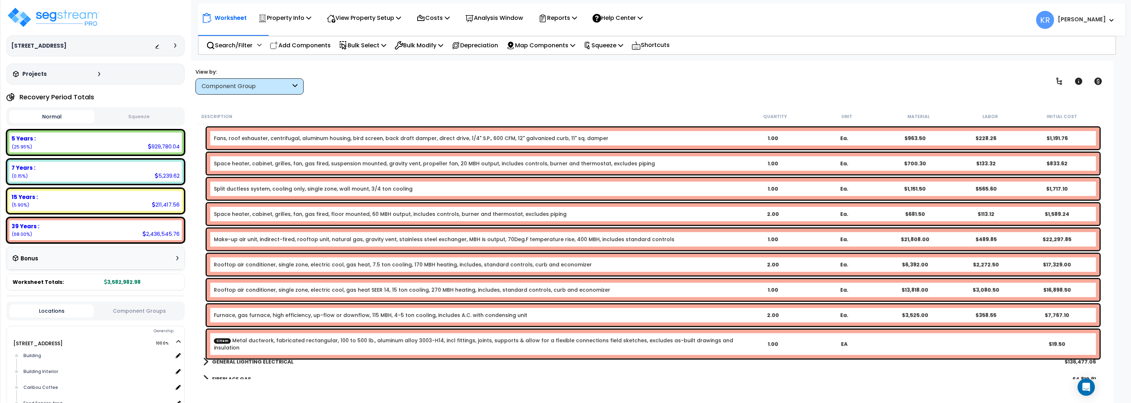
click at [281, 340] on link "CItem Metal ductwork, fabricated rectangular, 100 to 500 lb., aluminum alloy 30…" at bounding box center [475, 344] width 523 height 14
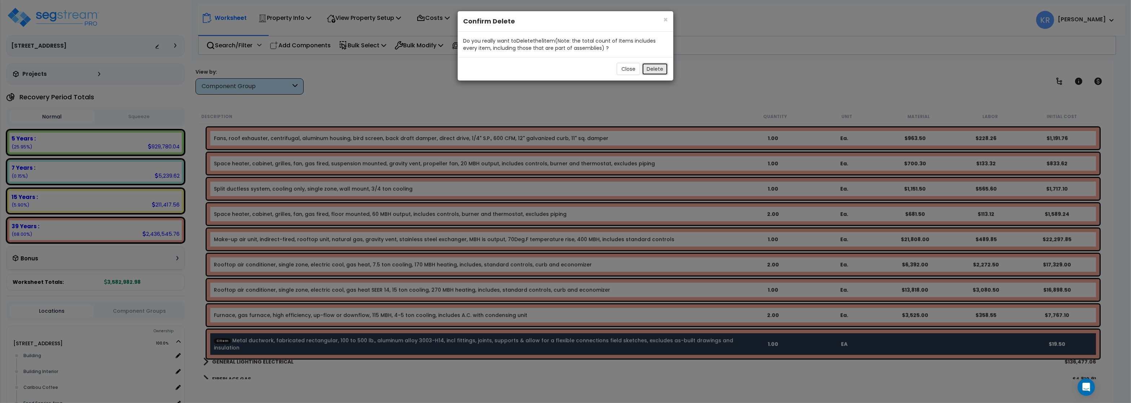
click at [656, 67] on button "Delete" at bounding box center [655, 69] width 26 height 12
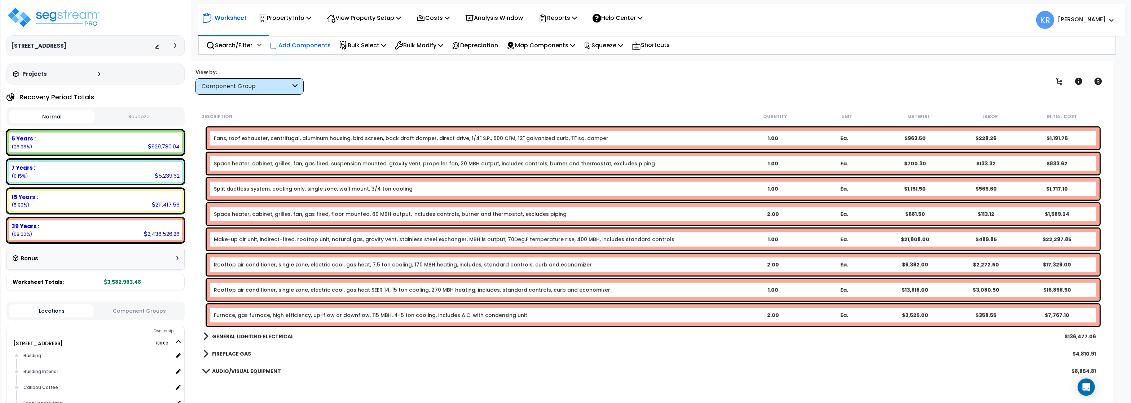
click at [308, 43] on p "Add Components" at bounding box center [300, 45] width 61 height 10
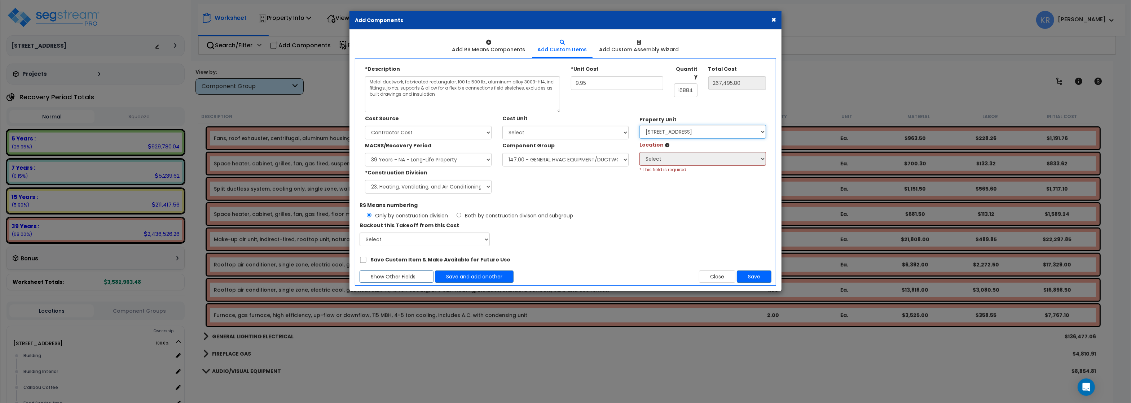
click at [640, 125] on select "Select 112 Chieftan St Site Improvements" at bounding box center [703, 132] width 127 height 14
click option "Select" at bounding box center [0, 0] width 0 height 0
click at [640, 125] on select "Select 112 Chieftan St Site Improvements" at bounding box center [703, 132] width 127 height 14
click option "Site Improvements" at bounding box center [0, 0] width 0 height 0
click at [640, 152] on select "Select Fundraising Brat Building Site Exterior Add Additional Location" at bounding box center [703, 159] width 127 height 14
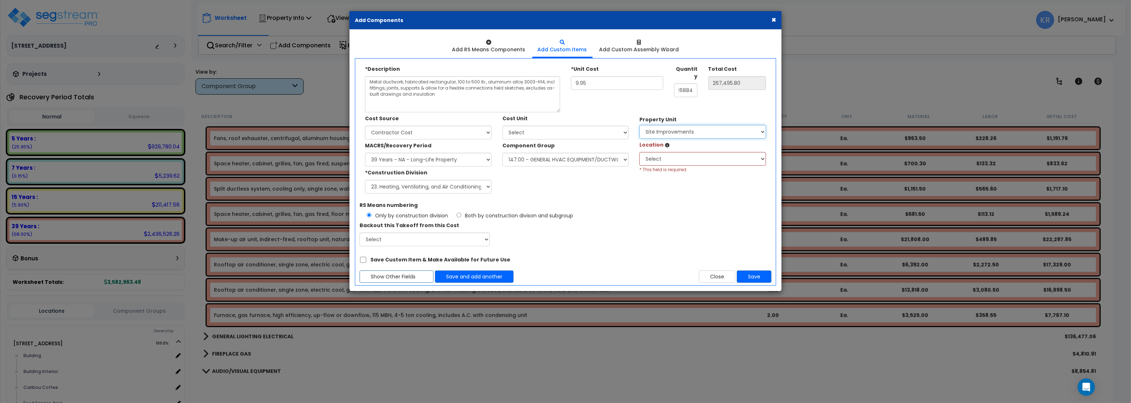
click at [640, 125] on select "Select 112 Chieftan St Site Improvements" at bounding box center [703, 132] width 127 height 14
select select "163345"
click option "[STREET_ADDRESS]" at bounding box center [0, 0] width 0 height 0
click at [640, 152] on select "Select Building Building Interior Caribou Coffee Food Service Area Mechanical M…" at bounding box center [703, 159] width 127 height 14
select select "6"
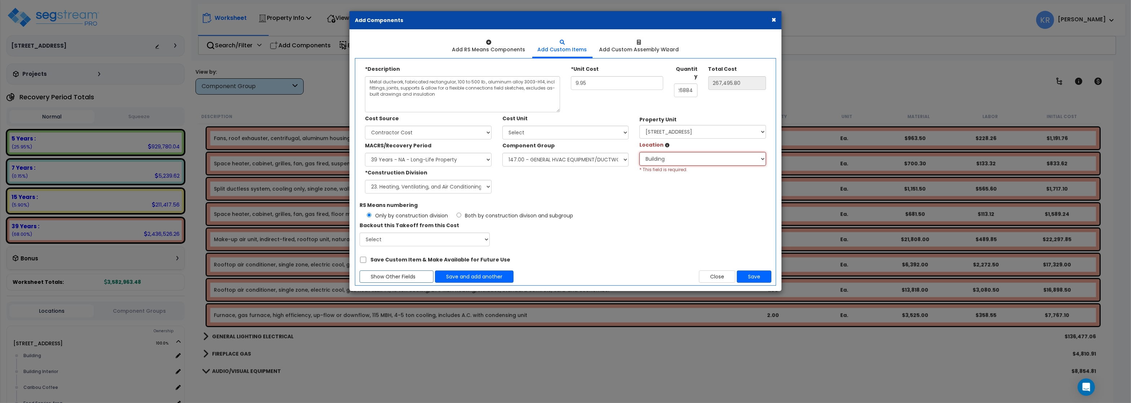
click option "Building" at bounding box center [0, 0] width 0 height 0
click at [744, 276] on button "Save" at bounding box center [754, 276] width 35 height 12
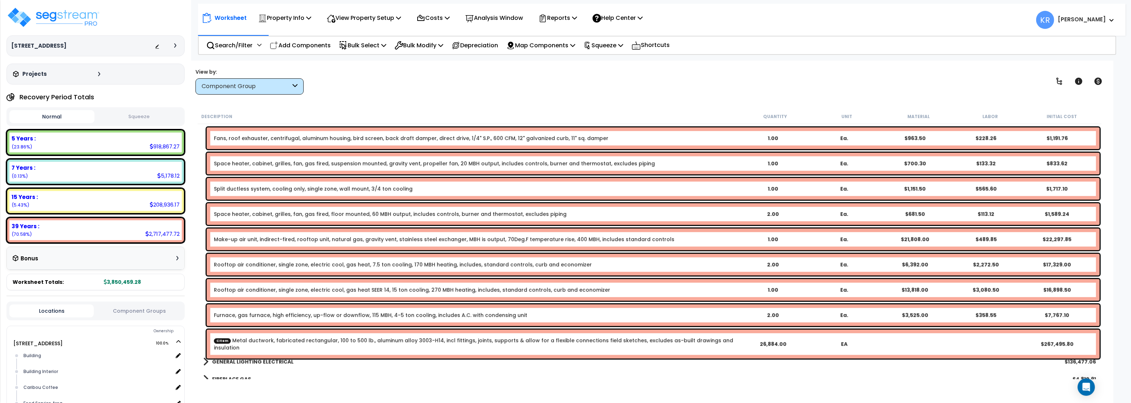
click at [815, 344] on div "CItem Metal ductwork, fabricated rectangular, 100 to 500 lb., aluminum alloy 30…" at bounding box center [653, 343] width 893 height 29
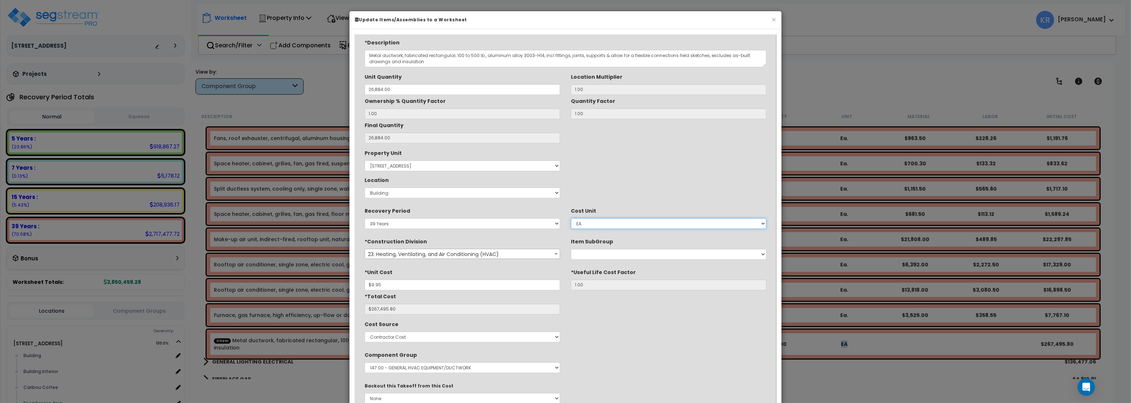
click at [571, 218] on select "Select EA TOT SF LF SY LS CAR EA." at bounding box center [669, 223] width 196 height 11
click option "TOT" at bounding box center [0, 0] width 0 height 0
click at [571, 218] on select "Select EA TOT SF LF SY LS CAR EA." at bounding box center [669, 223] width 196 height 11
select select "1400"
click option "SF" at bounding box center [0, 0] width 0 height 0
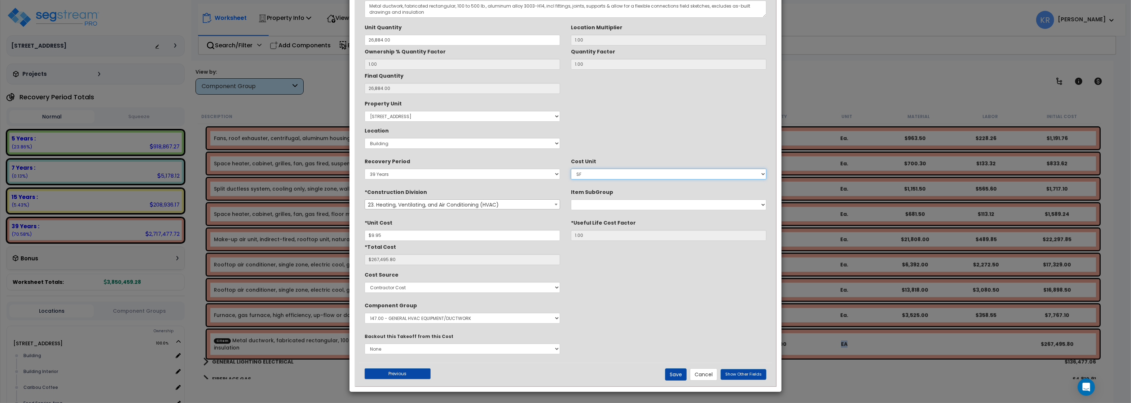
scroll to position [50, 0]
click at [678, 373] on button "Save" at bounding box center [676, 374] width 22 height 12
type input "26884.00"
type input "9.95"
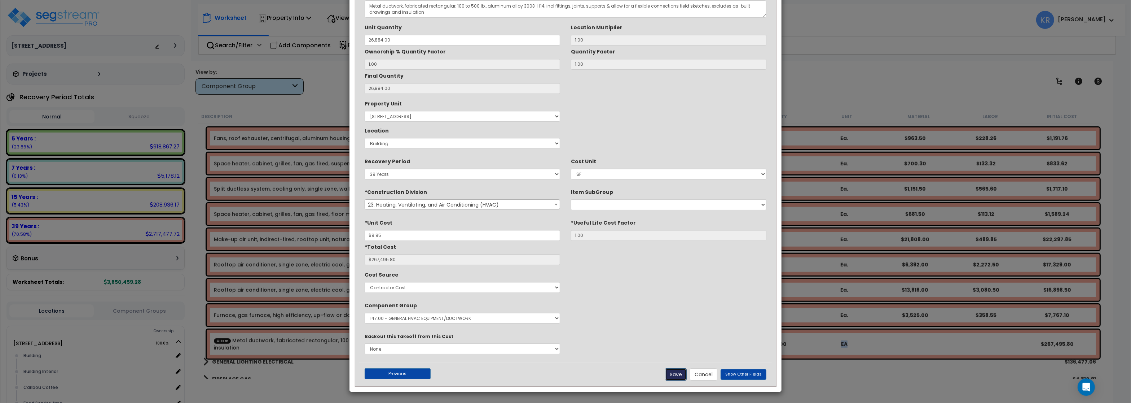
type input "267495.80"
click at [701, 376] on button "Cancel" at bounding box center [703, 374] width 27 height 12
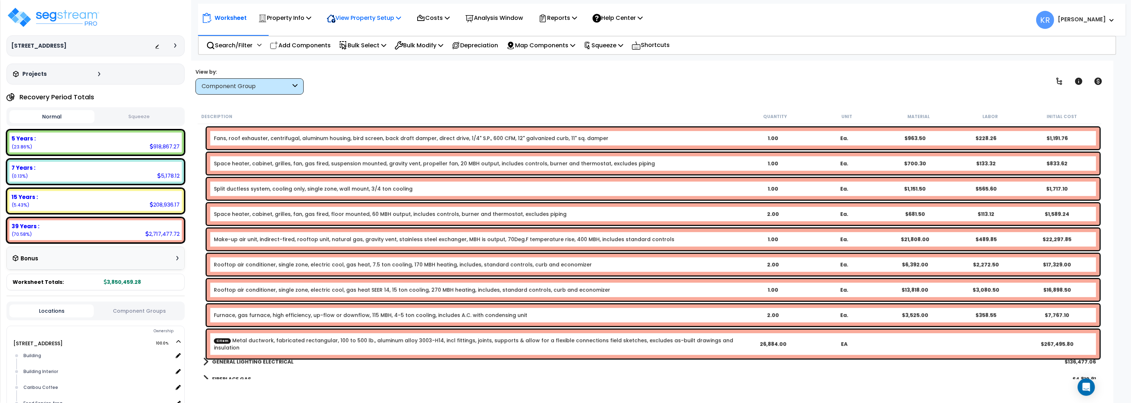
click at [311, 21] on p "View Property Setup" at bounding box center [284, 18] width 53 height 10
click at [450, 18] on p "Costs" at bounding box center [433, 18] width 33 height 10
click at [448, 35] on link "Indirect Costs" at bounding box center [448, 34] width 71 height 14
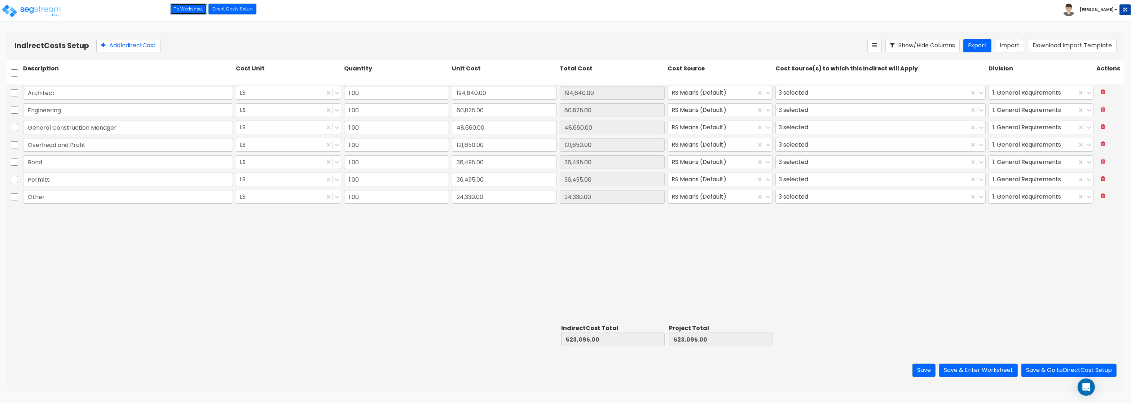
click at [180, 9] on link "To Worksheet" at bounding box center [188, 9] width 37 height 11
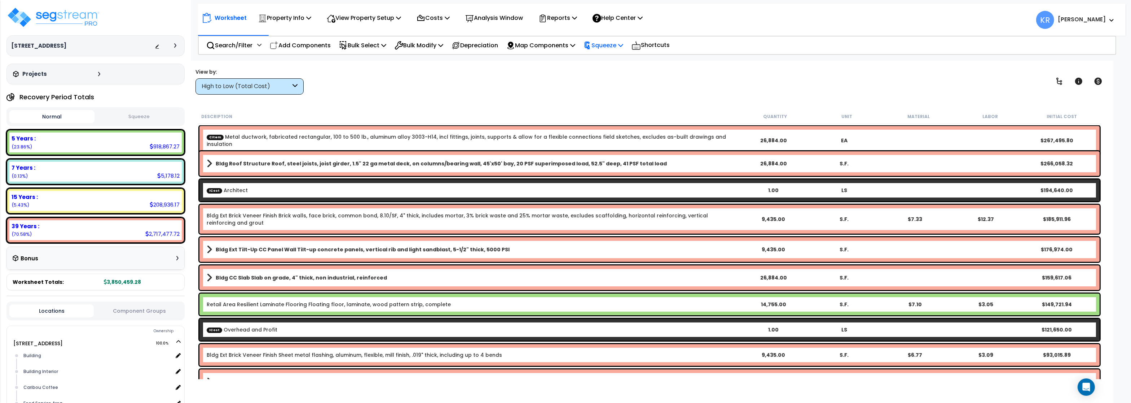
click at [606, 47] on p "Squeeze" at bounding box center [604, 45] width 40 height 10
click at [617, 61] on link "Squeeze" at bounding box center [615, 61] width 71 height 14
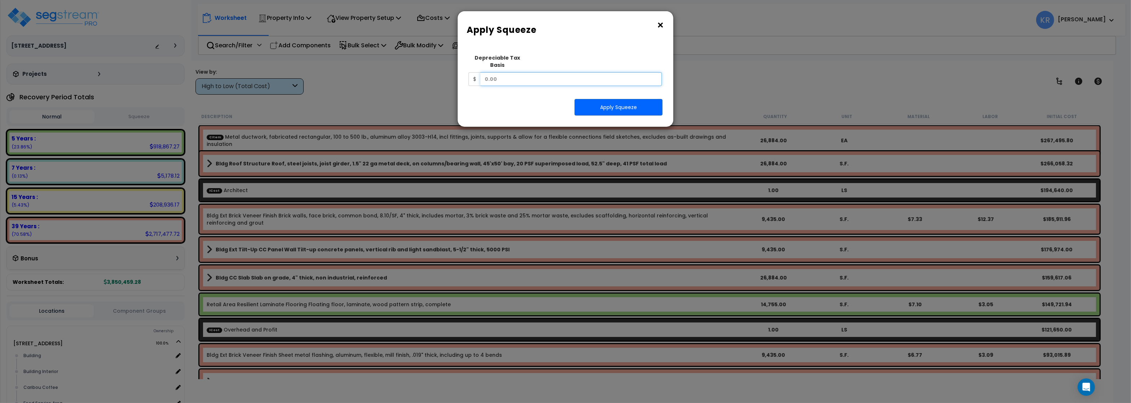
click at [549, 75] on input "text" at bounding box center [570, 79] width 181 height 14
type input "2,433,000"
click at [612, 105] on button "Apply Squeeze" at bounding box center [619, 107] width 88 height 17
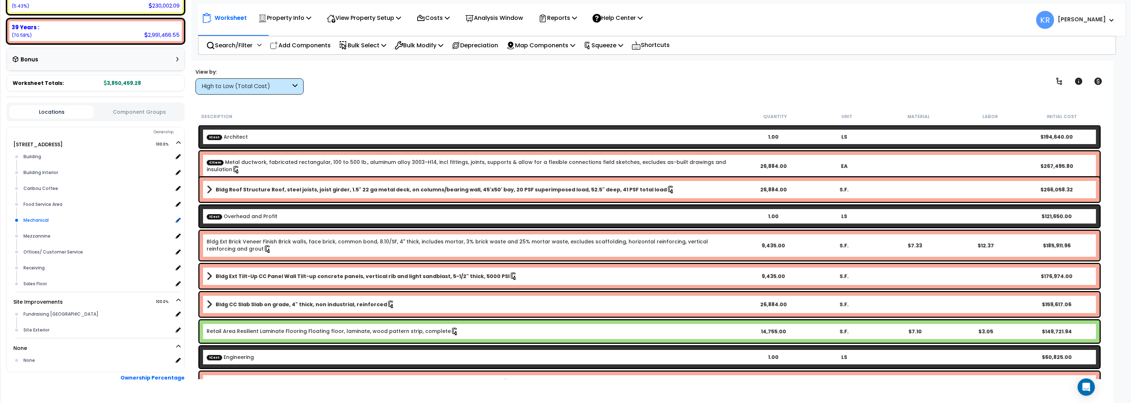
scroll to position [218, 0]
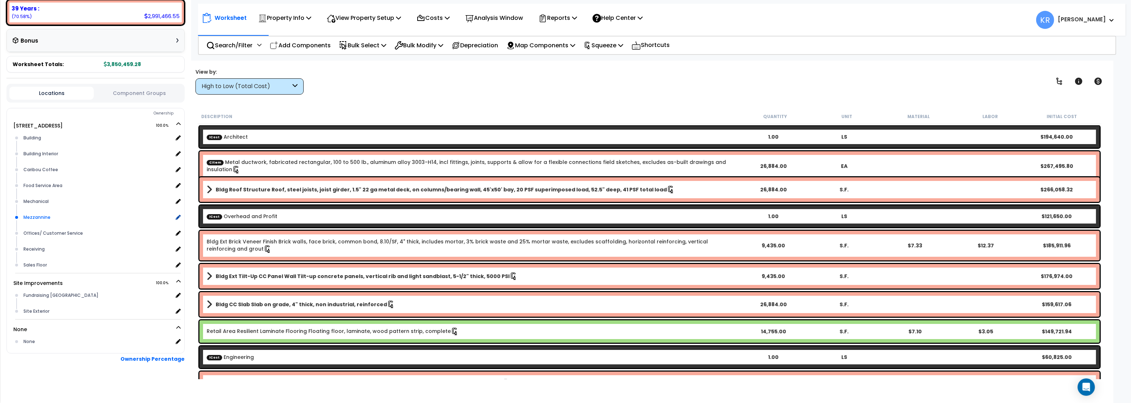
click at [34, 218] on div "Mezzannine" at bounding box center [97, 217] width 151 height 9
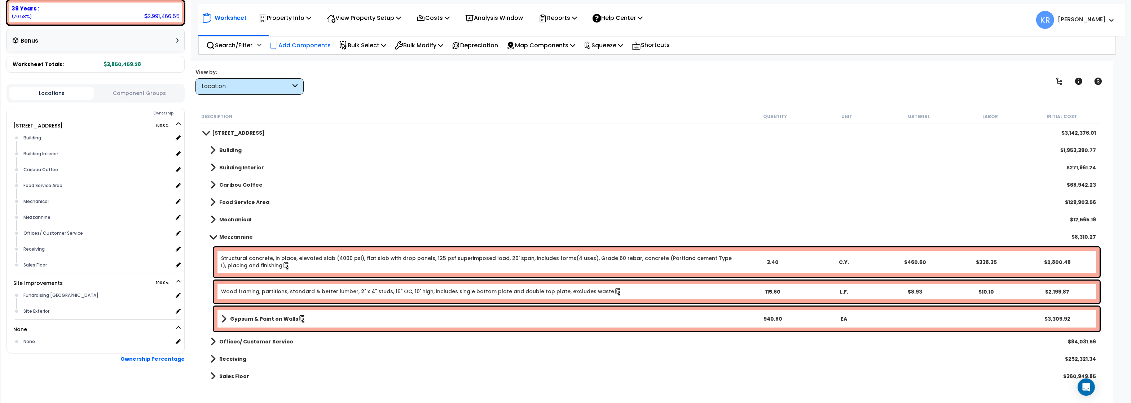
click at [307, 48] on p "Add Components" at bounding box center [300, 45] width 61 height 10
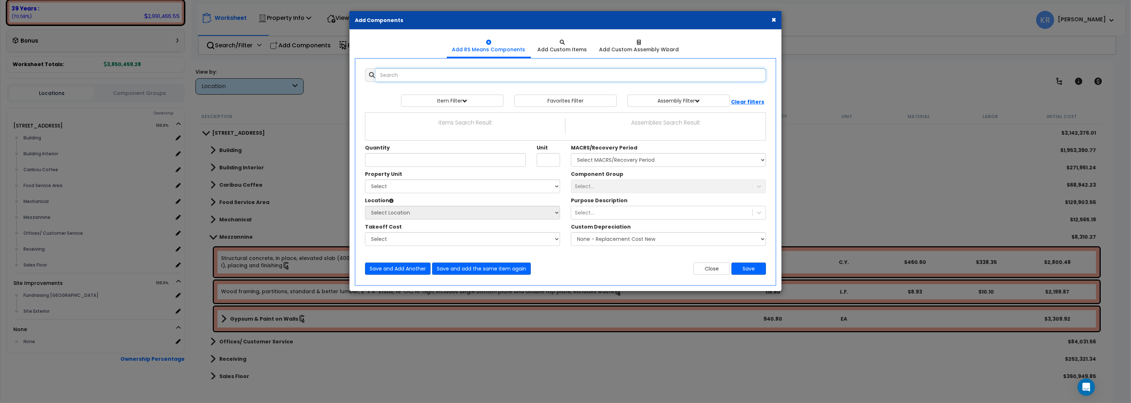
click at [425, 73] on input "text" at bounding box center [571, 75] width 390 height 14
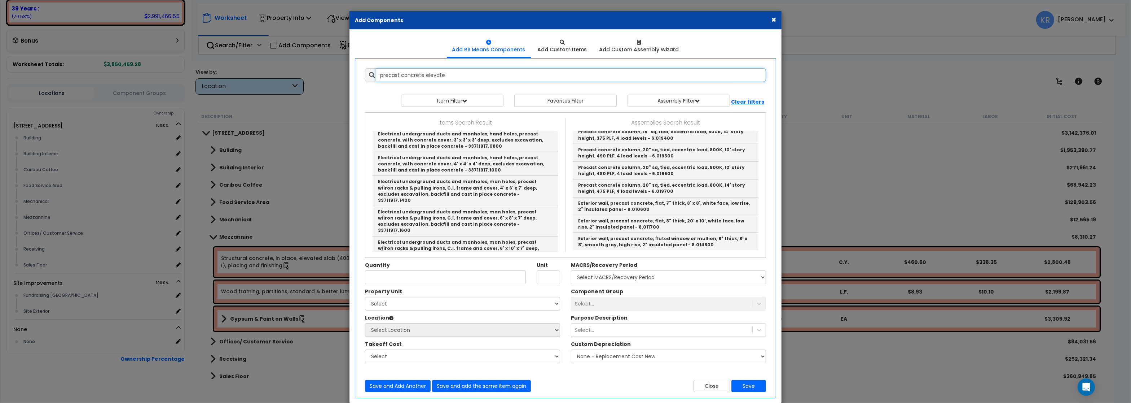
scroll to position [0, 0]
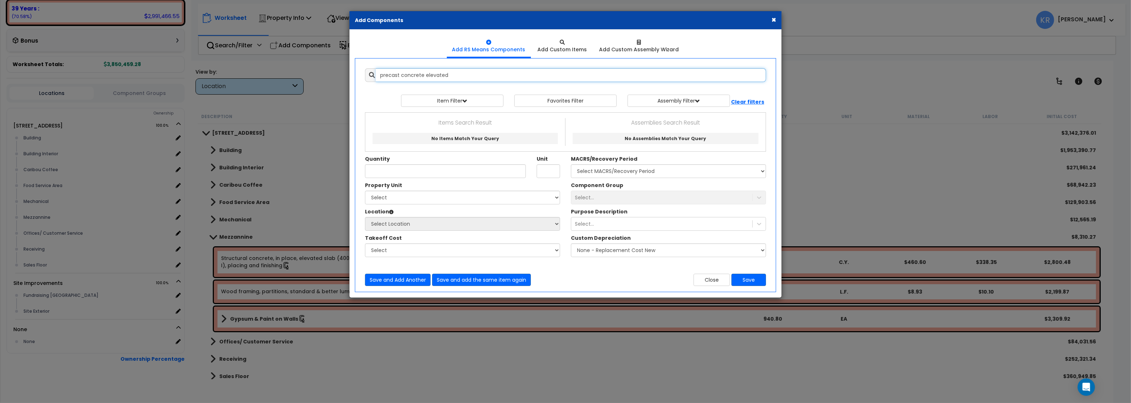
click at [426, 75] on input "precast concrete elevated" at bounding box center [571, 75] width 390 height 14
drag, startPoint x: 426, startPoint y: 77, endPoint x: 403, endPoint y: 74, distance: 23.7
click at [403, 74] on input "precast concrete elevated" at bounding box center [571, 75] width 390 height 14
click at [440, 74] on input "precast elevated" at bounding box center [571, 75] width 390 height 14
drag, startPoint x: 440, startPoint y: 74, endPoint x: 267, endPoint y: 67, distance: 173.6
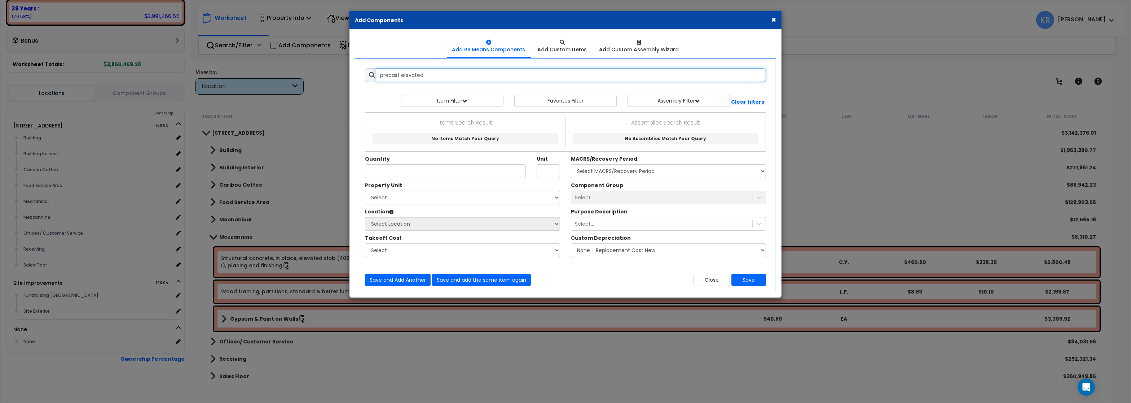
click at [376, 68] on input "precast elevated" at bounding box center [571, 75] width 390 height 14
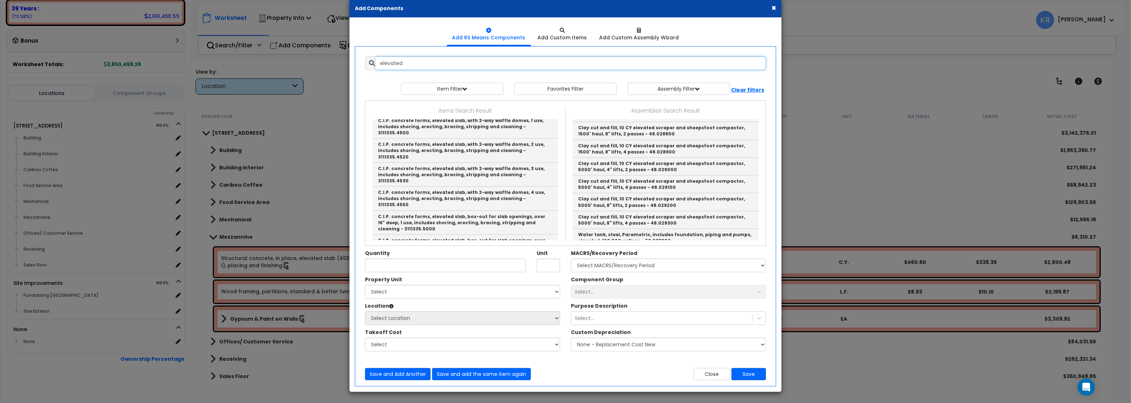
scroll to position [822, 0]
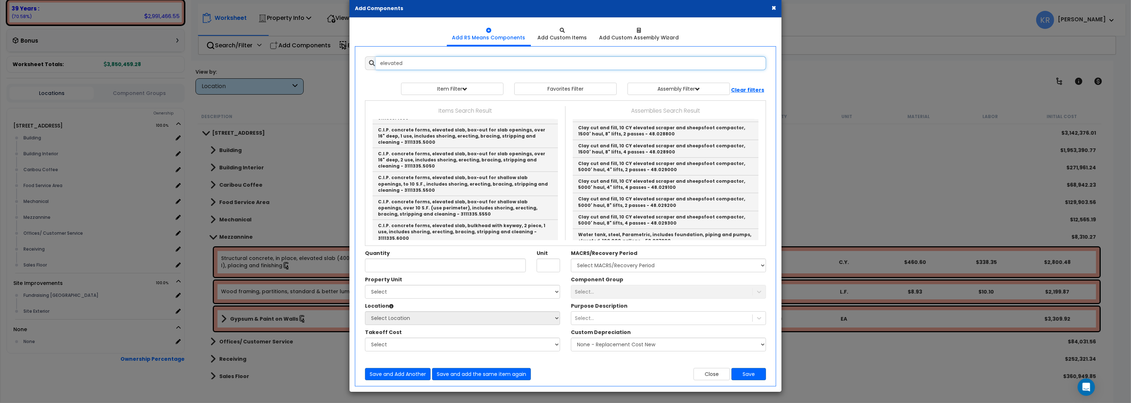
click at [416, 63] on input "elevated" at bounding box center [571, 63] width 390 height 14
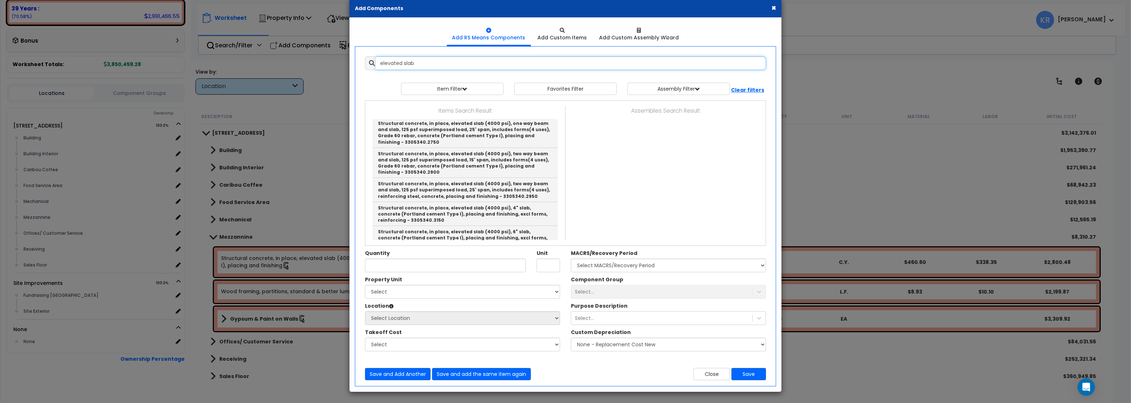
scroll to position [1760, 0]
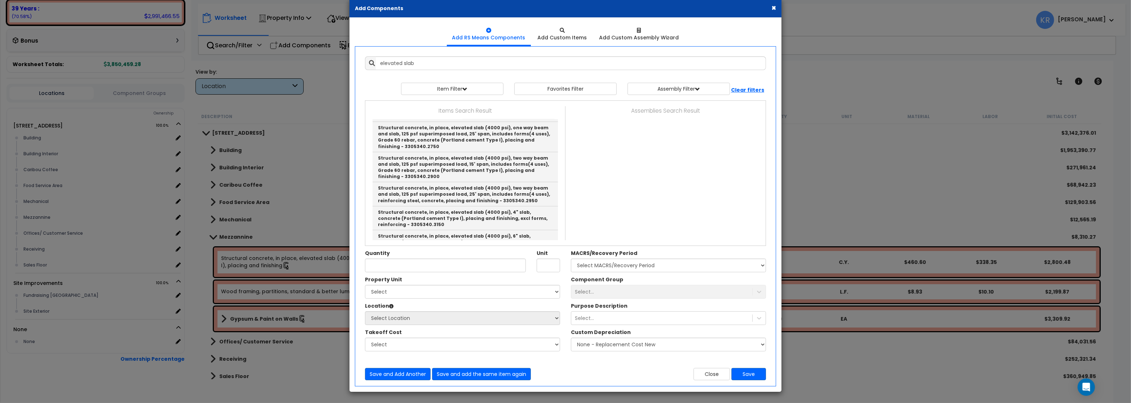
type input "Structural concrete, placing, elevated slab, pumped, less than 6" thick, includ…"
type input "C.F."
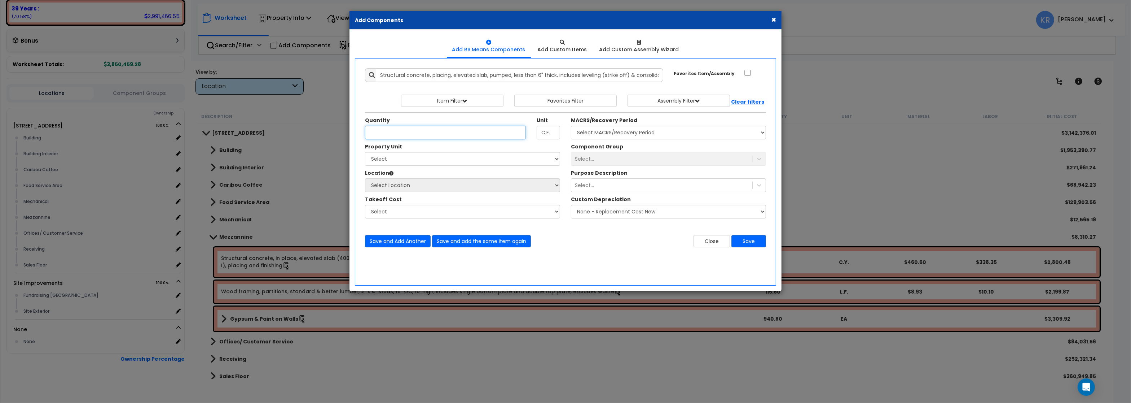
scroll to position [0, 0]
type input "2"
type input "274.3"
click at [571, 126] on select "Select MACRS/Recovery Period 5 Years - 57.0 - Distributive Trades & Services 5 …" at bounding box center [668, 133] width 195 height 14
select select "3669"
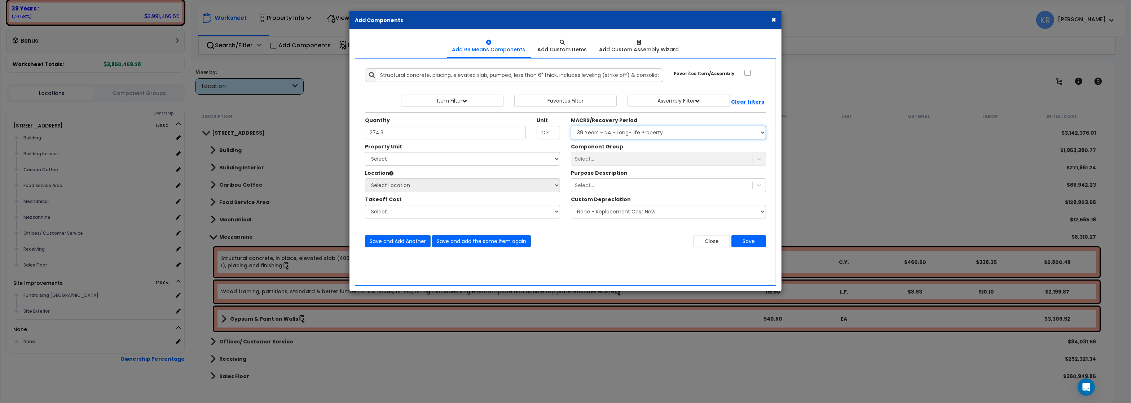
click option "39 Years - NA - Long-Life Property" at bounding box center [0, 0] width 0 height 0
click at [365, 152] on select "Select 112 Chieftan St Site Improvements" at bounding box center [462, 159] width 195 height 14
select select "163345"
click option "[STREET_ADDRESS]" at bounding box center [0, 0] width 0 height 0
click at [599, 156] on div "Select..." at bounding box center [661, 159] width 181 height 12
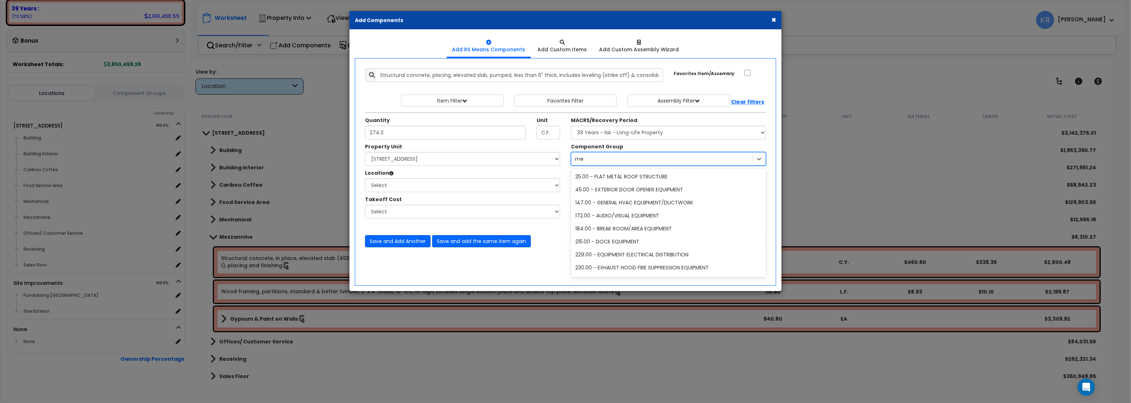
type input "m"
type input "con"
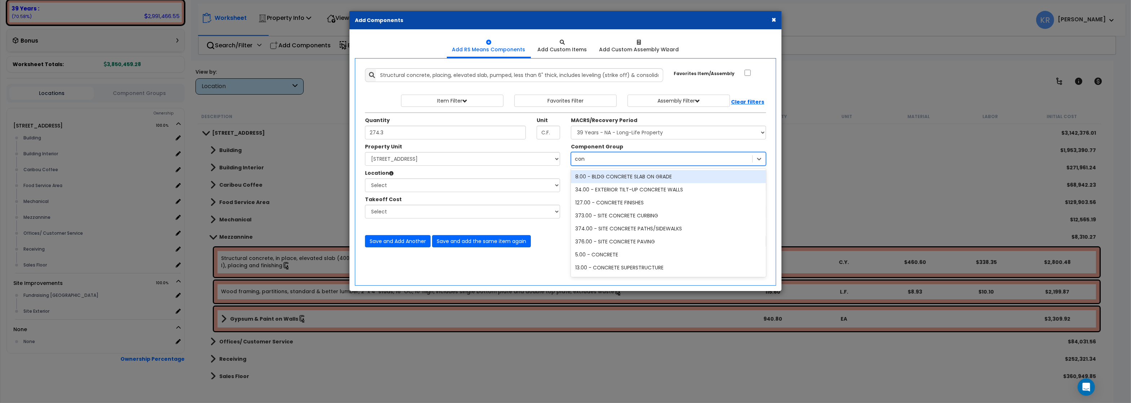
click at [655, 182] on div "8.00 - BLDG CONCRETE SLAB ON GRADE" at bounding box center [668, 176] width 195 height 13
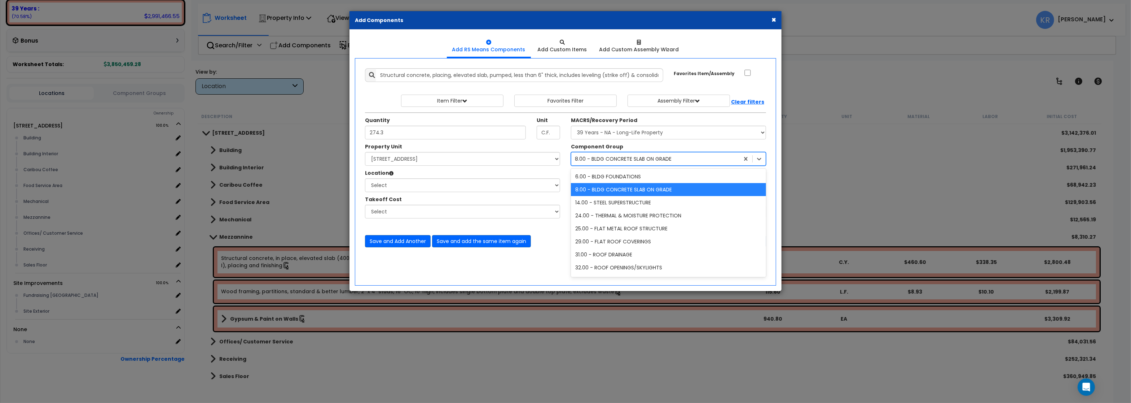
click at [661, 159] on div "8.00 - BLDG CONCRETE SLAB ON GRADE" at bounding box center [623, 158] width 97 height 7
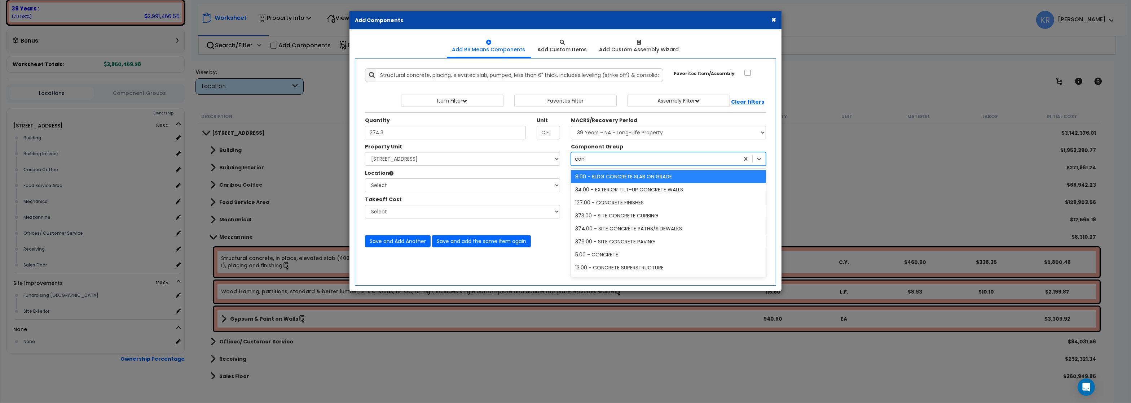
type input "conc"
click at [613, 251] on div "5.00 - CONCRETE" at bounding box center [668, 254] width 195 height 13
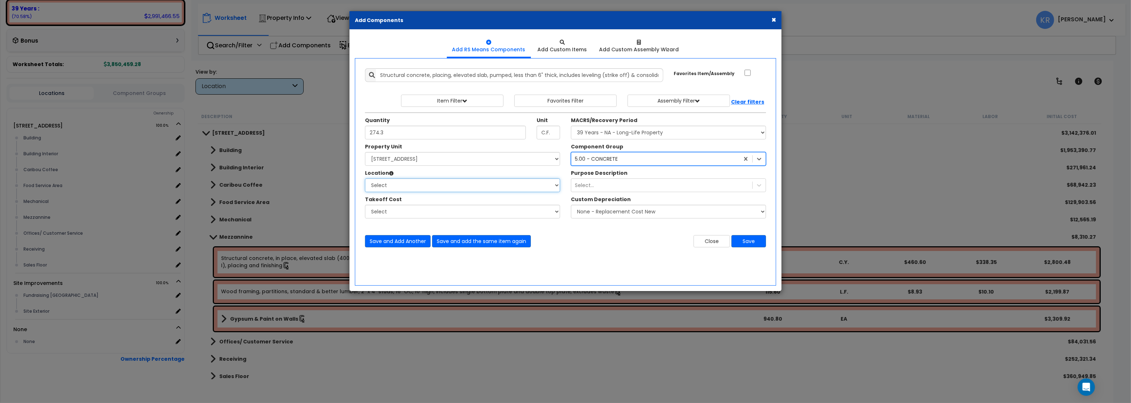
click at [365, 178] on select "Select Building Building Interior Caribou Coffee Food Service Area Mechanical M…" at bounding box center [462, 185] width 195 height 14
select select "6"
click option "Building" at bounding box center [0, 0] width 0 height 0
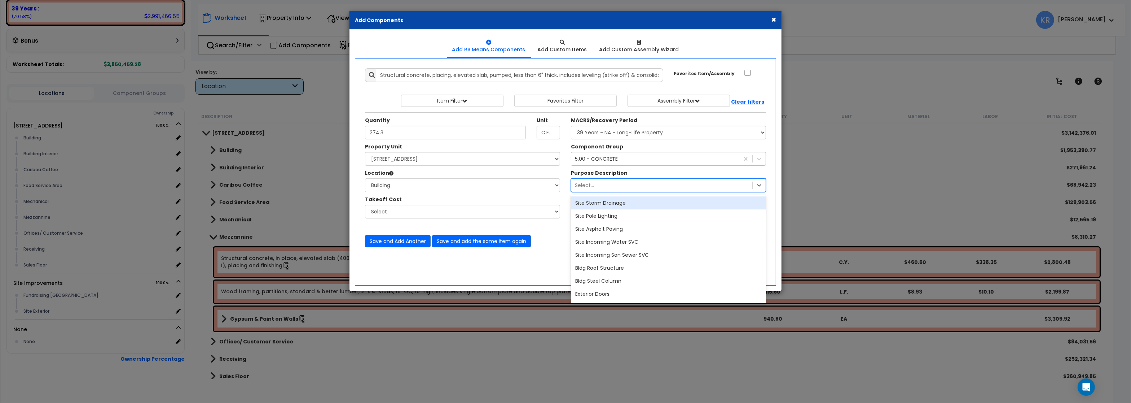
click at [586, 186] on div "Select..." at bounding box center [584, 184] width 19 height 7
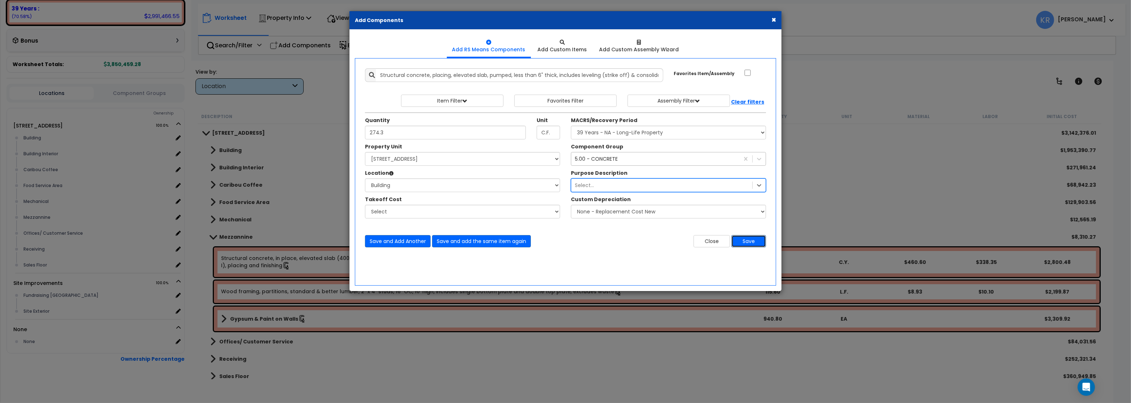
click at [752, 242] on button "Save" at bounding box center [749, 241] width 35 height 12
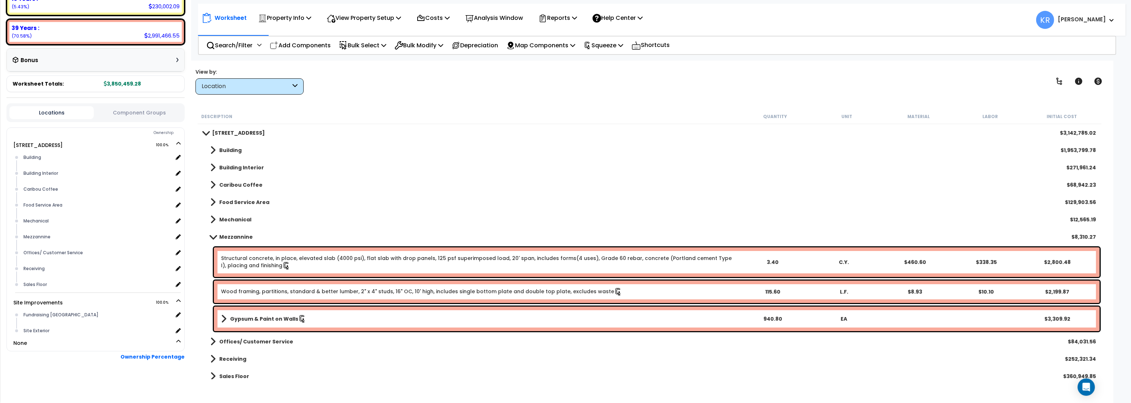
scroll to position [196, 0]
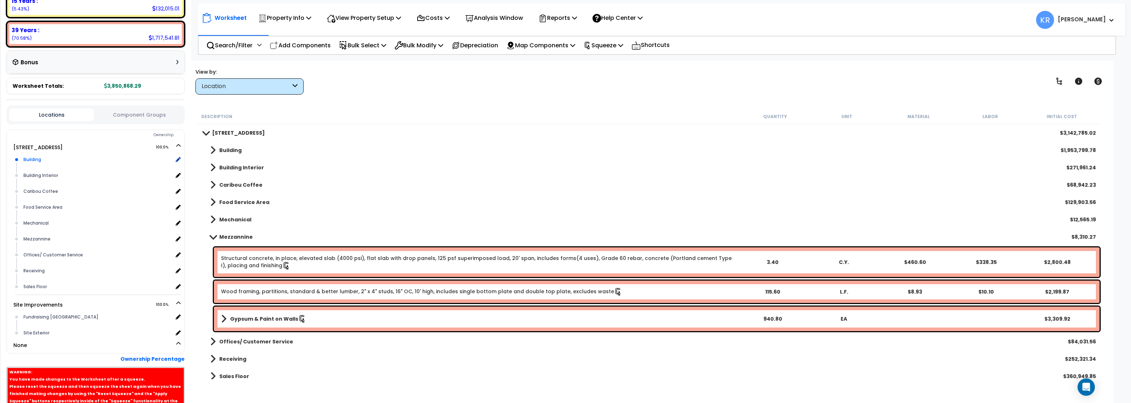
click at [25, 158] on div "Building" at bounding box center [97, 159] width 151 height 9
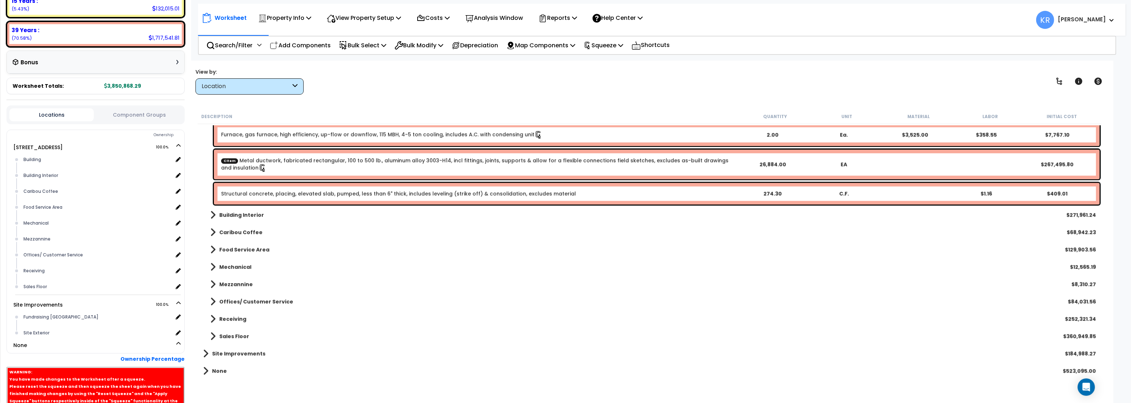
scroll to position [31, 0]
click at [355, 194] on link "Structural concrete, placing, elevated slab, pumped, less than 6" thick, includ…" at bounding box center [398, 193] width 355 height 7
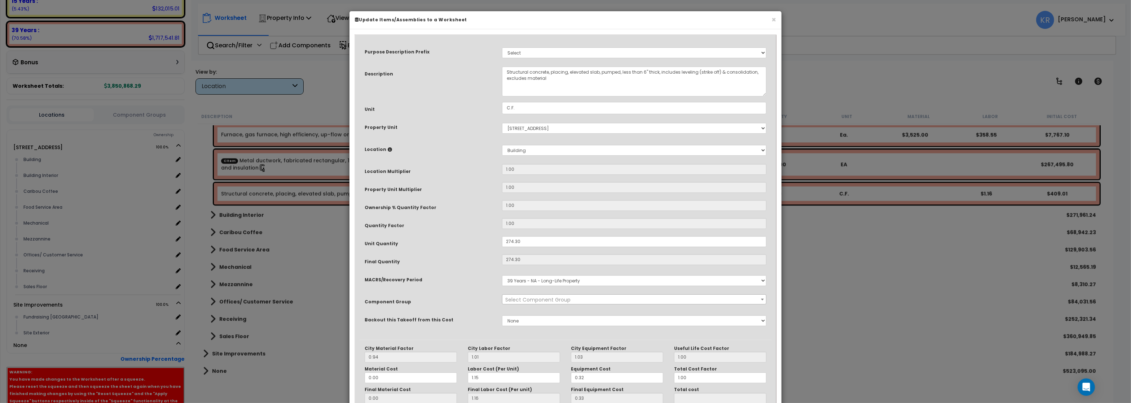
select select "57243"
click at [502, 145] on select "Select Building Building Interior Caribou Coffee Food Service Area Mechanical M…" at bounding box center [634, 150] width 264 height 11
select select "31421"
click option "Mezzannine" at bounding box center [0, 0] width 0 height 0
type input "1"
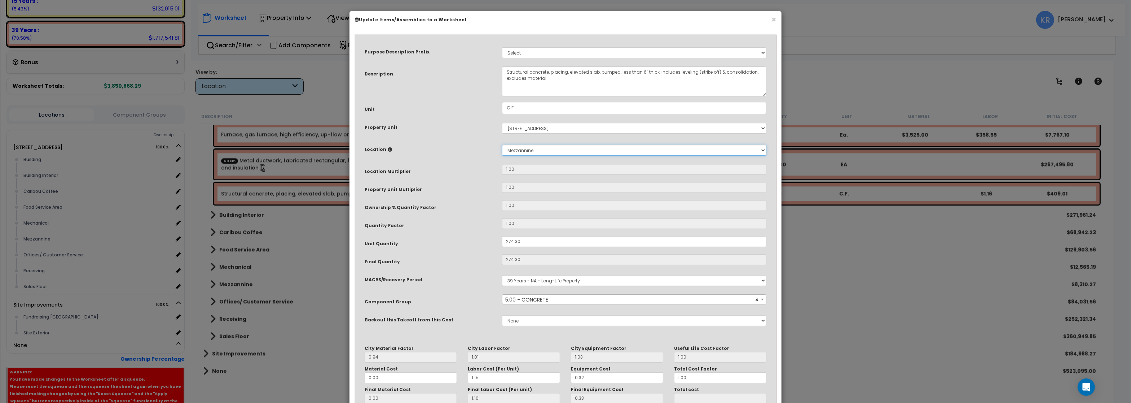
type input "274.3"
type input "$408.71"
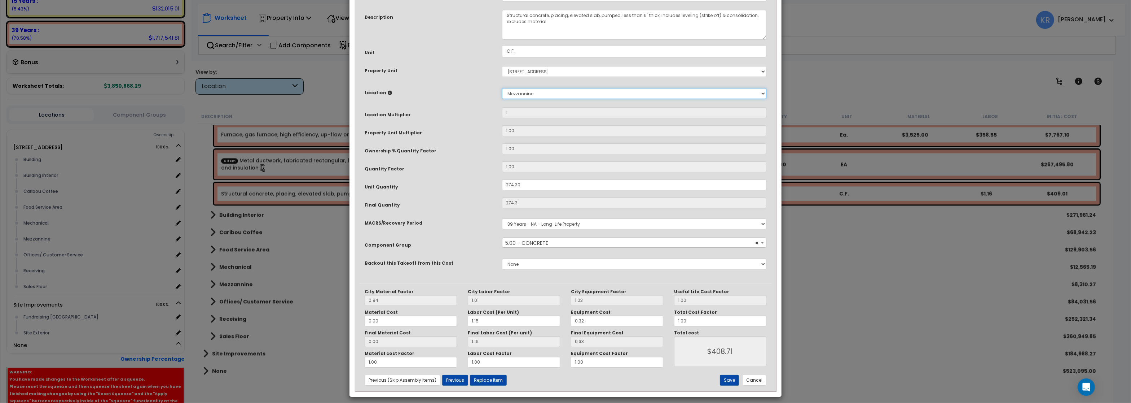
scroll to position [62, 0]
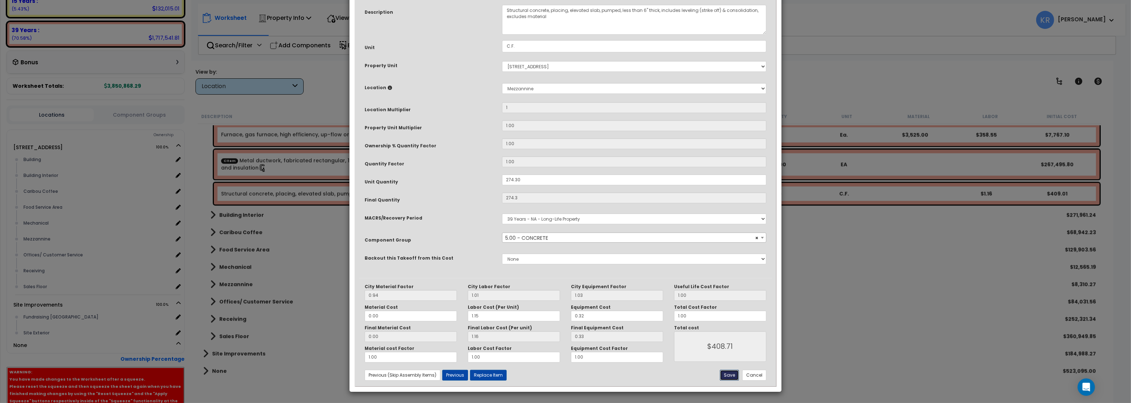
click at [729, 375] on button "Save" at bounding box center [729, 374] width 19 height 11
type input "1.00"
type input "274.30"
type input "408.71"
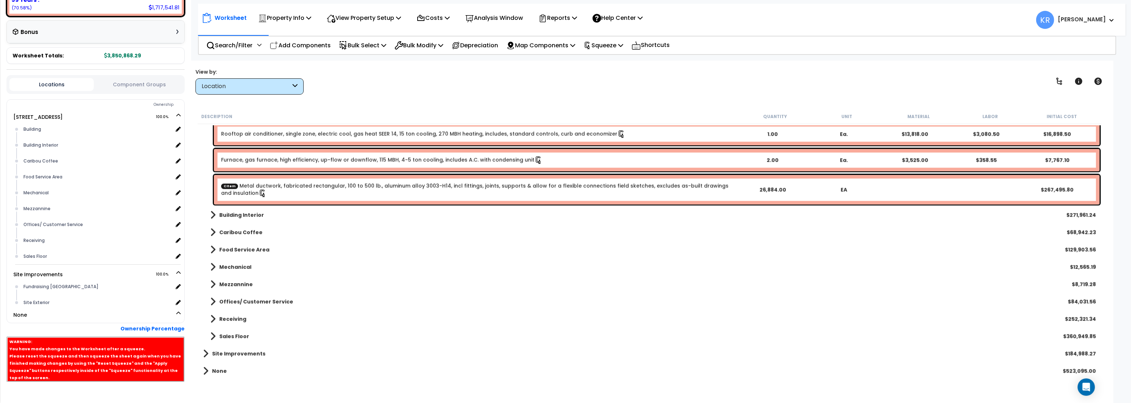
scroll to position [238, 0]
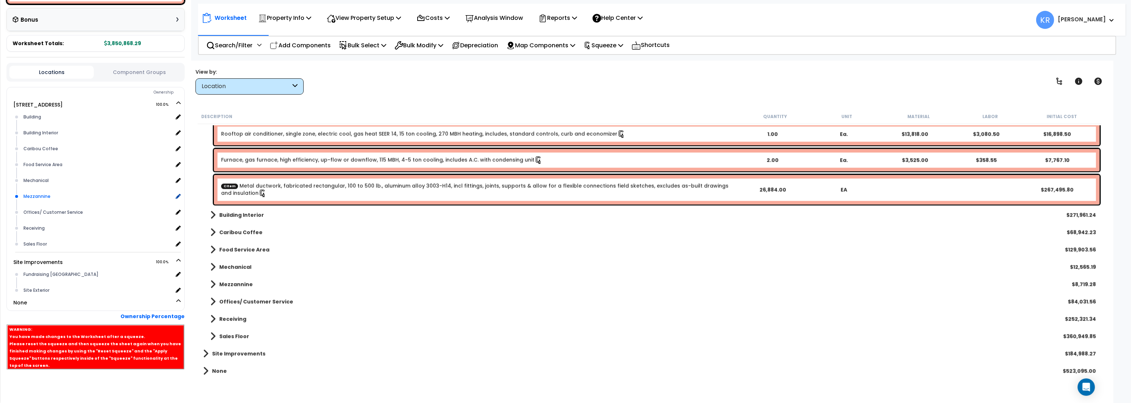
click at [48, 189] on div "Mezzannine x 1" at bounding box center [101, 196] width 159 height 16
click at [43, 196] on div "Mezzannine" at bounding box center [97, 196] width 151 height 9
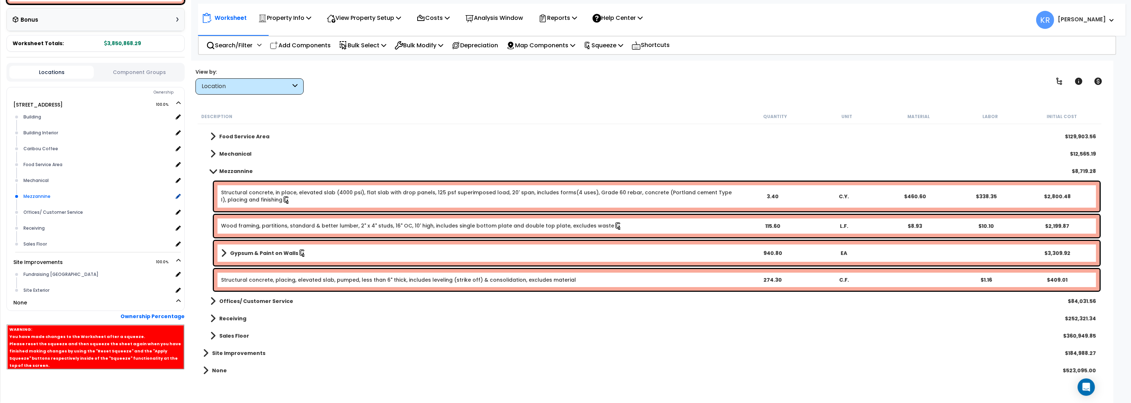
scroll to position [65, 0]
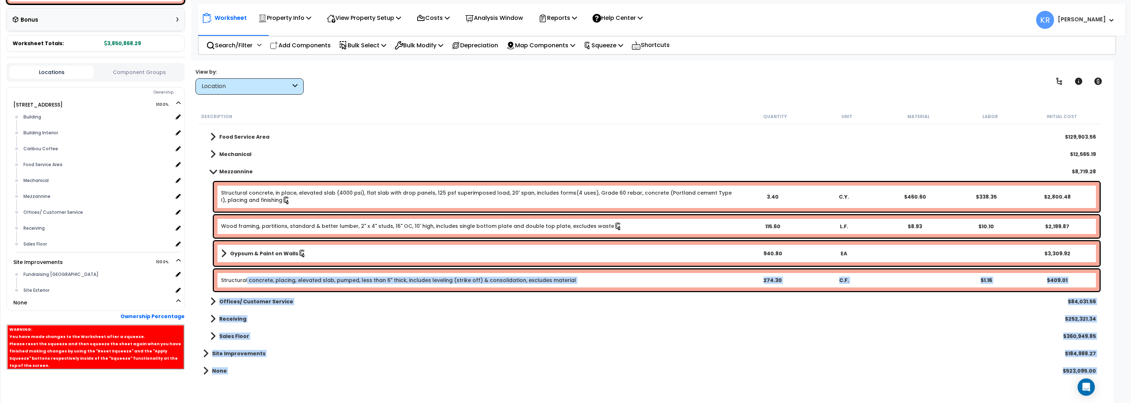
click at [247, 284] on div "Structural concrete, placing, elevated slab, pumped, less than 6" thick, includ…" at bounding box center [657, 280] width 886 height 22
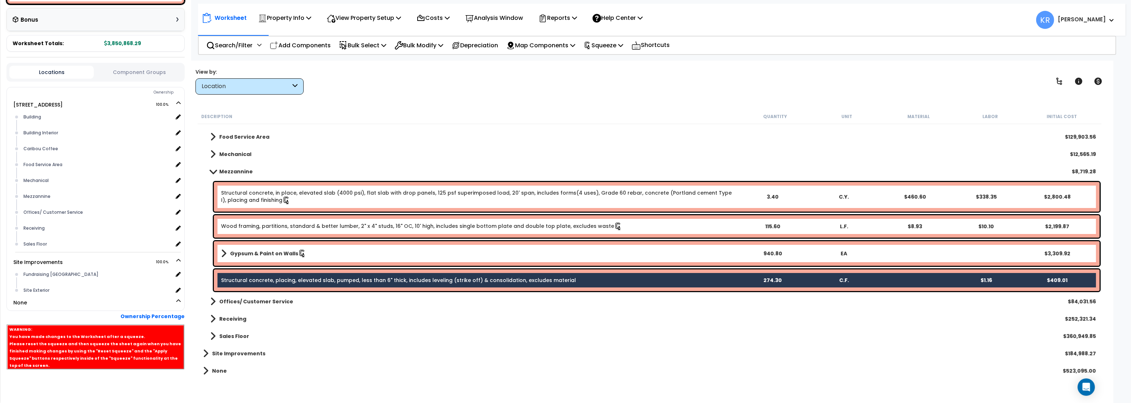
click at [238, 278] on link "Structural concrete, placing, elevated slab, pumped, less than 6" thick, includ…" at bounding box center [398, 279] width 355 height 7
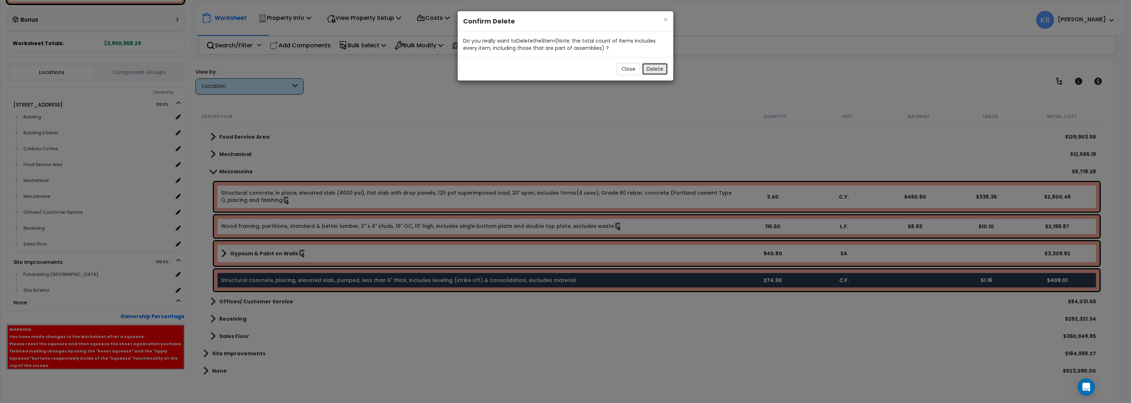
click at [655, 66] on button "Delete" at bounding box center [655, 69] width 26 height 12
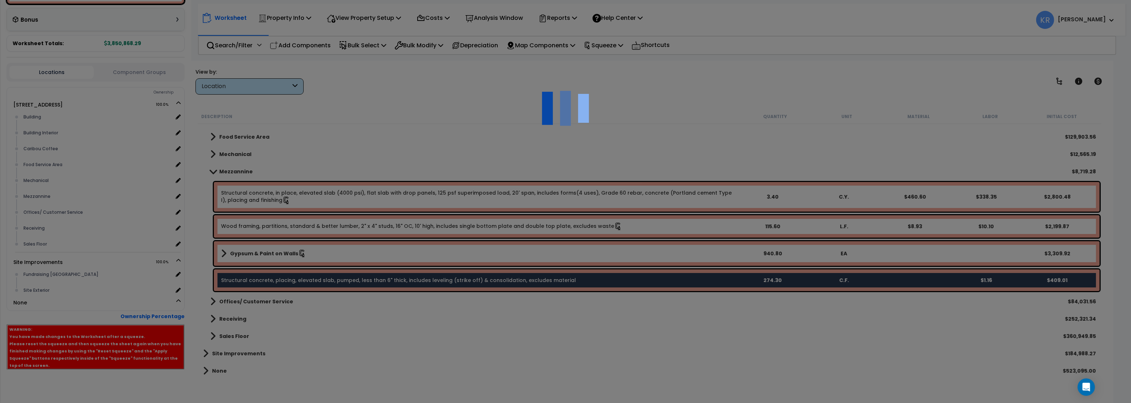
scroll to position [40, 0]
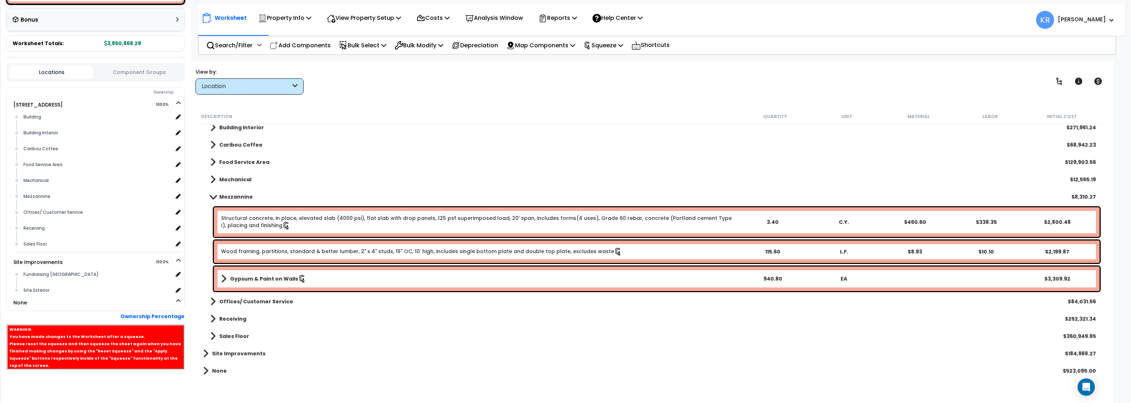
click at [545, 221] on link "Structural concrete, in place, elevated slab (4000 psi), flat slab with drop pa…" at bounding box center [478, 221] width 515 height 15
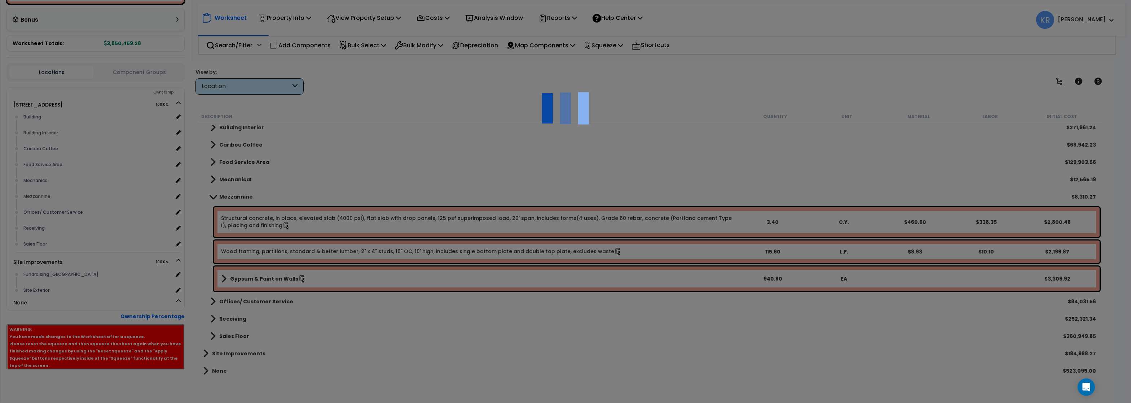
select select "56841"
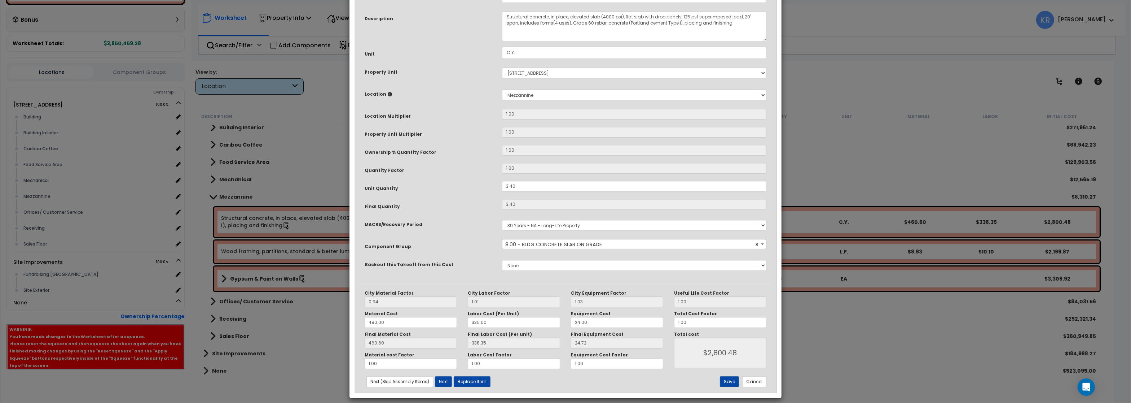
scroll to position [62, 0]
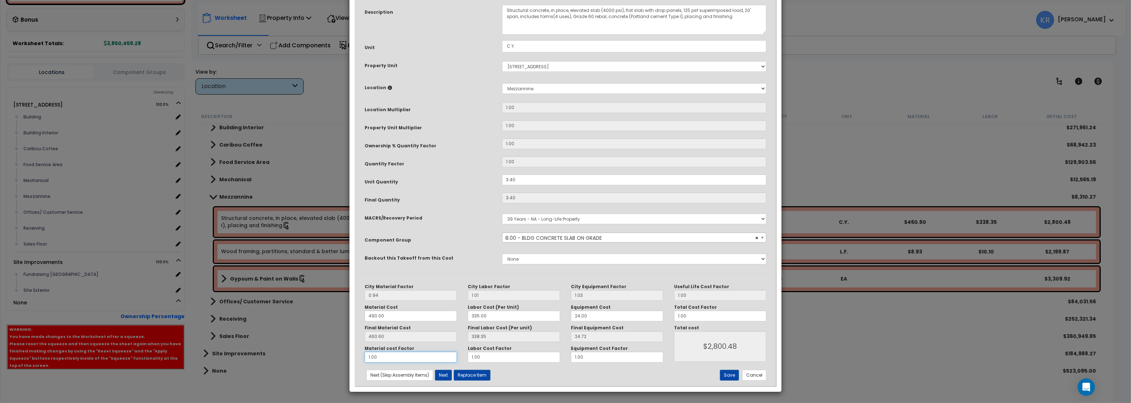
drag, startPoint x: 398, startPoint y: 362, endPoint x: 301, endPoint y: 347, distance: 97.7
click at [301, 347] on div "× Update Items/Assemblies to a Worksheet Purpose Description Prefix Select A/V …" at bounding box center [565, 201] width 1131 height 403
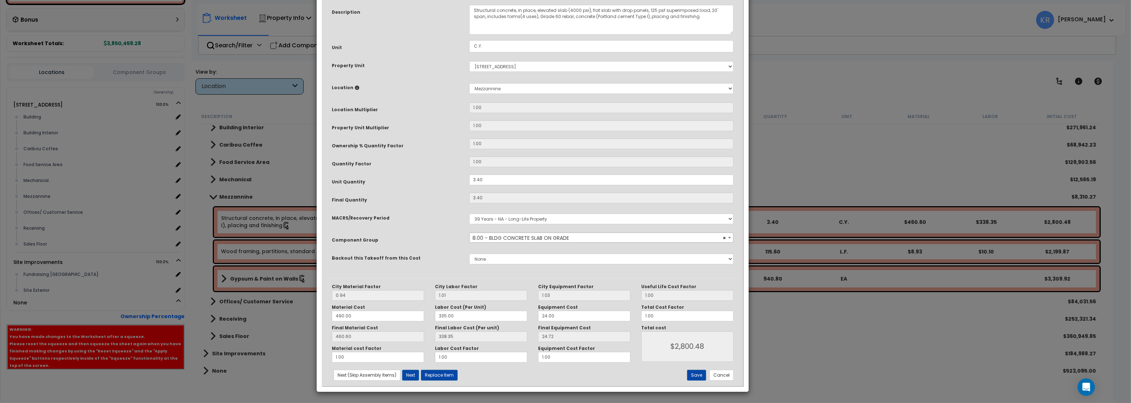
drag, startPoint x: 389, startPoint y: 351, endPoint x: 356, endPoint y: 351, distance: 32.8
click at [356, 351] on small "Material cost Factor" at bounding box center [357, 348] width 50 height 6
click at [360, 364] on div "City Material Factor 0.94 City Labor Factor 1.01 City Equipment Factor 1.03 Mat…" at bounding box center [532, 332] width 413 height 108
click at [358, 357] on input "1.00" at bounding box center [378, 356] width 92 height 11
type input "1.0"
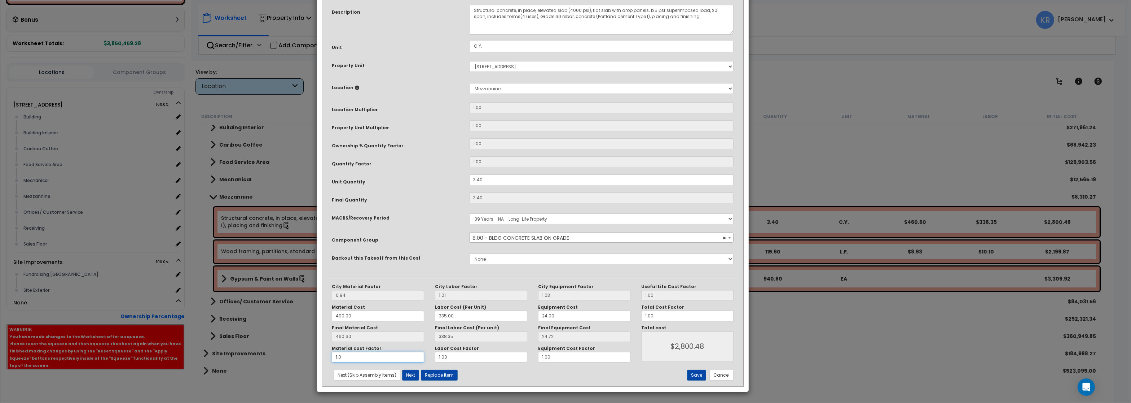
type input "$2,800.48"
type input "1."
type input "$2,800.48"
type input "1"
type input "$2,800.48"
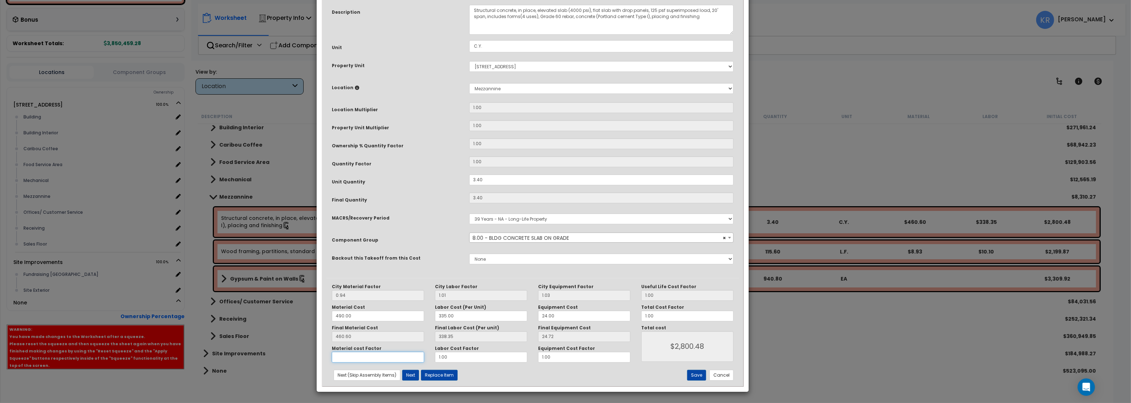
type input "$1,234.44"
type input "3"
type input "$5,932.56"
type input "3"
type input "$5,932.56"
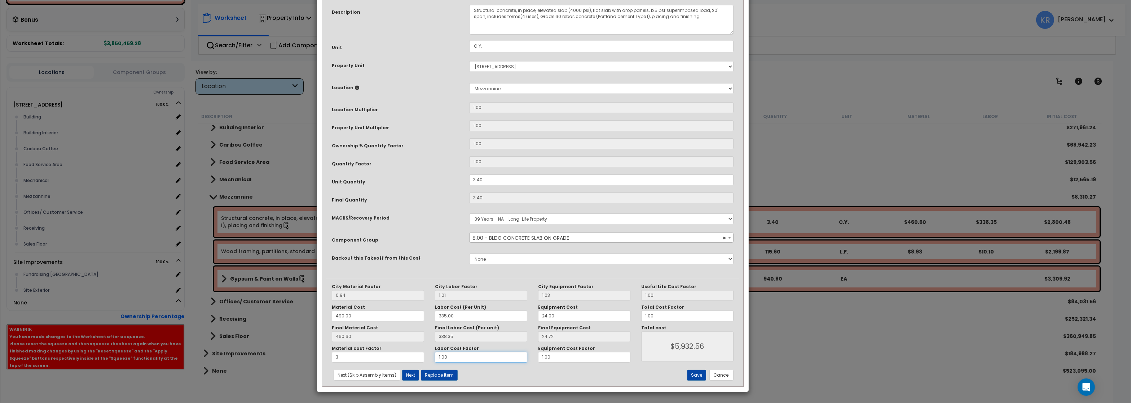
click at [506, 354] on input "1.00" at bounding box center [481, 356] width 92 height 11
type input "1.0"
type input "$5,932.56"
type input "1."
type input "$5,932.56"
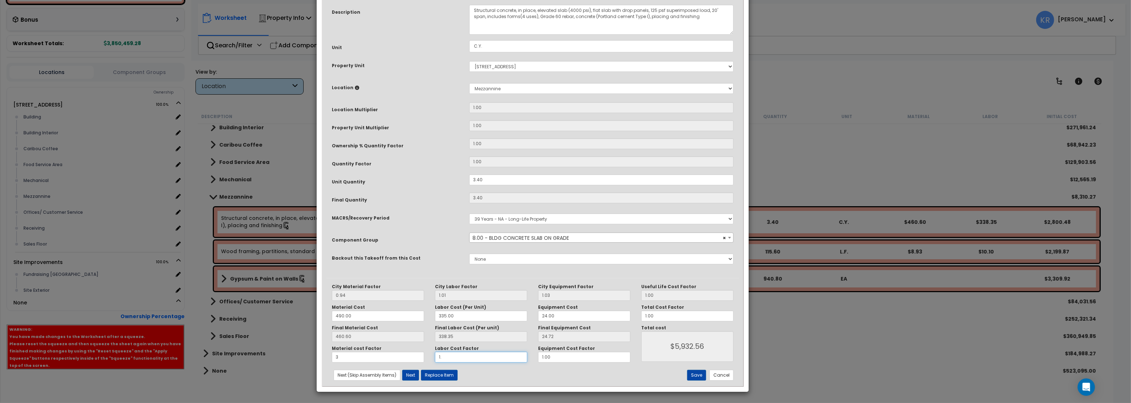
type input "1"
type input "$5,932.56"
type input "$4,782.17"
type input "3"
type input "$8,233.34"
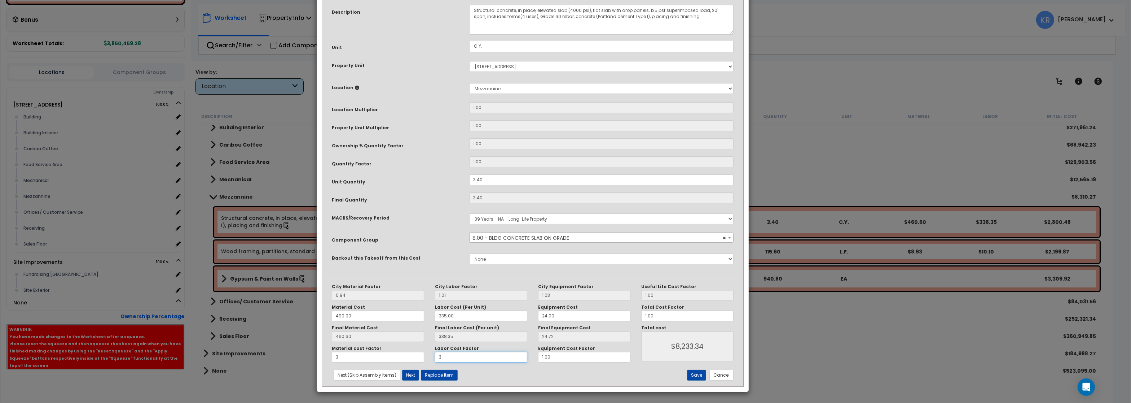
type input "3"
type input "$8,233.34"
drag, startPoint x: 554, startPoint y: 357, endPoint x: 468, endPoint y: 359, distance: 85.9
click at [538, 359] on input "1.00" at bounding box center [584, 356] width 92 height 11
type input "$8,149.29"
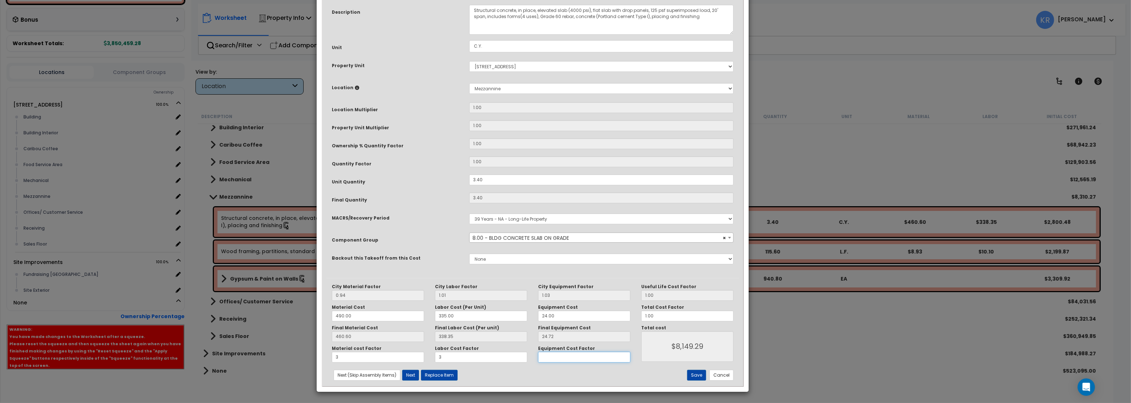
type input "3"
type input "$8,401.43"
type input "3"
type input "$8,401.43"
click at [690, 375] on button "Save" at bounding box center [696, 374] width 19 height 11
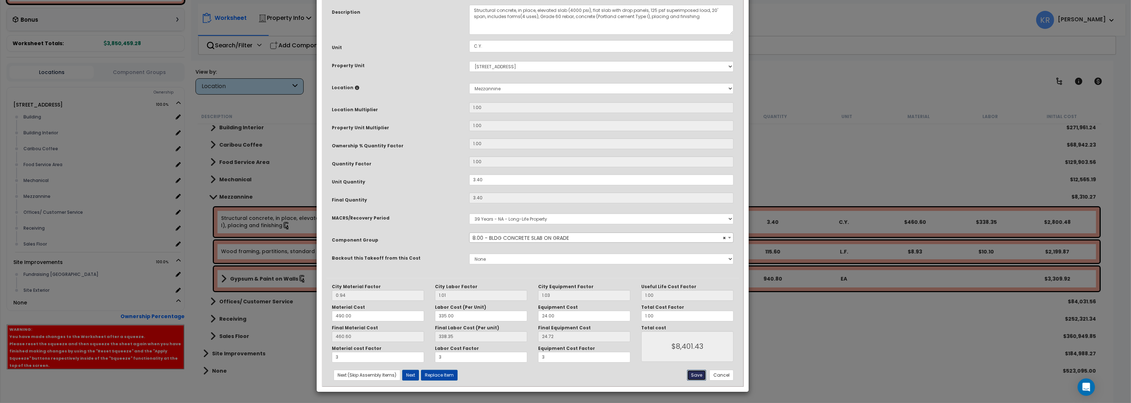
type input "3.00"
type input "8401.43"
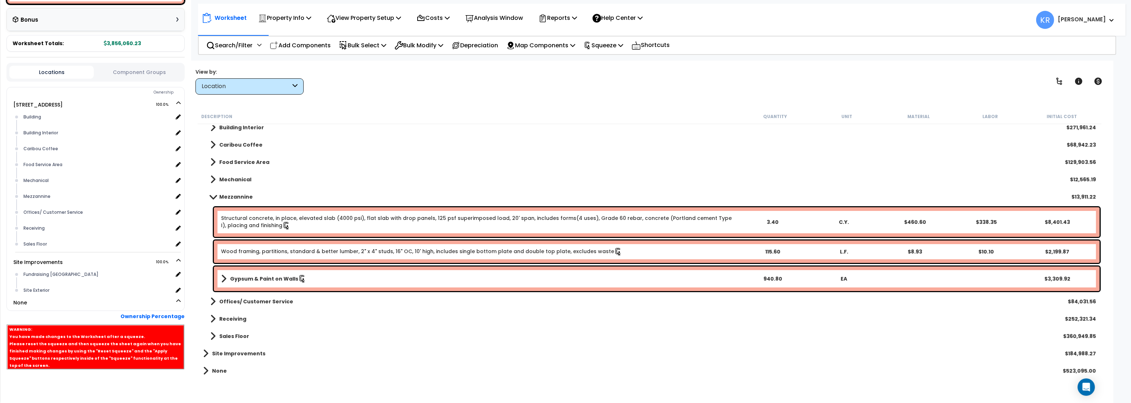
click at [628, 34] on nav "Worksheet Property Info Property Setup Add Property Unit Template property Clon…" at bounding box center [662, 20] width 928 height 32
click at [623, 41] on p "Squeeze" at bounding box center [604, 45] width 40 height 10
click at [612, 80] on link "Reset Squeeze" at bounding box center [615, 78] width 71 height 14
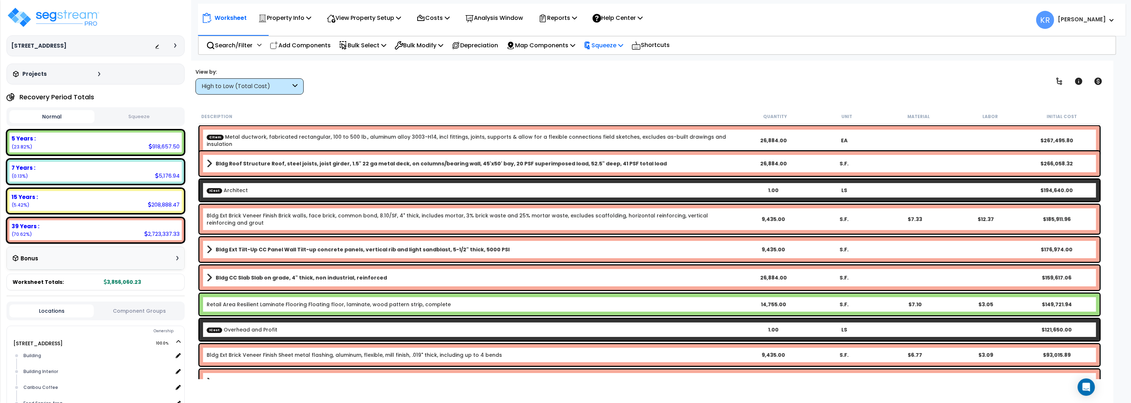
click at [613, 44] on p "Squeeze" at bounding box center [604, 45] width 40 height 10
click at [616, 60] on link "Squeeze" at bounding box center [615, 61] width 71 height 14
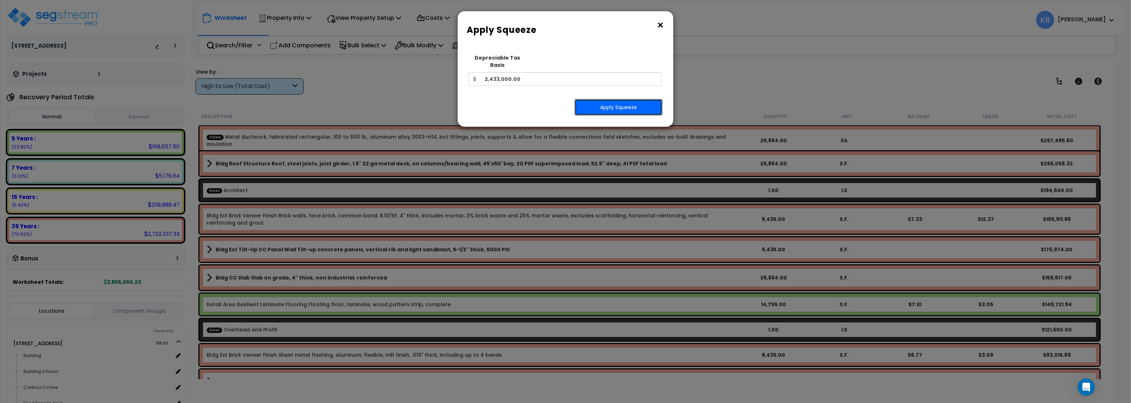
click at [623, 99] on button "Apply Squeeze" at bounding box center [619, 107] width 88 height 17
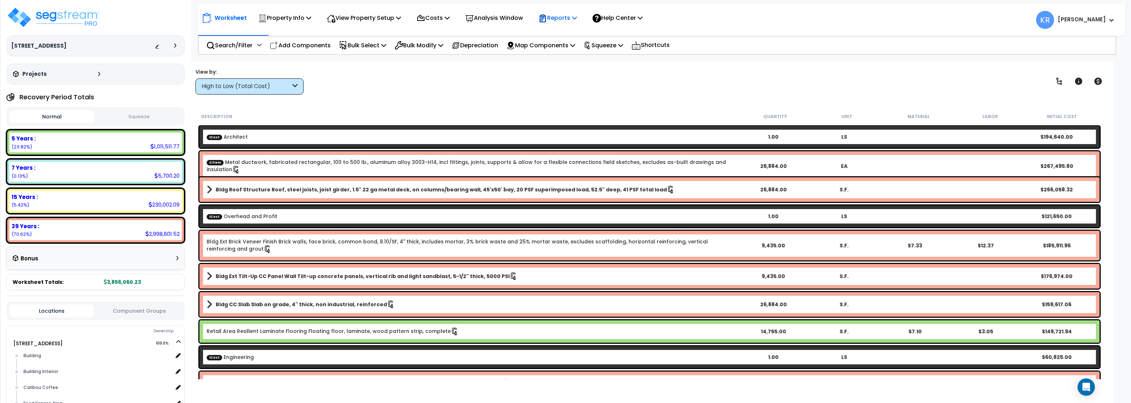
click at [547, 22] on icon at bounding box center [543, 18] width 9 height 9
click at [561, 34] on link "Get Report" at bounding box center [570, 34] width 71 height 14
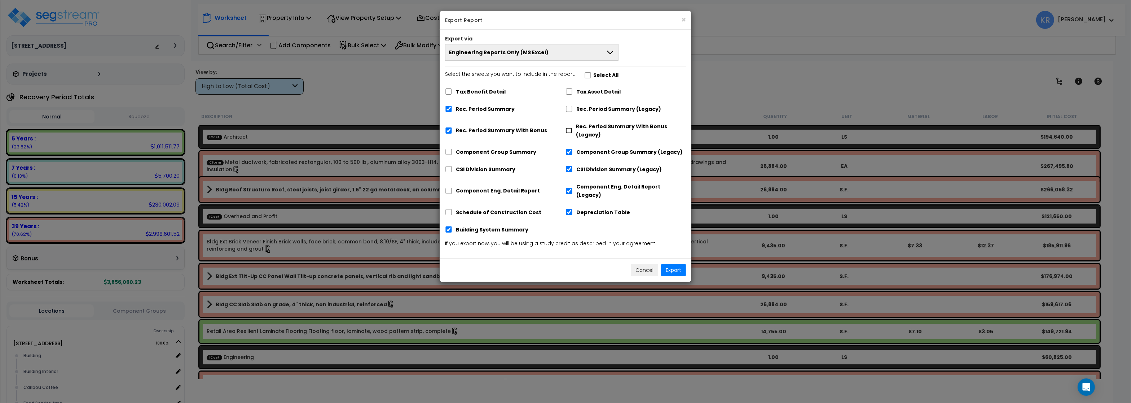
click at [570, 131] on input "Rec. Period Summary With Bonus (Legacy)" at bounding box center [569, 130] width 7 height 6
checkbox input "true"
checkbox input "false"
click at [570, 109] on input "Rec. Period Summary (Legacy)" at bounding box center [569, 109] width 7 height 6
checkbox input "true"
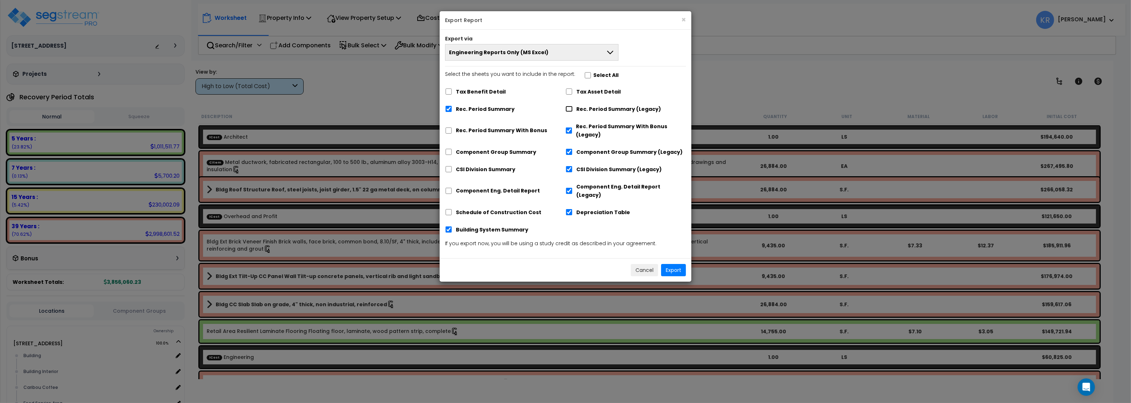
checkbox input "false"
click at [570, 91] on input "Tax Asset Detail" at bounding box center [569, 91] width 7 height 6
checkbox input "true"
click at [669, 264] on button "Export" at bounding box center [673, 270] width 25 height 12
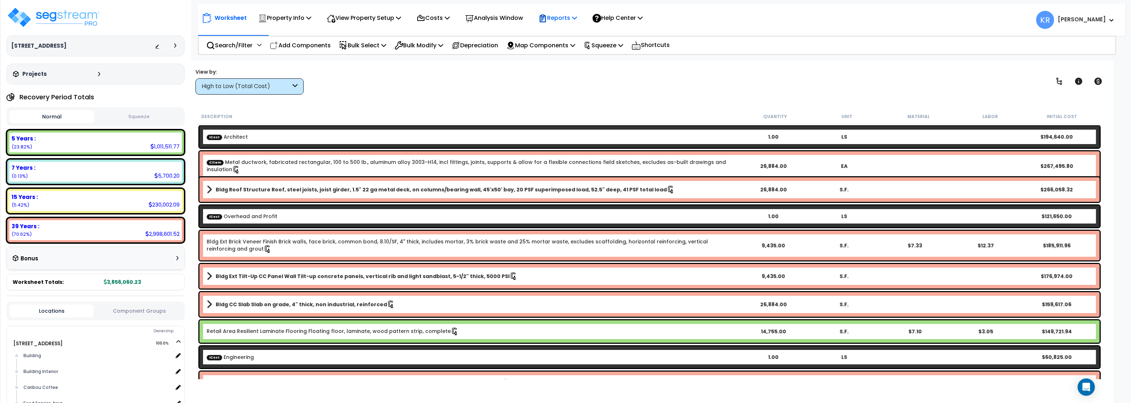
click at [559, 22] on p "Reports" at bounding box center [558, 18] width 39 height 10
click at [567, 29] on link "Get Report" at bounding box center [570, 34] width 71 height 14
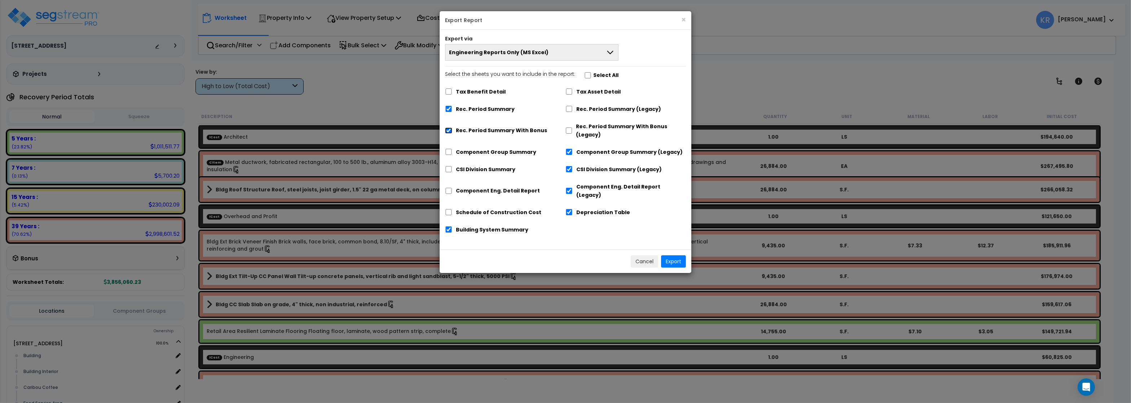
click at [448, 131] on input "Rec. Period Summary With Bonus" at bounding box center [448, 130] width 7 height 6
checkbox input "false"
click at [566, 155] on div "Component Group Summary (Legacy)" at bounding box center [626, 151] width 120 height 14
click at [569, 153] on input "Component Group Summary (Legacy)" at bounding box center [569, 152] width 7 height 6
checkbox input "false"
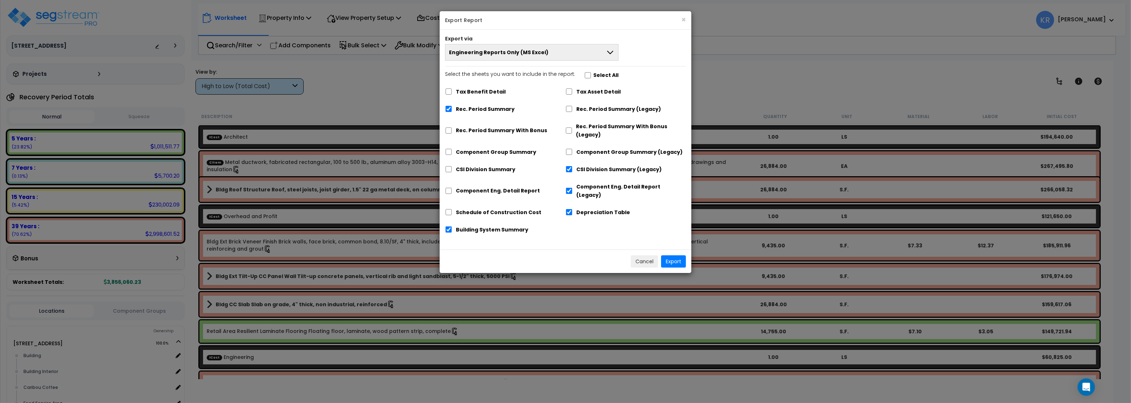
drag, startPoint x: 573, startPoint y: 167, endPoint x: 573, endPoint y: 173, distance: 5.8
click at [573, 169] on div "CSI Division Summary (Legacy)" at bounding box center [626, 169] width 120 height 14
click at [572, 175] on div "CSI Division Summary (Legacy)" at bounding box center [626, 170] width 120 height 14
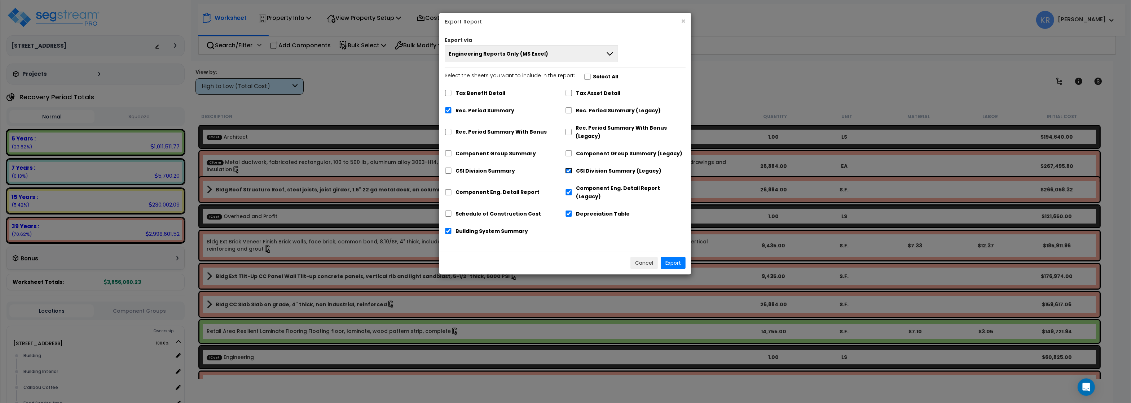
click at [570, 172] on input "CSI Division Summary (Legacy)" at bounding box center [568, 170] width 7 height 6
checkbox input "false"
click at [568, 189] on input "Component Eng. Detail Report (Legacy)" at bounding box center [568, 192] width 7 height 6
checkbox input "false"
click at [571, 210] on input "Depreciation Table" at bounding box center [568, 213] width 7 height 6
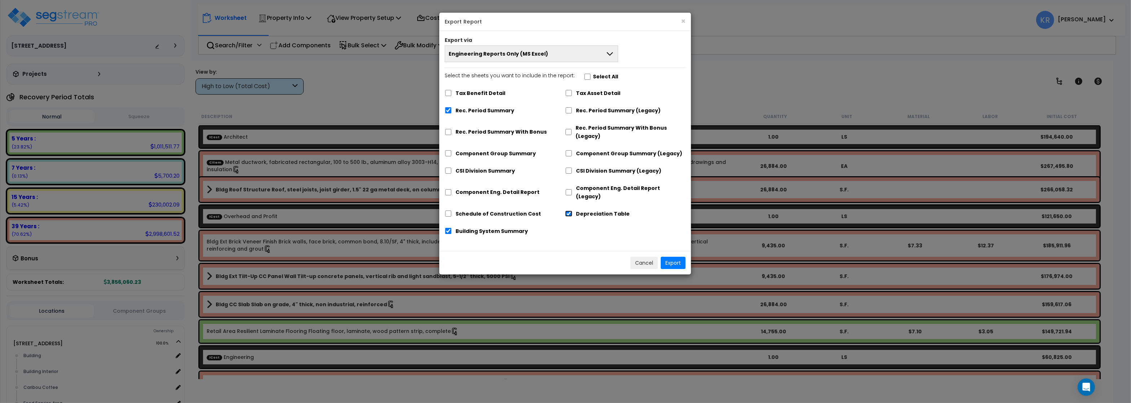
checkbox input "false"
click at [450, 228] on input "Building System Summary" at bounding box center [448, 231] width 7 height 6
checkbox input "false"
click at [675, 256] on button "Export" at bounding box center [673, 262] width 25 height 12
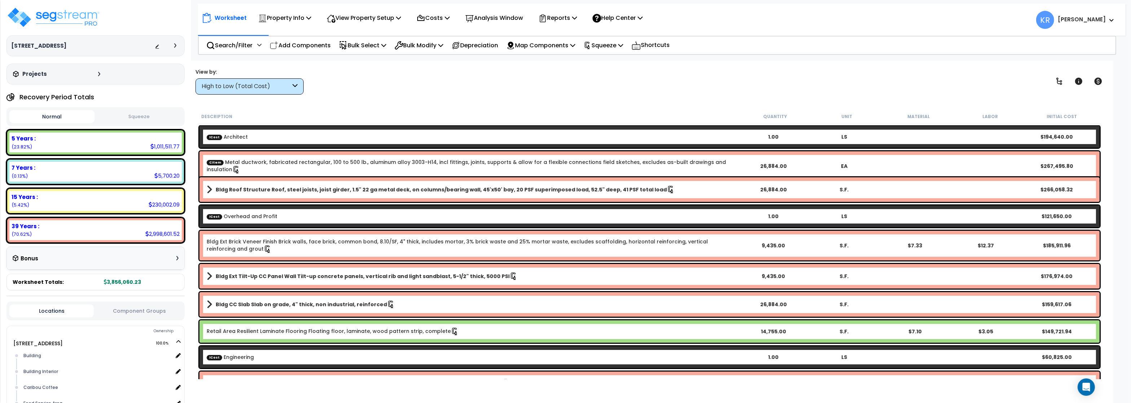
click at [958, 4] on div "Worksheet Property Info Property Setup Add Property Unit Template property Clon…" at bounding box center [662, 16] width 928 height 25
click at [265, 84] on div "High to Low (Total Cost)" at bounding box center [246, 86] width 89 height 8
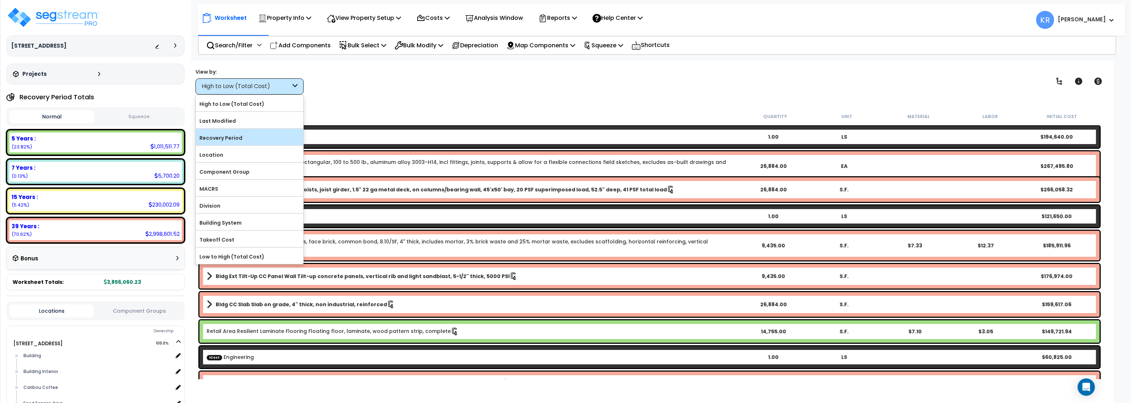
click at [244, 137] on label "Recovery Period" at bounding box center [249, 137] width 107 height 11
click at [0, 0] on input "Recovery Period" at bounding box center [0, 0] width 0 height 0
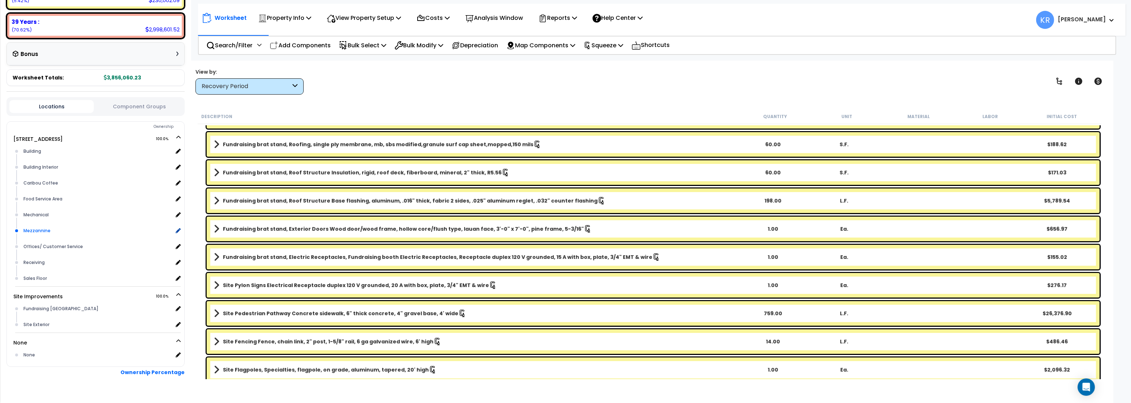
scroll to position [218, 0]
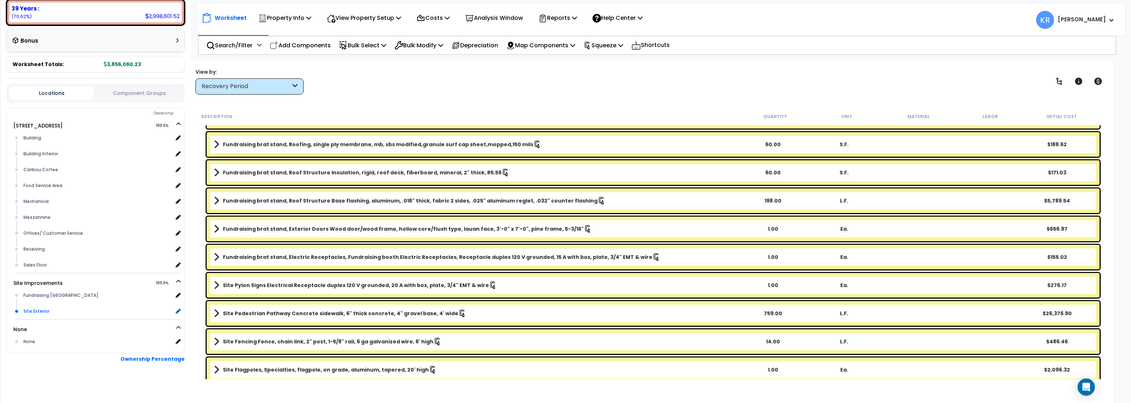
click at [59, 304] on div "Site Exterior x 1" at bounding box center [101, 311] width 159 height 16
click at [30, 308] on div "Site Exterior" at bounding box center [97, 311] width 151 height 9
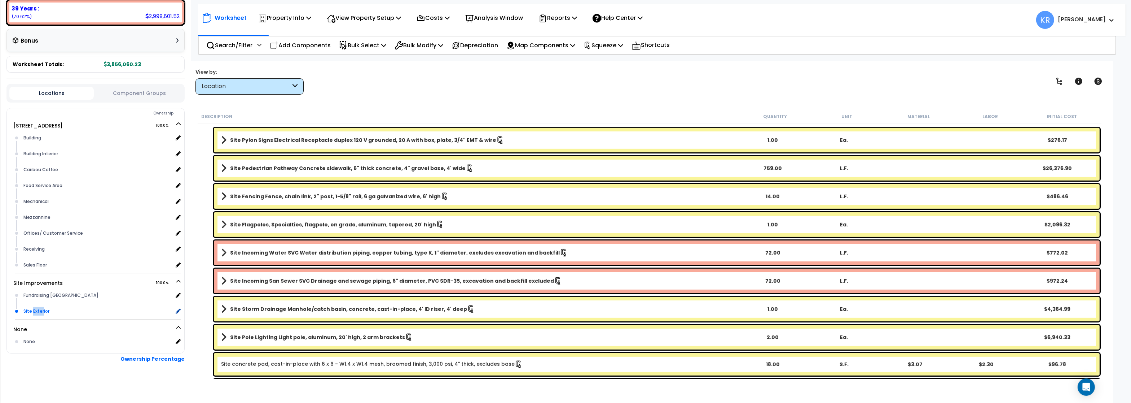
click at [30, 308] on div "Site Exterior" at bounding box center [97, 311] width 151 height 9
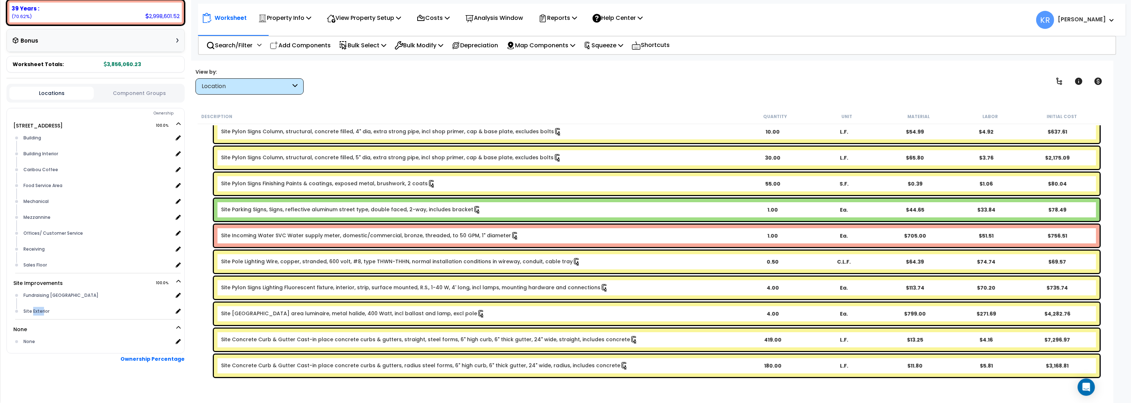
scroll to position [102, 0]
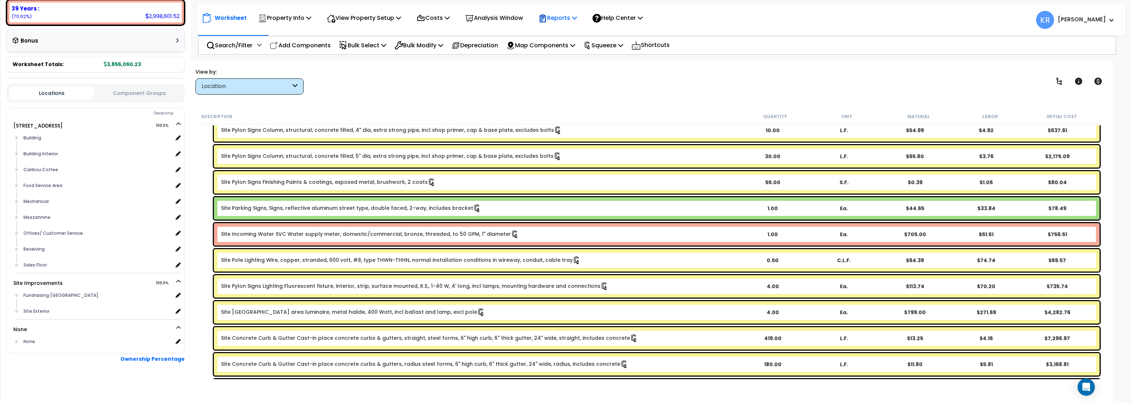
click at [560, 16] on p "Reports" at bounding box center [558, 18] width 39 height 10
click at [565, 31] on link "Get Report" at bounding box center [570, 34] width 71 height 14
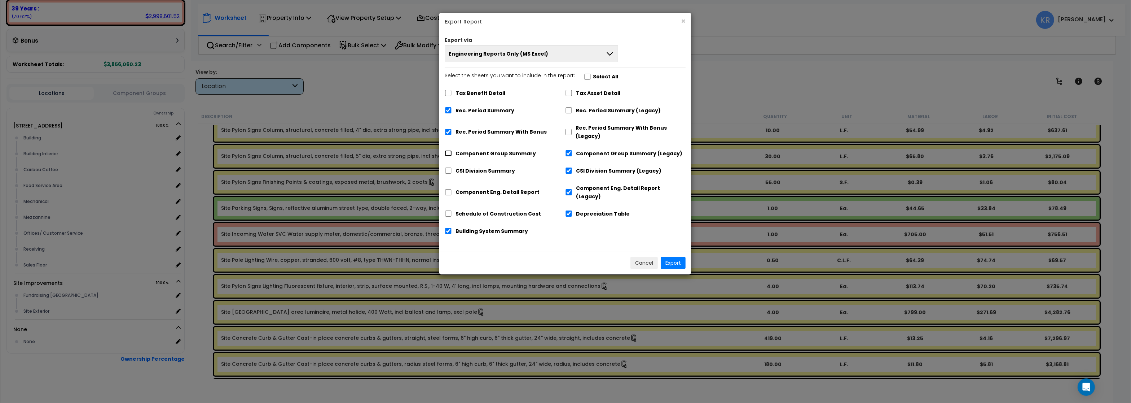
click at [447, 151] on input "Component Group Summary" at bounding box center [448, 153] width 7 height 6
checkbox input "true"
checkbox input "false"
click at [449, 172] on input "CSI Division Summary" at bounding box center [448, 170] width 7 height 6
checkbox input "true"
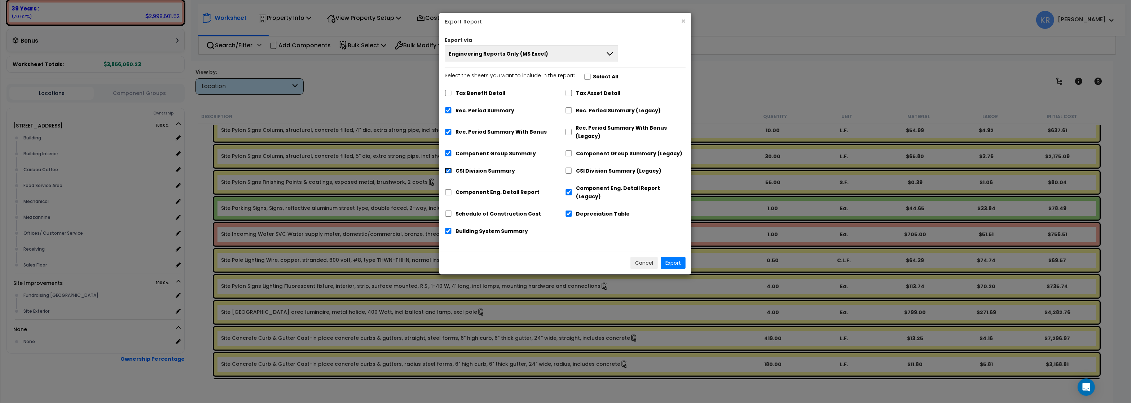
checkbox input "false"
click at [449, 189] on input "Component Eng. Detail Report" at bounding box center [448, 192] width 7 height 6
checkbox input "true"
checkbox input "false"
click at [449, 210] on input "Schedule of Construction Cost" at bounding box center [448, 213] width 7 height 6
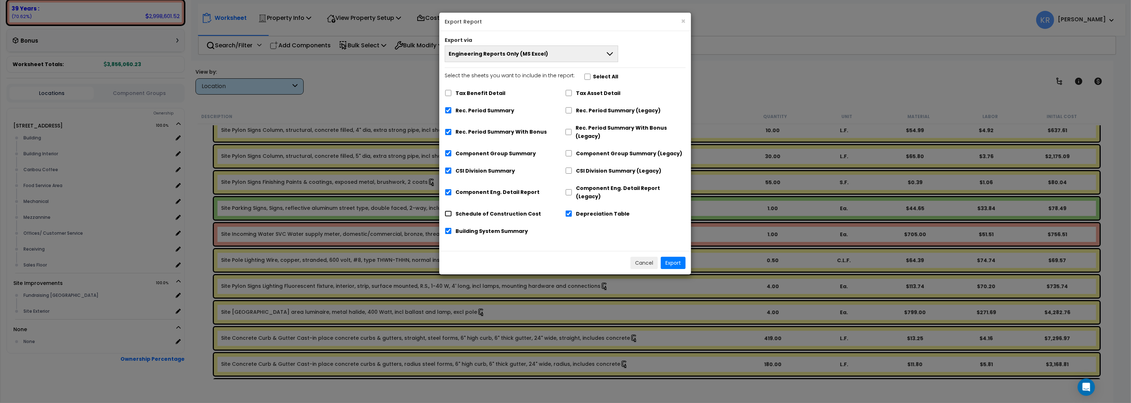
checkbox input "true"
drag, startPoint x: 448, startPoint y: 222, endPoint x: 456, endPoint y: 218, distance: 9.4
click at [449, 228] on input "Building System Summary" at bounding box center [448, 231] width 7 height 6
checkbox input "false"
click at [570, 210] on input "Depreciation Table" at bounding box center [568, 213] width 7 height 6
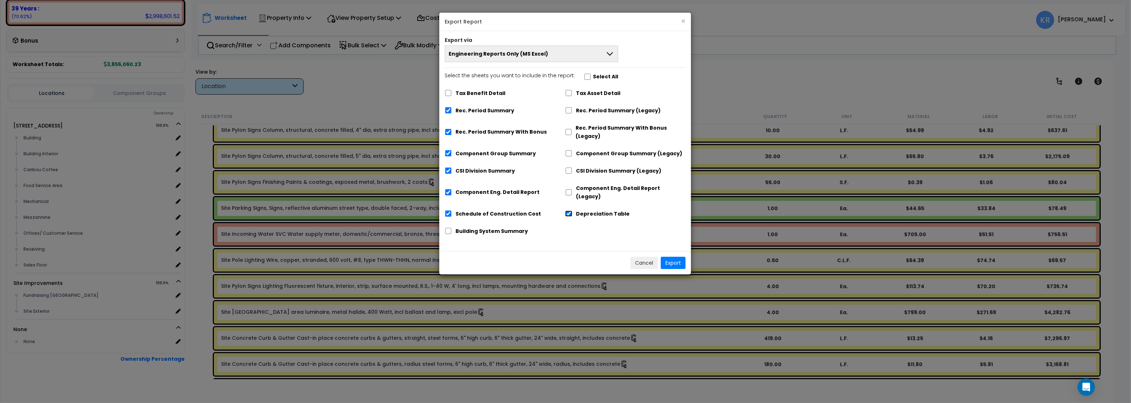
checkbox input "false"
click at [678, 256] on button "Export" at bounding box center [673, 262] width 25 height 12
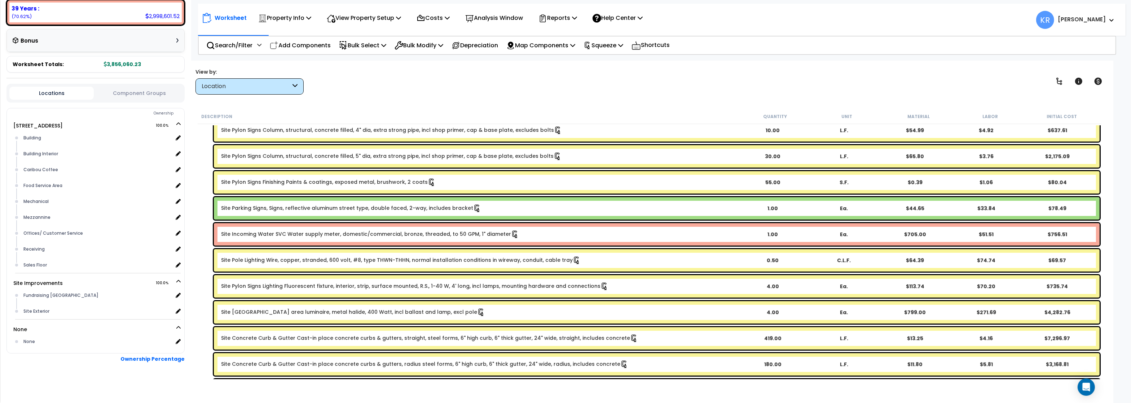
click at [212, 89] on div "Location" at bounding box center [246, 86] width 89 height 8
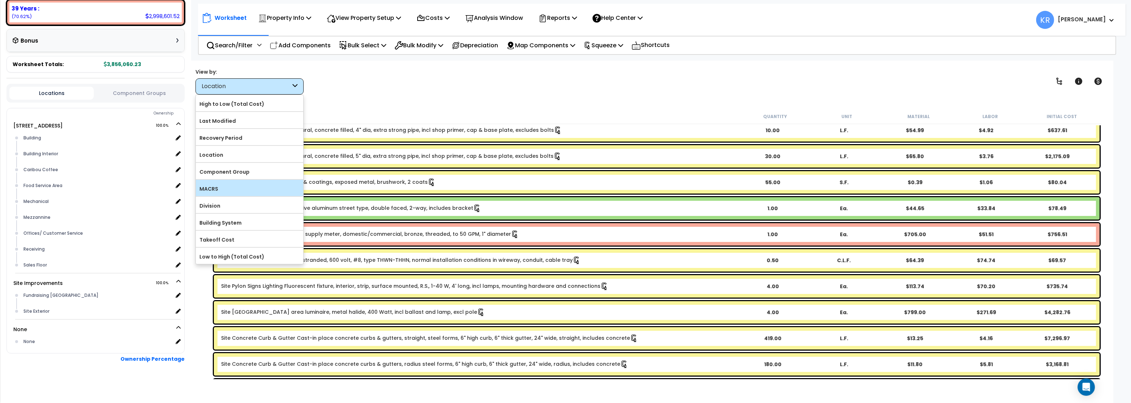
click at [224, 182] on div "MACRS" at bounding box center [249, 188] width 107 height 16
click at [213, 189] on label "MACRS" at bounding box center [249, 188] width 107 height 11
click at [0, 0] on input "MACRS" at bounding box center [0, 0] width 0 height 0
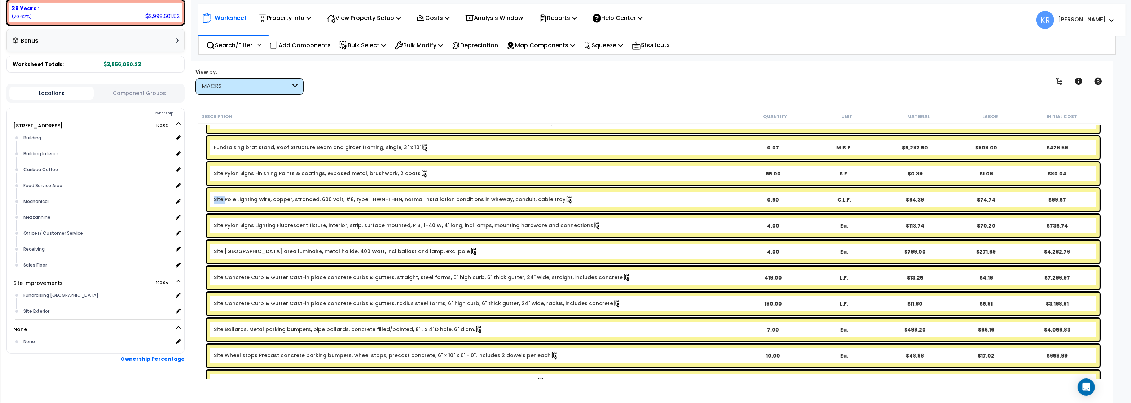
click at [213, 189] on div "Site Pole Lighting Wire, copper, stranded, 600 volt, #8, type THWN-THHN, normal…" at bounding box center [653, 199] width 893 height 22
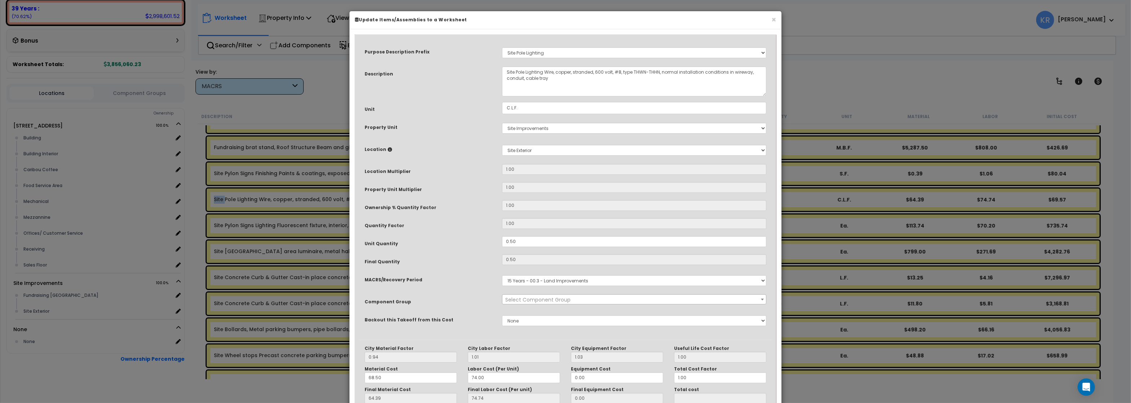
select select "57208"
click at [772, 18] on button "×" at bounding box center [774, 20] width 5 height 8
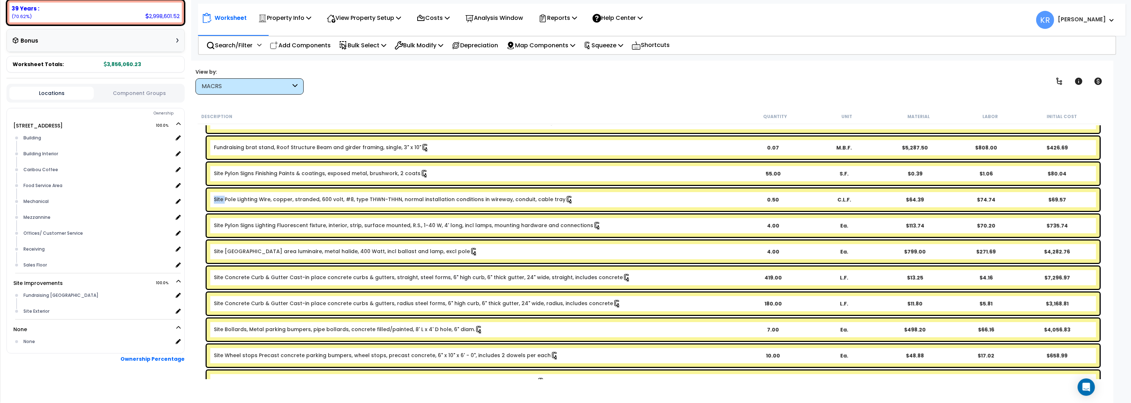
scroll to position [0, 0]
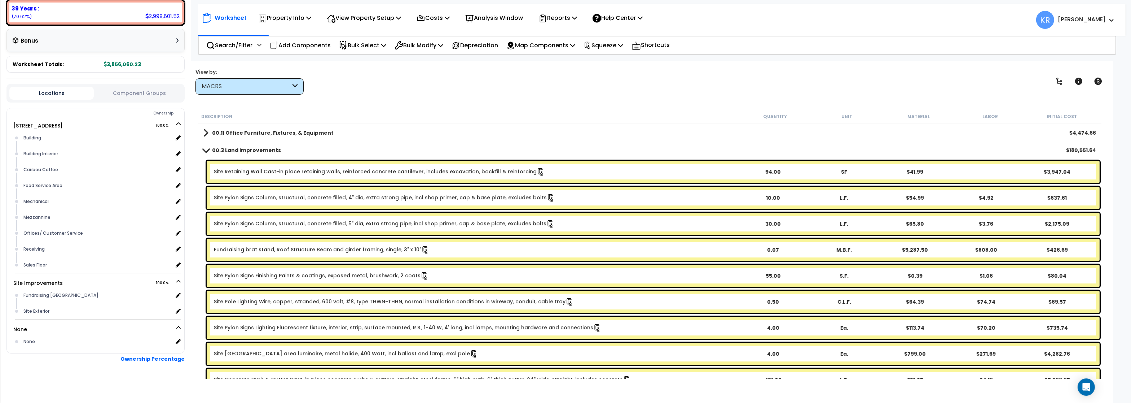
click at [213, 153] on b "00.3 Land Improvements" at bounding box center [246, 149] width 69 height 7
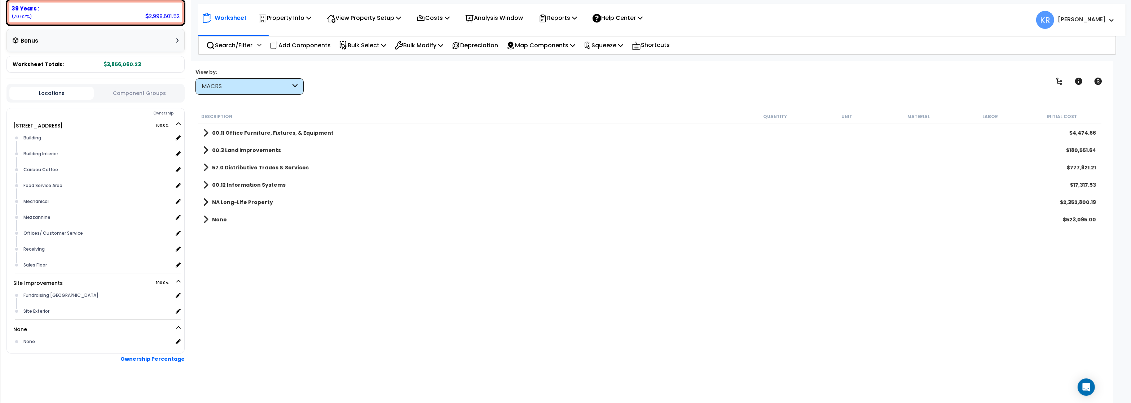
click at [212, 166] on link "57.0 Distributive Trades & Services" at bounding box center [256, 167] width 106 height 10
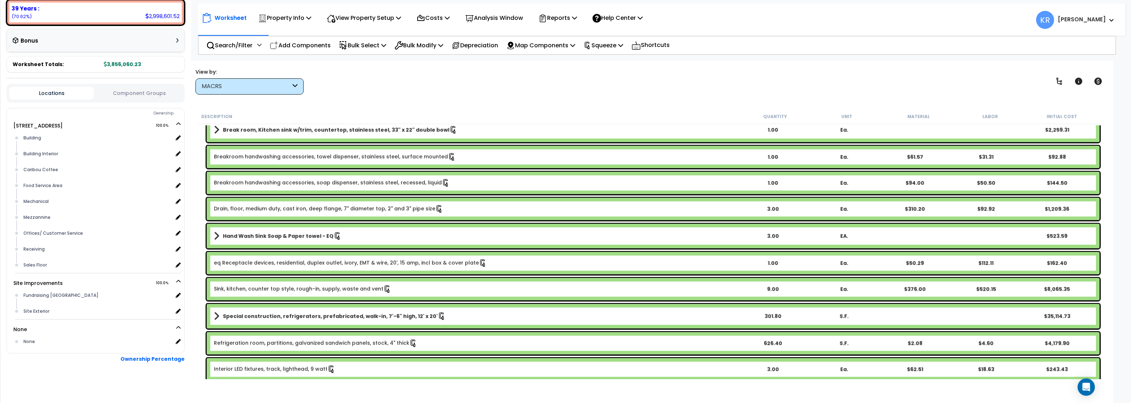
scroll to position [2034, 0]
